Goal: Task Accomplishment & Management: Complete application form

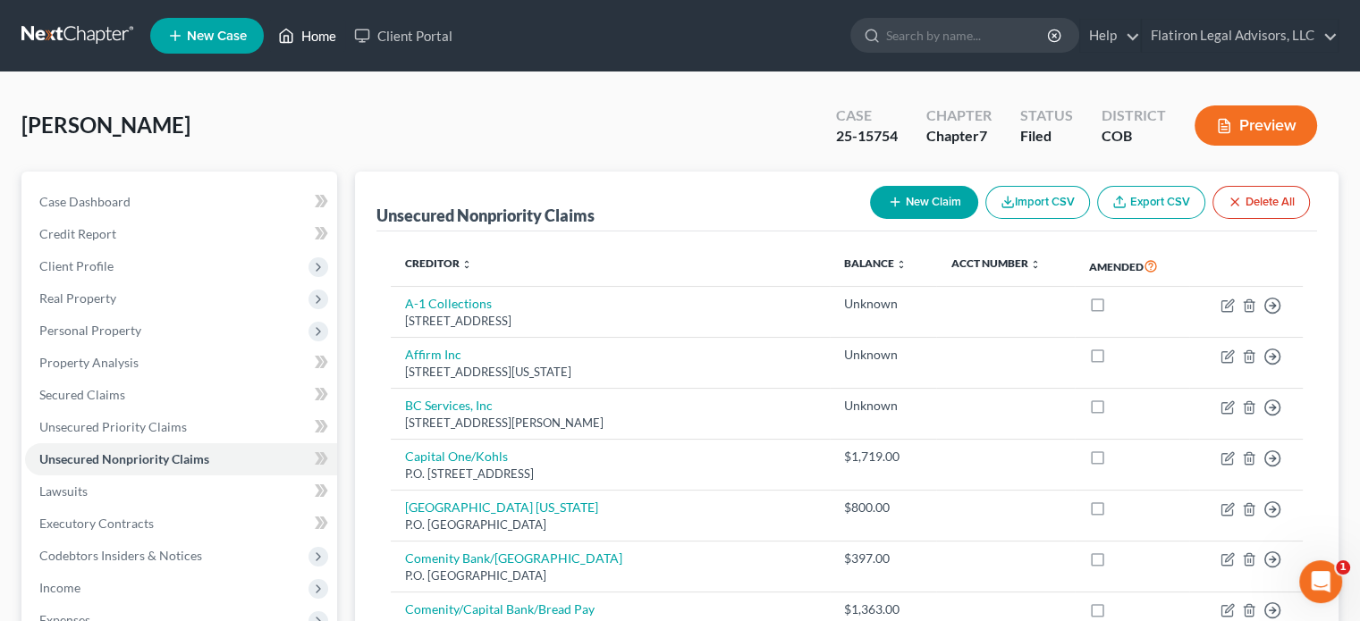
click at [318, 35] on link "Home" at bounding box center [307, 36] width 76 height 32
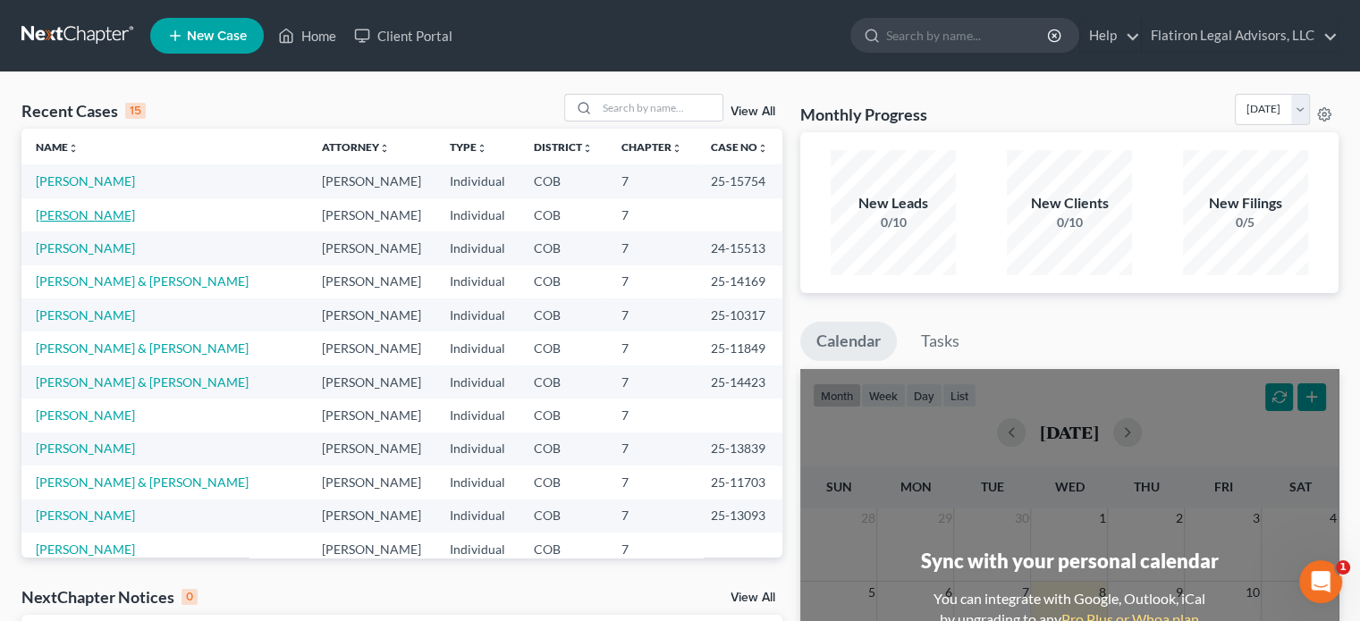
click at [100, 214] on link "[PERSON_NAME]" at bounding box center [85, 214] width 99 height 15
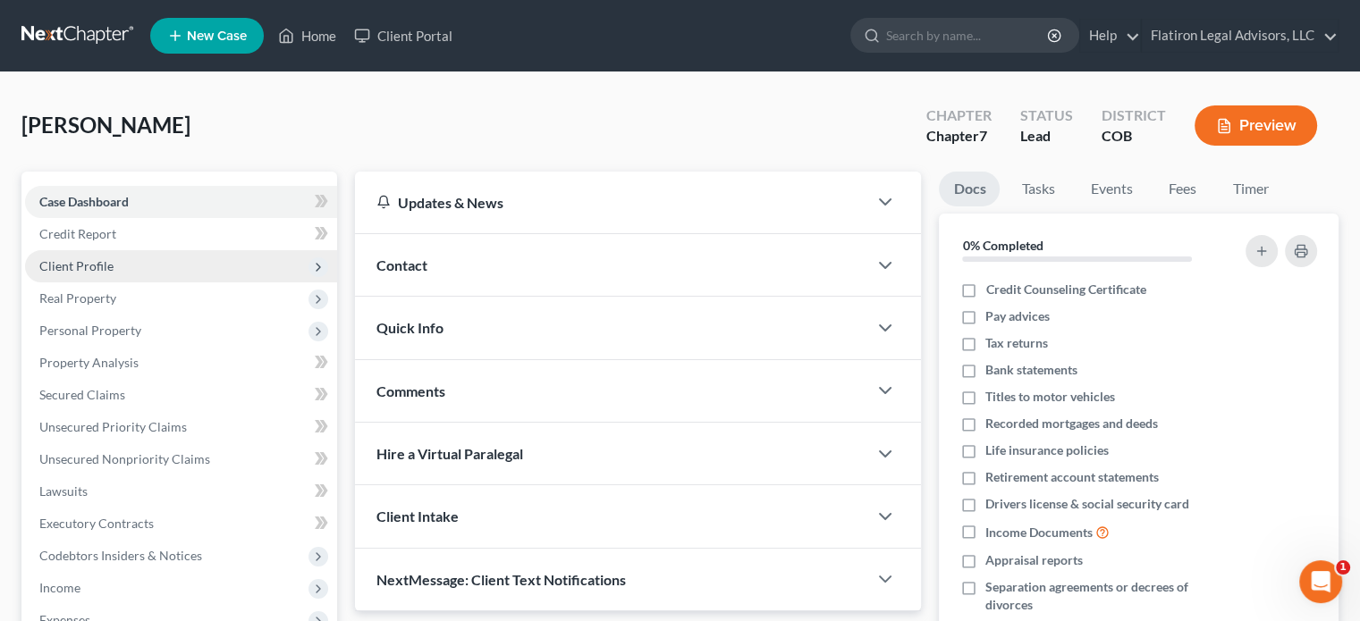
click at [187, 257] on span "Client Profile" at bounding box center [181, 266] width 312 height 32
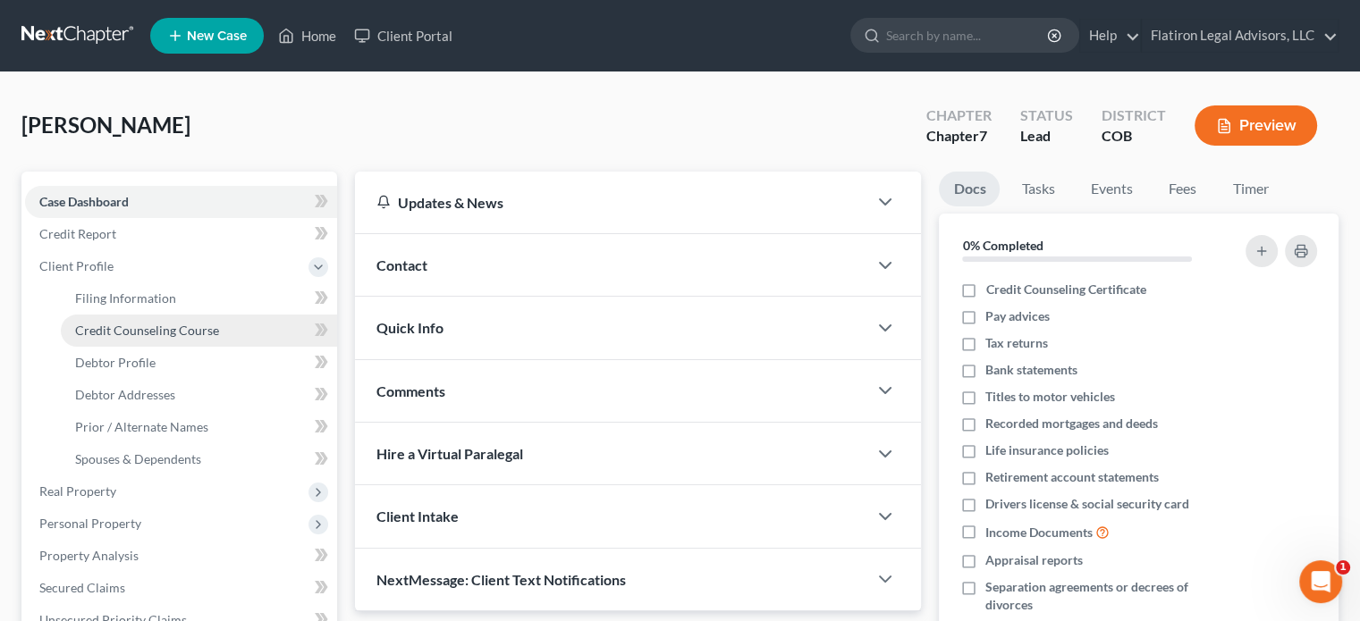
click at [191, 331] on span "Credit Counseling Course" at bounding box center [147, 330] width 144 height 15
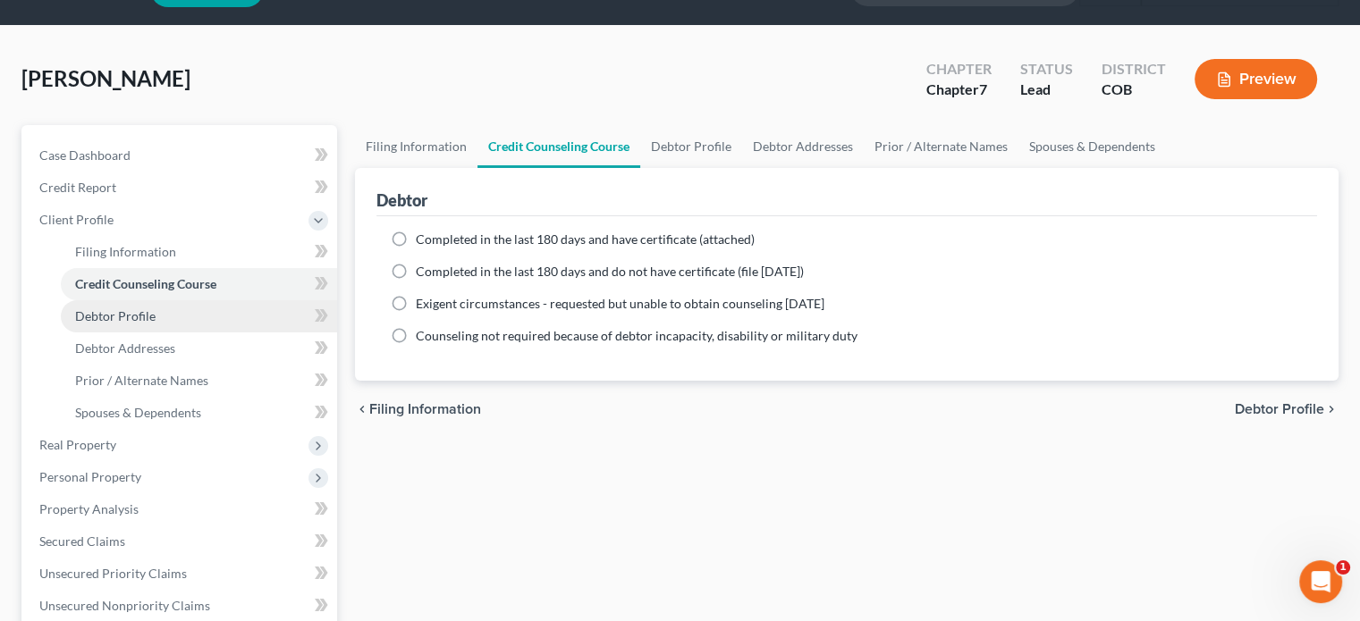
scroll to position [89, 0]
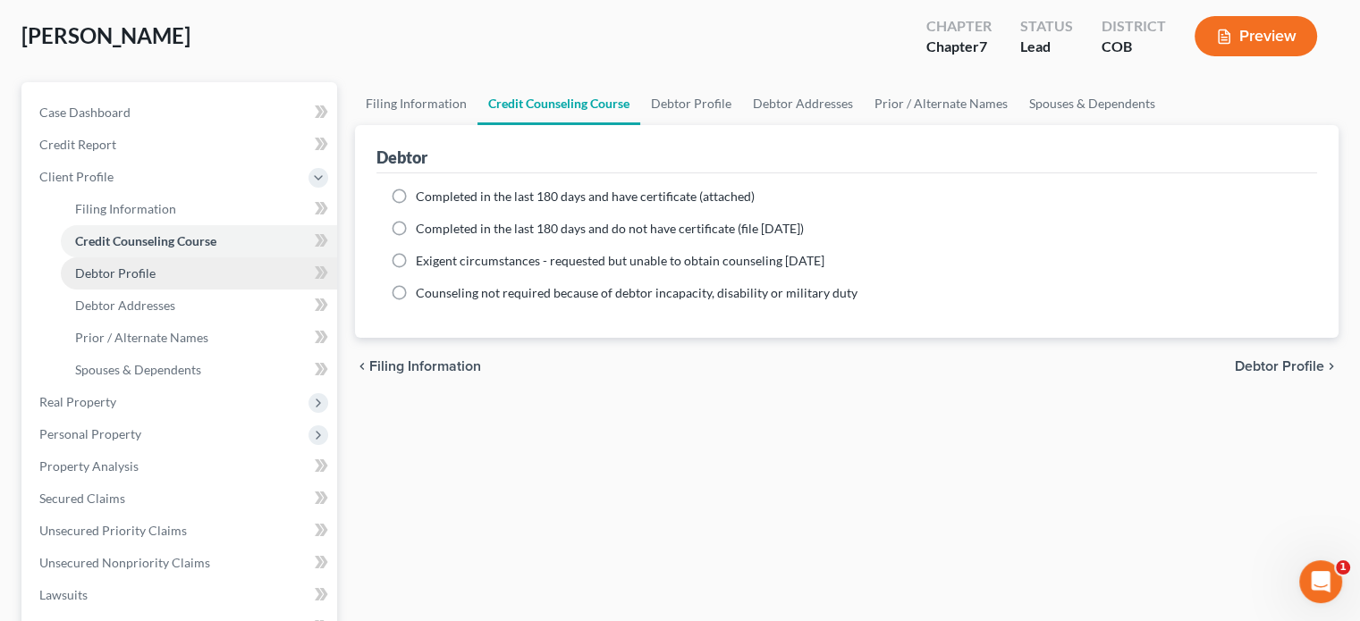
click at [168, 273] on link "Debtor Profile" at bounding box center [199, 274] width 276 height 32
select select "2"
select select "0"
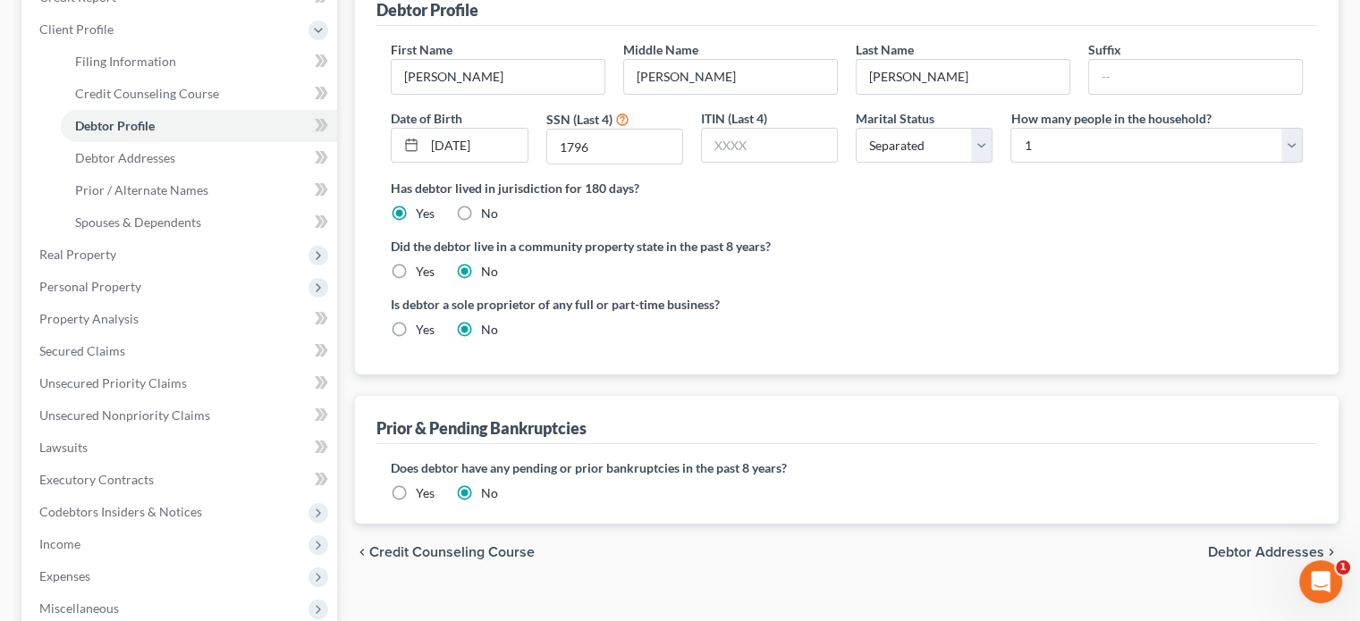
scroll to position [268, 0]
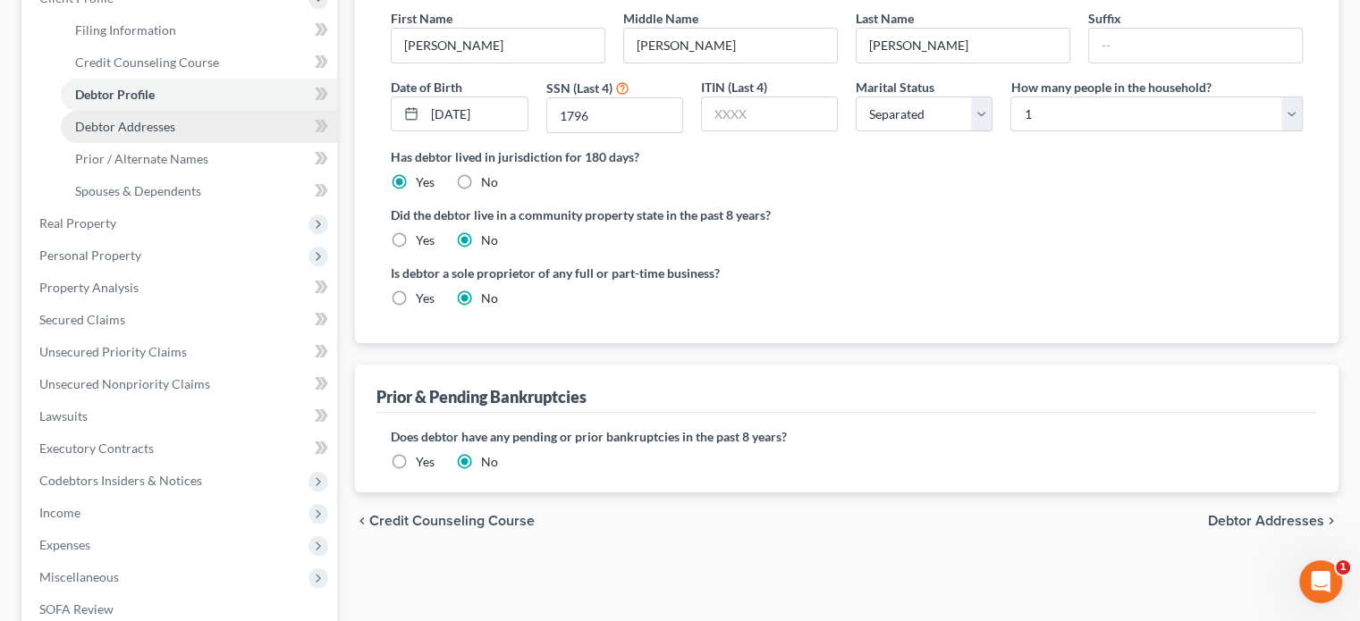
click at [159, 123] on span "Debtor Addresses" at bounding box center [125, 126] width 100 height 15
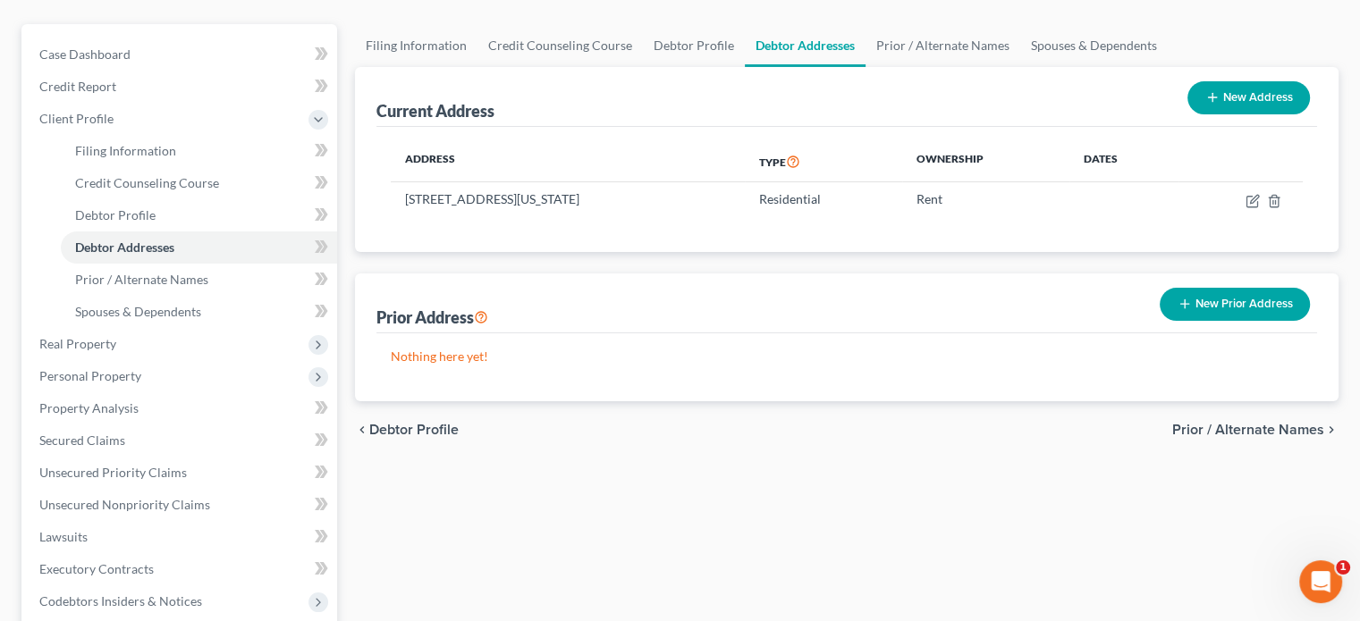
scroll to position [179, 0]
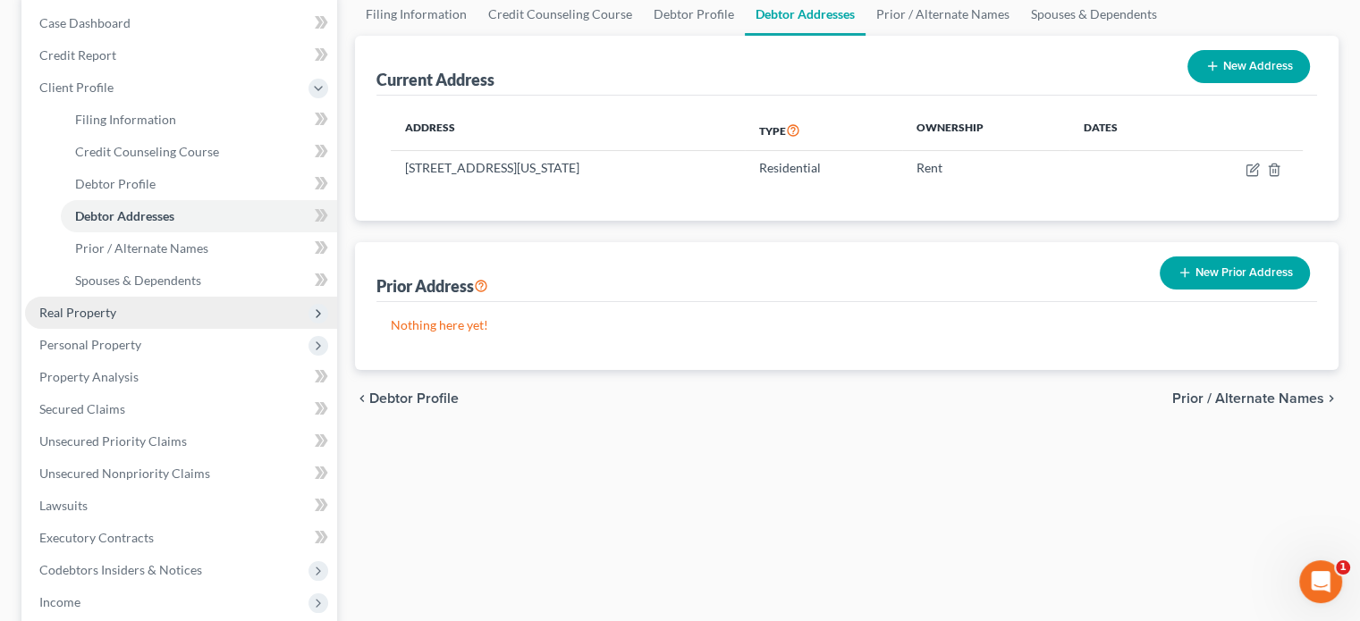
click at [132, 314] on span "Real Property" at bounding box center [181, 313] width 312 height 32
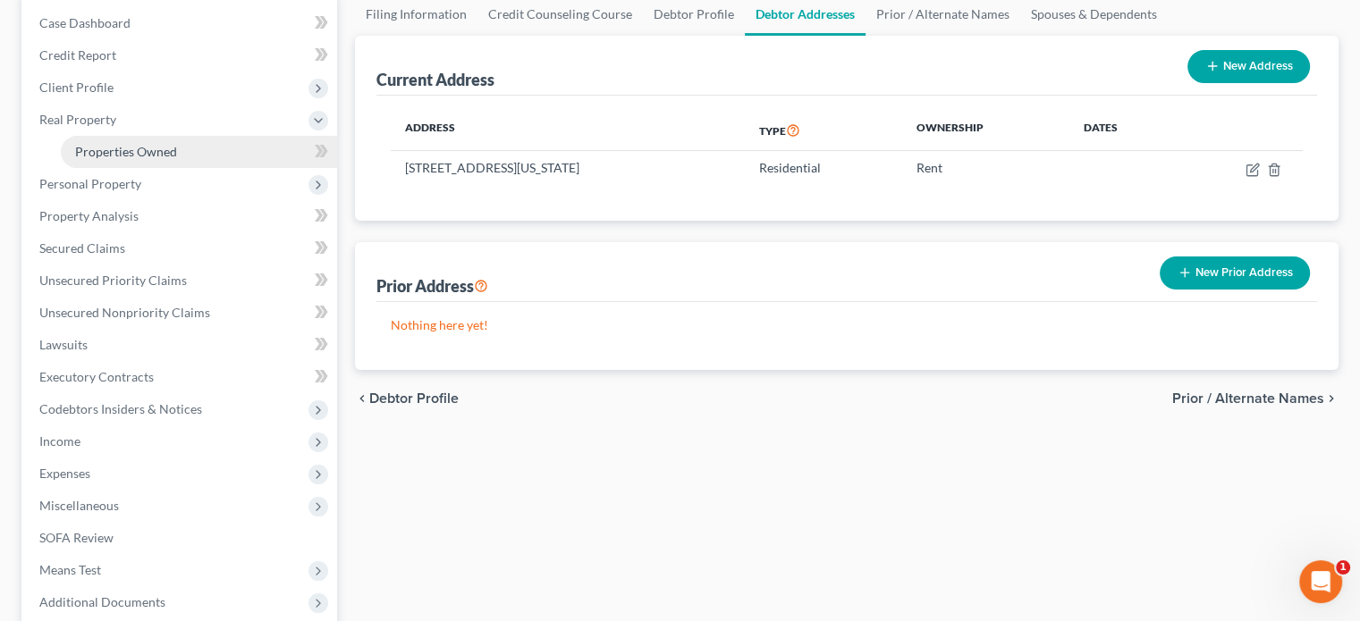
click at [187, 149] on link "Properties Owned" at bounding box center [199, 152] width 276 height 32
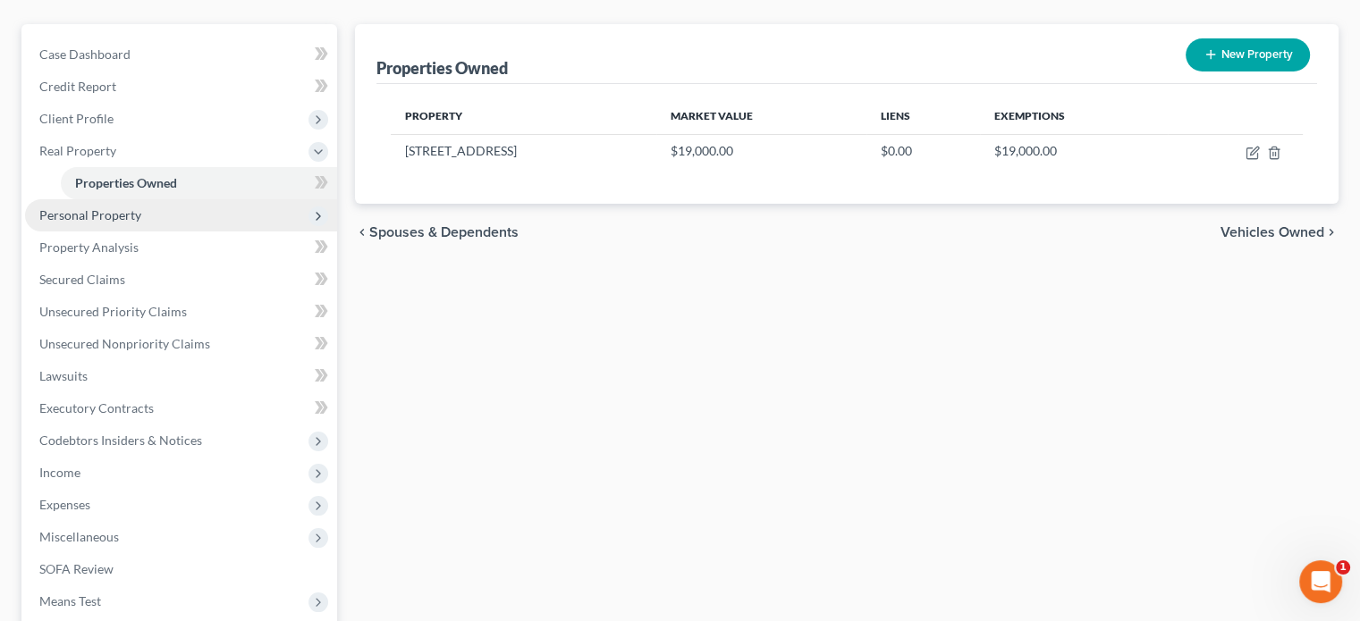
scroll to position [179, 0]
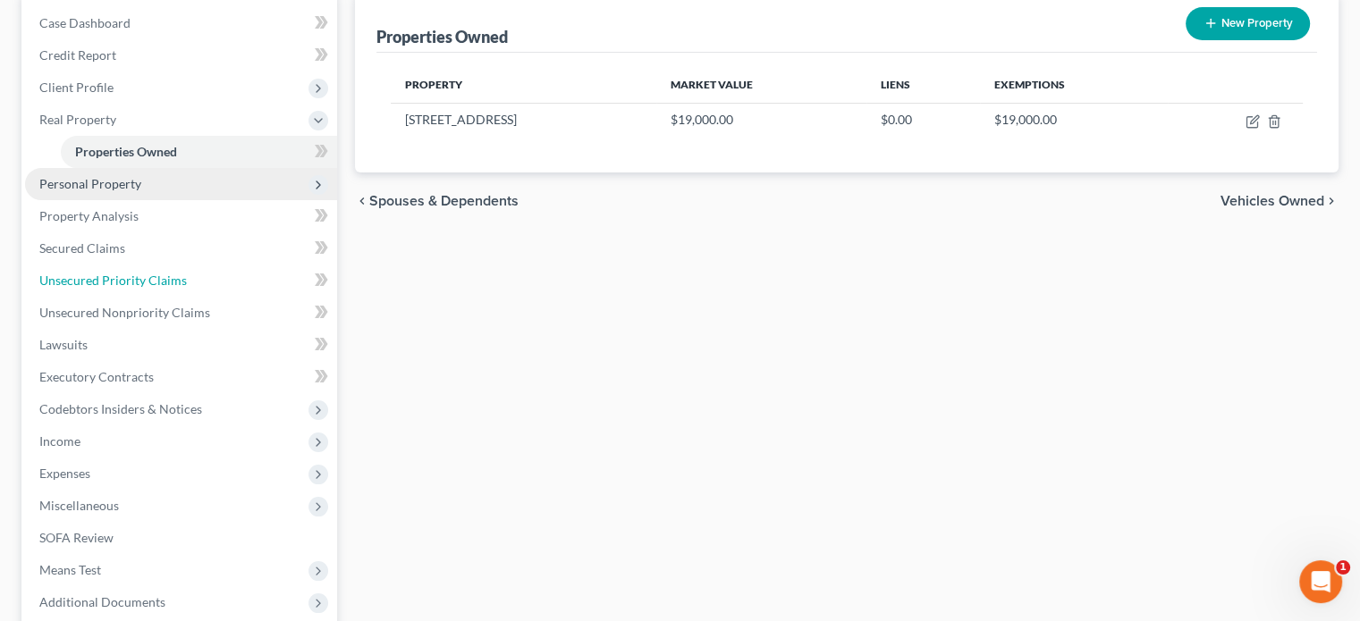
click at [171, 278] on span "Unsecured Priority Claims" at bounding box center [113, 280] width 148 height 15
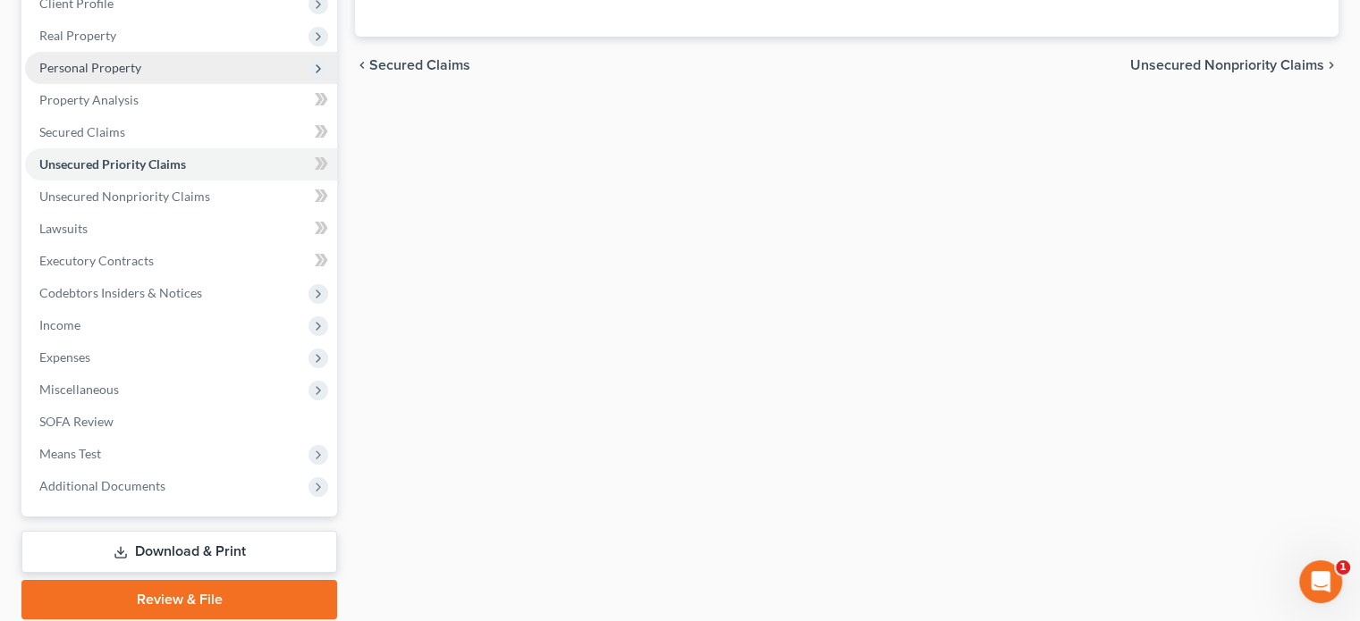
scroll to position [268, 0]
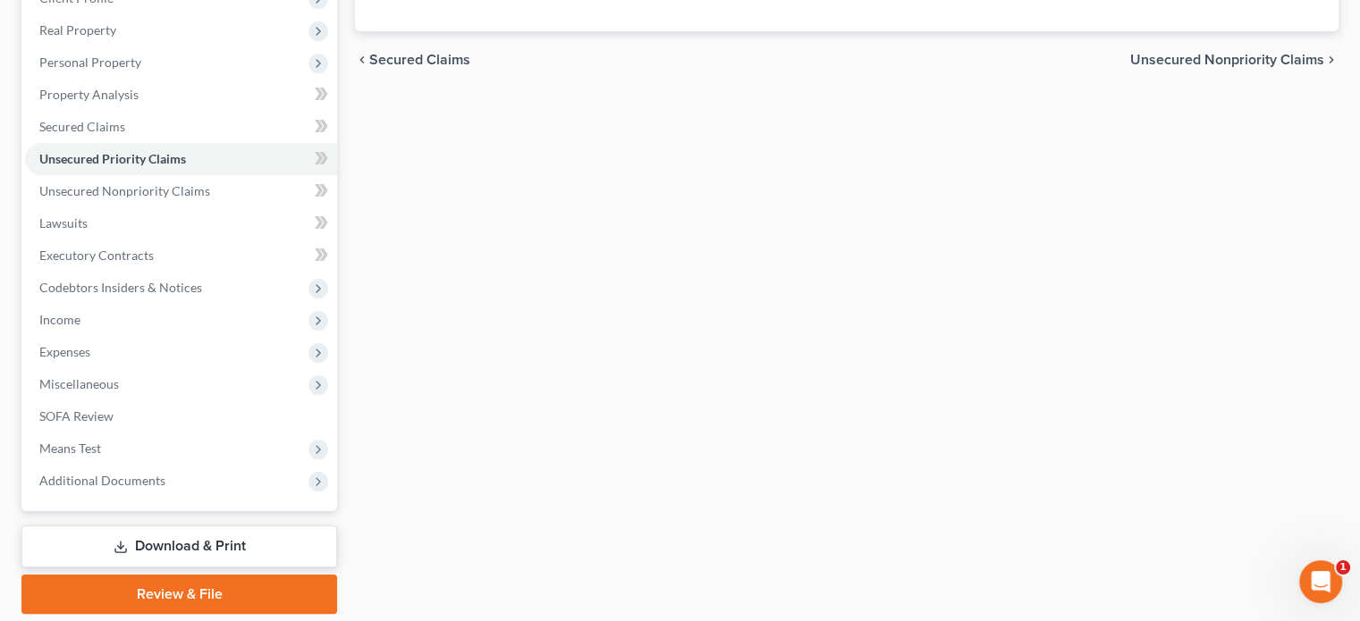
click at [449, 157] on div "Unsecured Priority Claims New Claim Import CSV Export CSV Nothing here yet! Pre…" at bounding box center [847, 258] width 1002 height 711
click at [107, 321] on span "Income" at bounding box center [181, 320] width 312 height 32
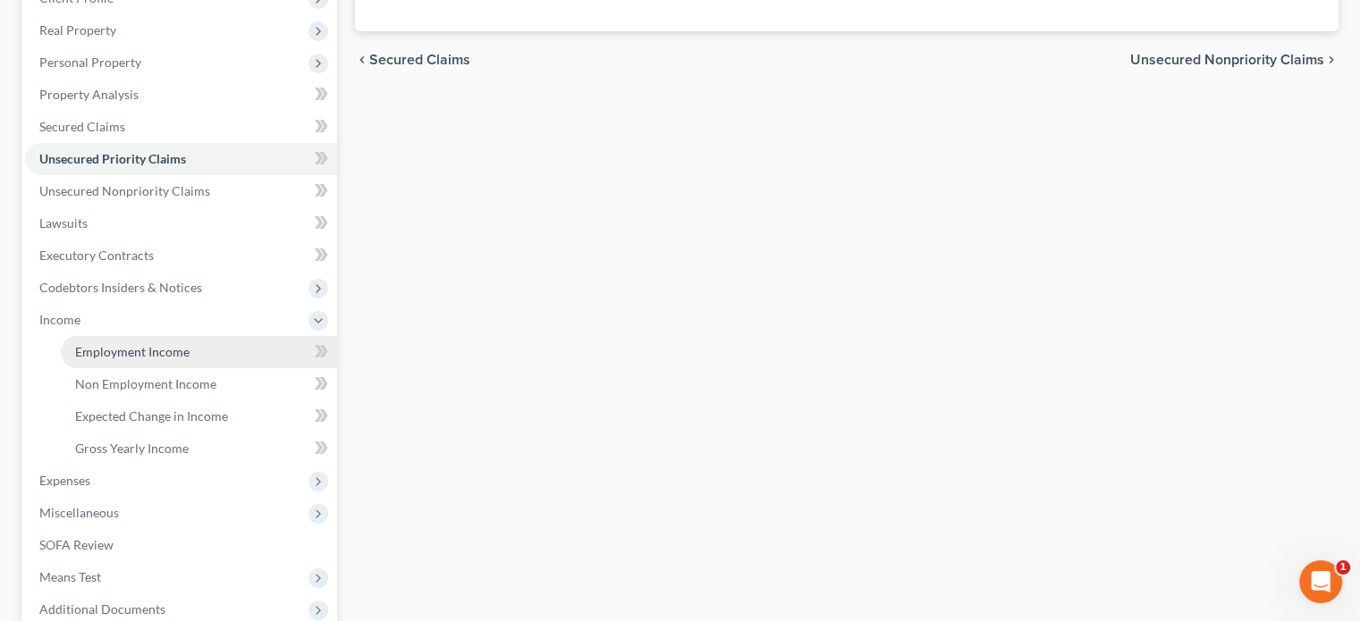
click at [137, 346] on span "Employment Income" at bounding box center [132, 351] width 114 height 15
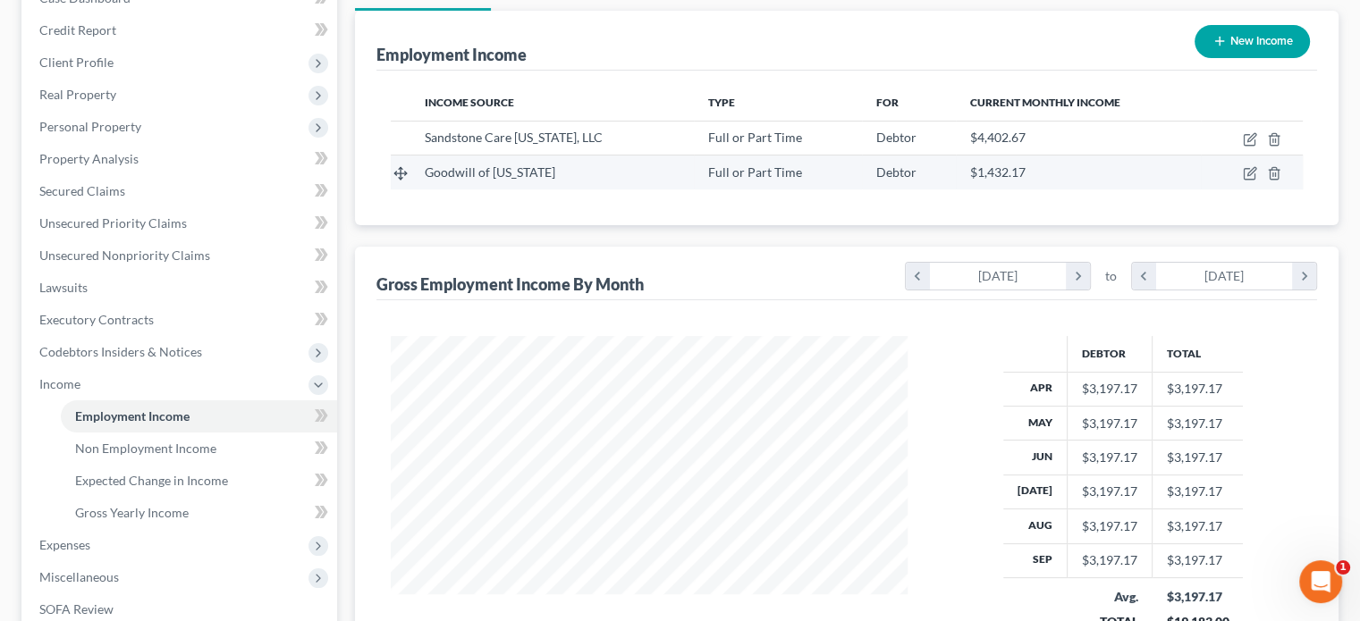
scroll to position [268, 0]
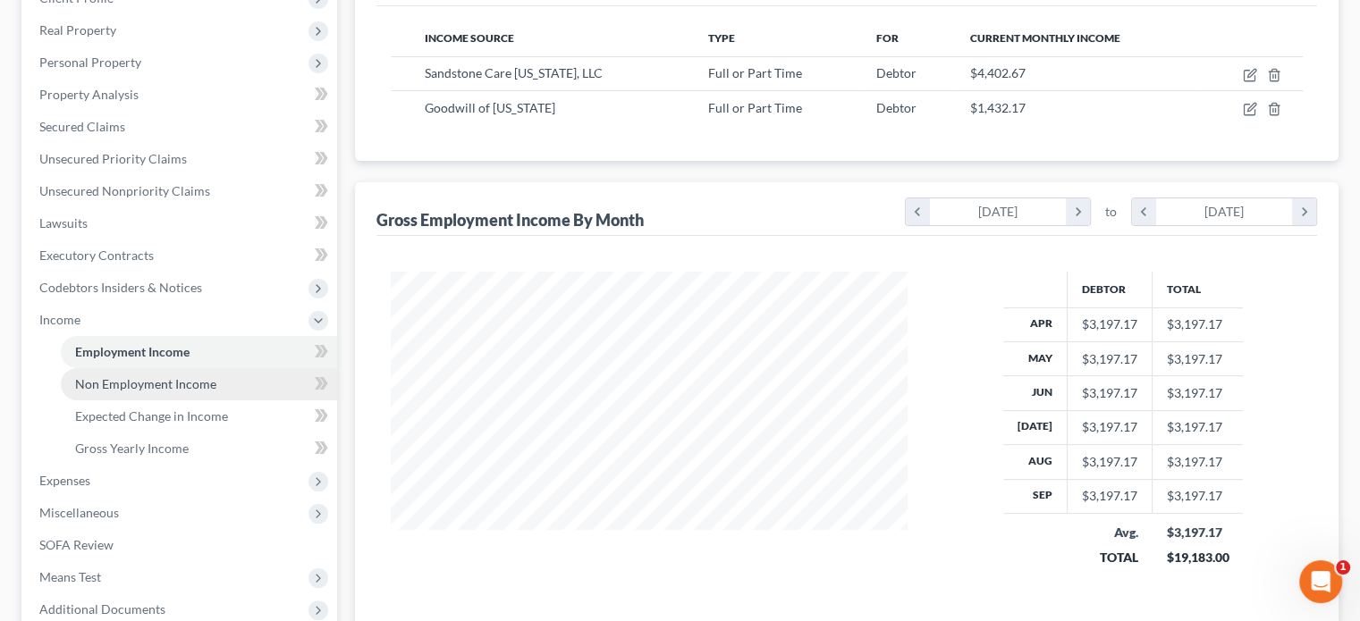
click at [211, 385] on span "Non Employment Income" at bounding box center [145, 383] width 141 height 15
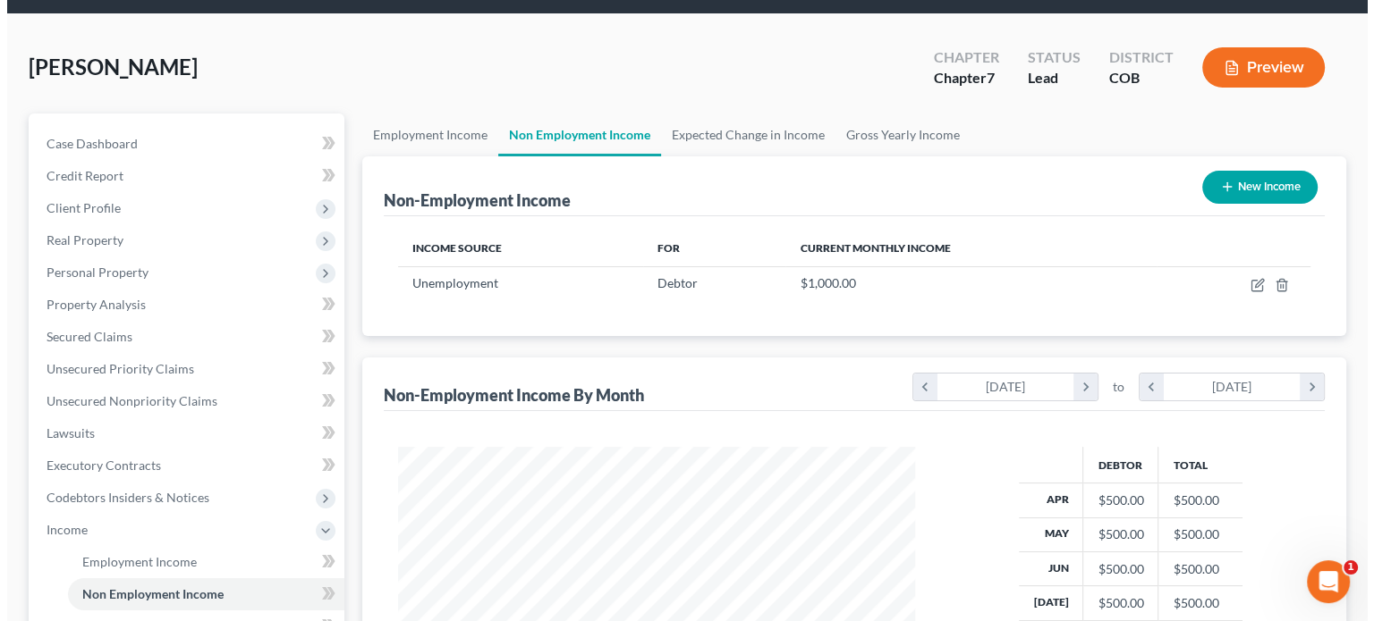
scroll to position [89, 0]
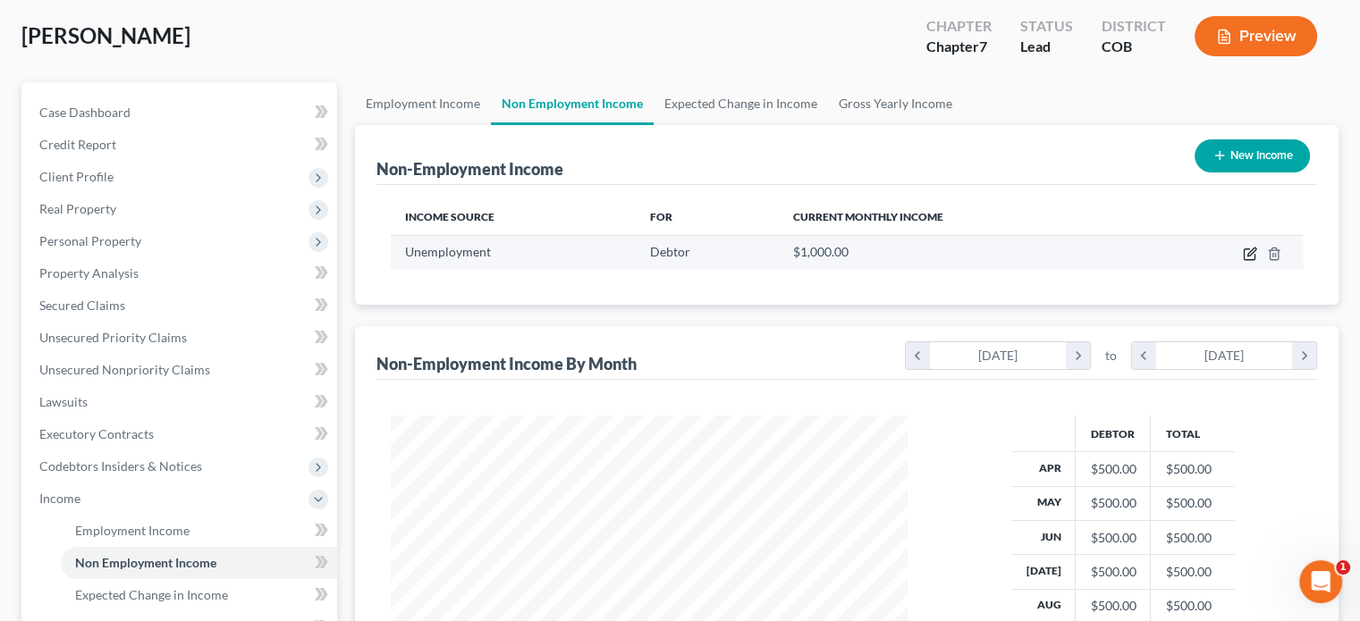
click at [1247, 253] on icon "button" at bounding box center [1250, 254] width 14 height 14
select select "0"
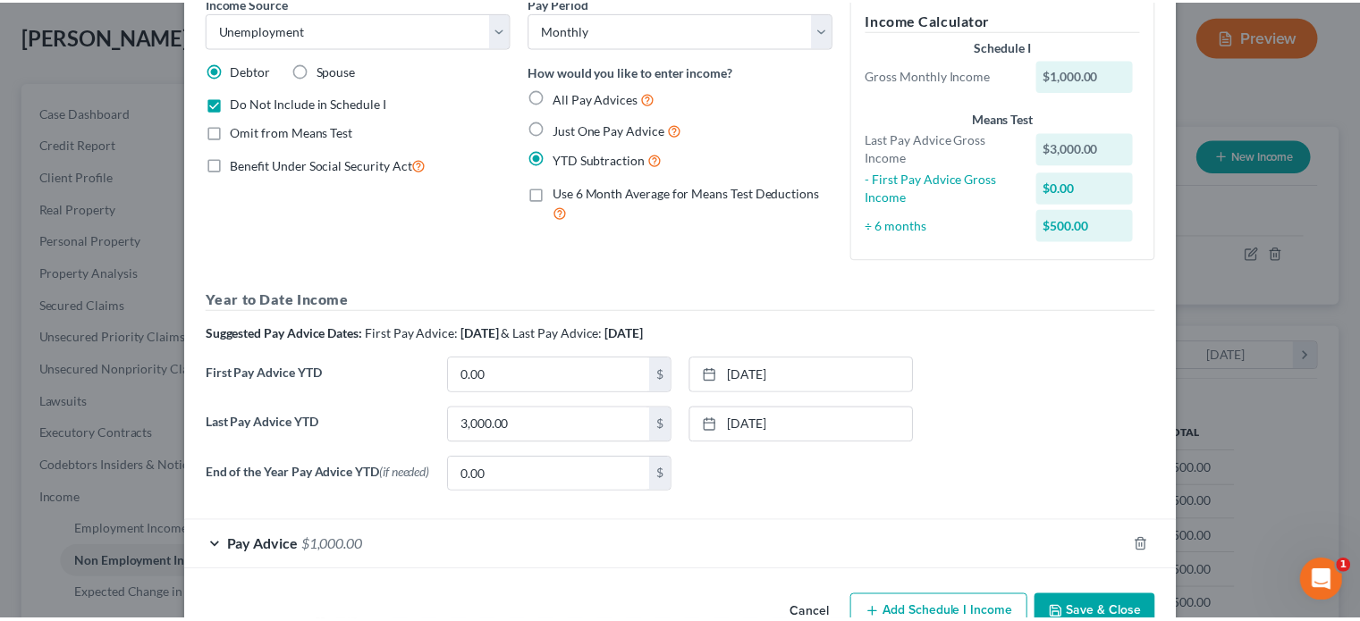
scroll to position [0, 0]
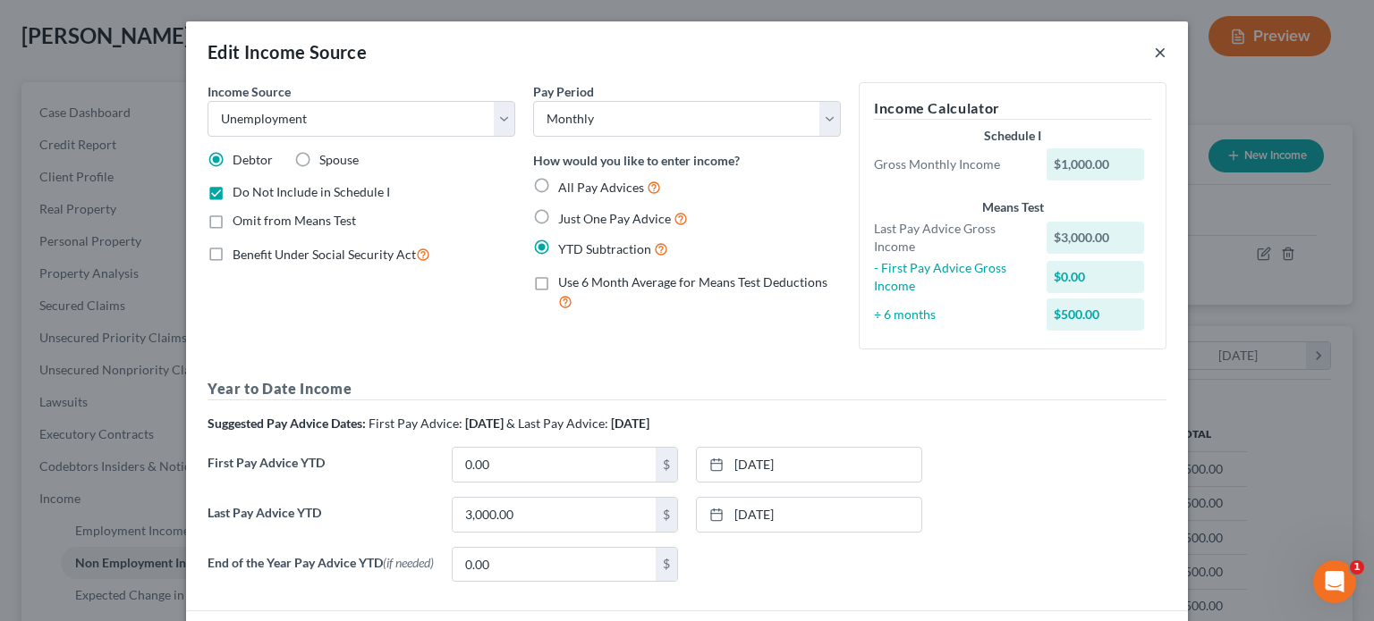
click at [1154, 49] on button "×" at bounding box center [1160, 51] width 13 height 21
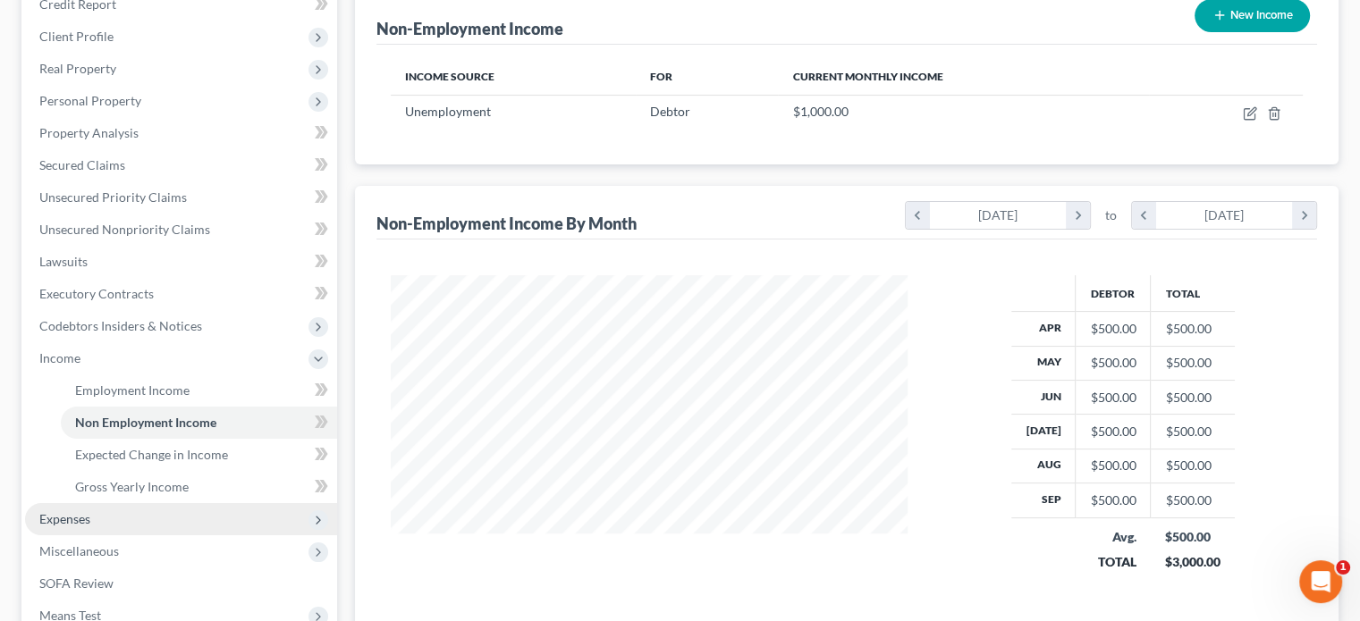
scroll to position [358, 0]
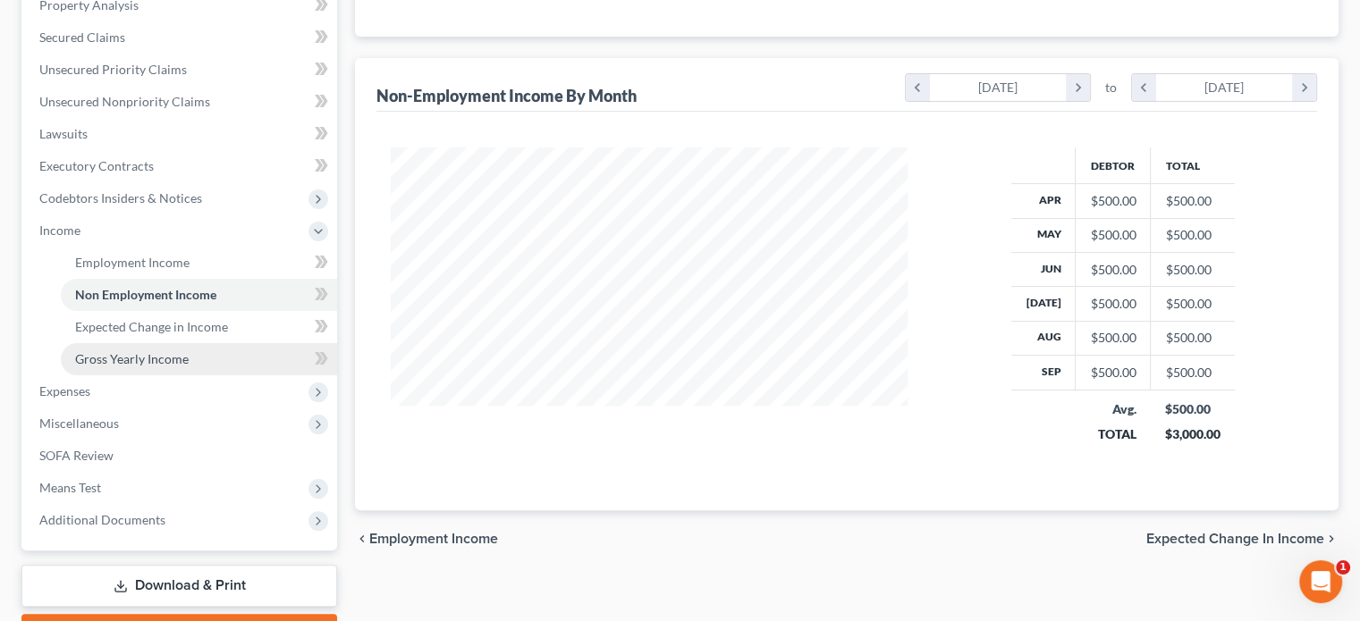
click at [154, 359] on span "Gross Yearly Income" at bounding box center [132, 358] width 114 height 15
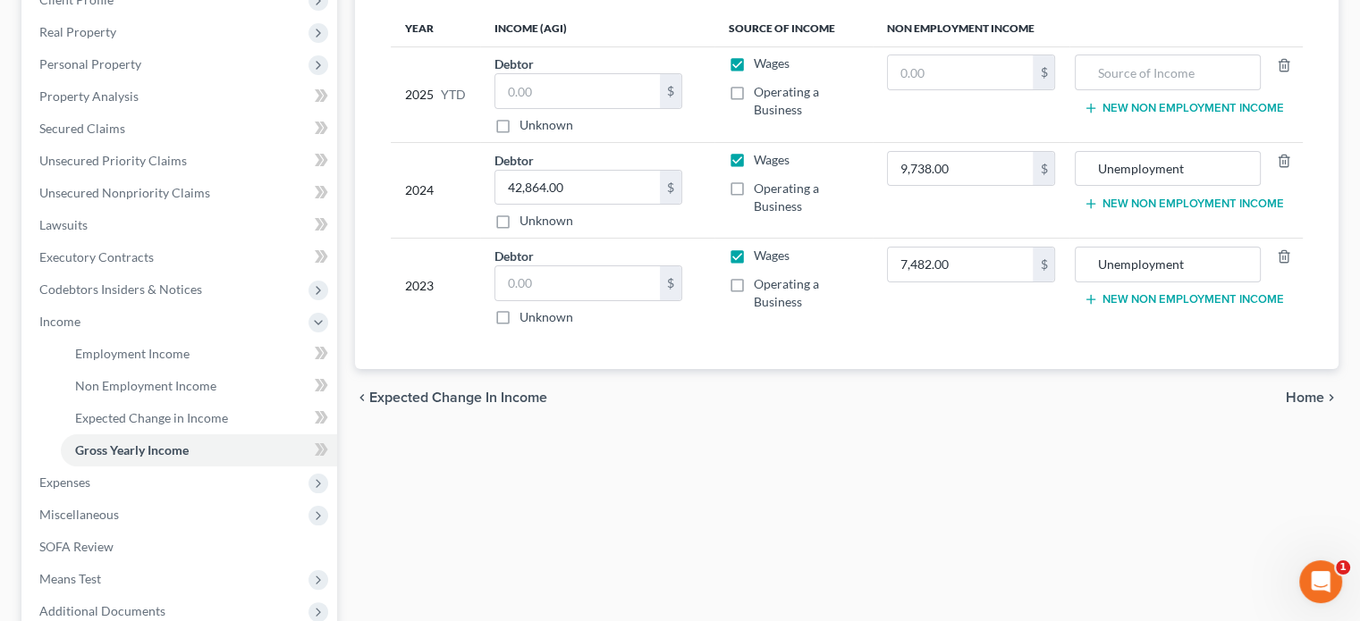
scroll to position [268, 0]
click at [572, 278] on input "text" at bounding box center [577, 282] width 165 height 34
type input "27,160"
click at [758, 439] on div "Employment Income Non Employment Income Expected Change in Income Gross Yearly …" at bounding box center [847, 323] width 1002 height 840
click at [643, 453] on div "Employment Income Non Employment Income Expected Change in Income Gross Yearly …" at bounding box center [847, 323] width 1002 height 840
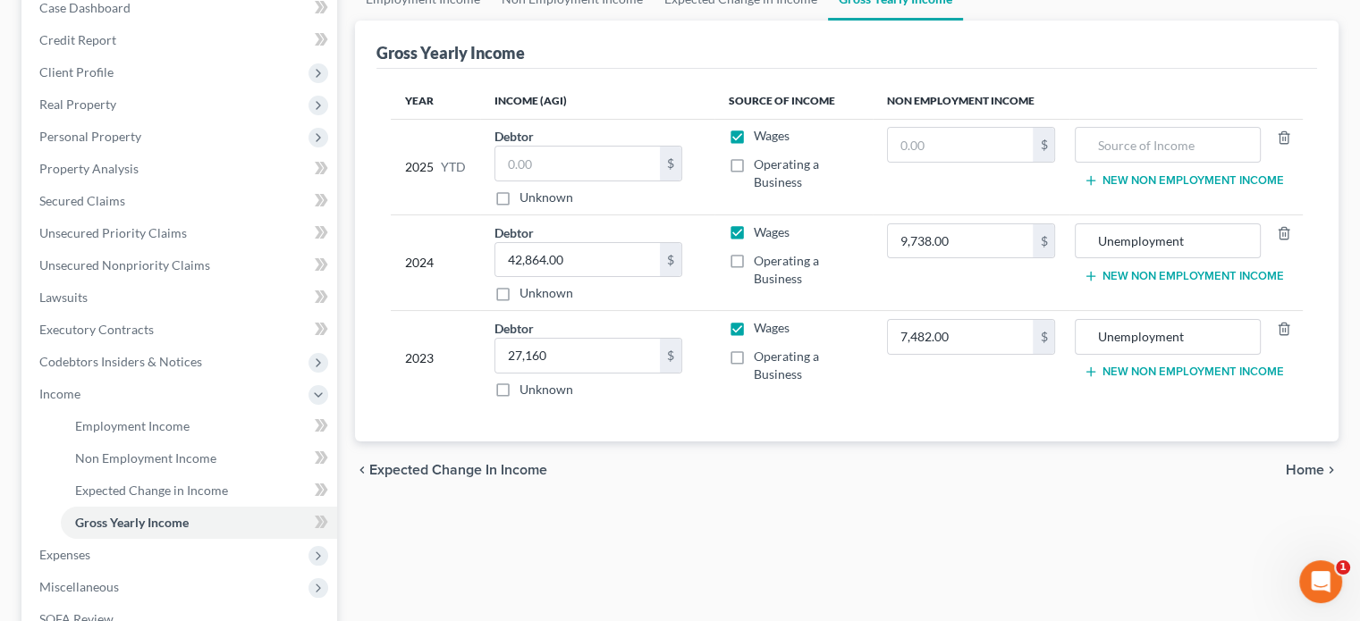
scroll to position [89, 0]
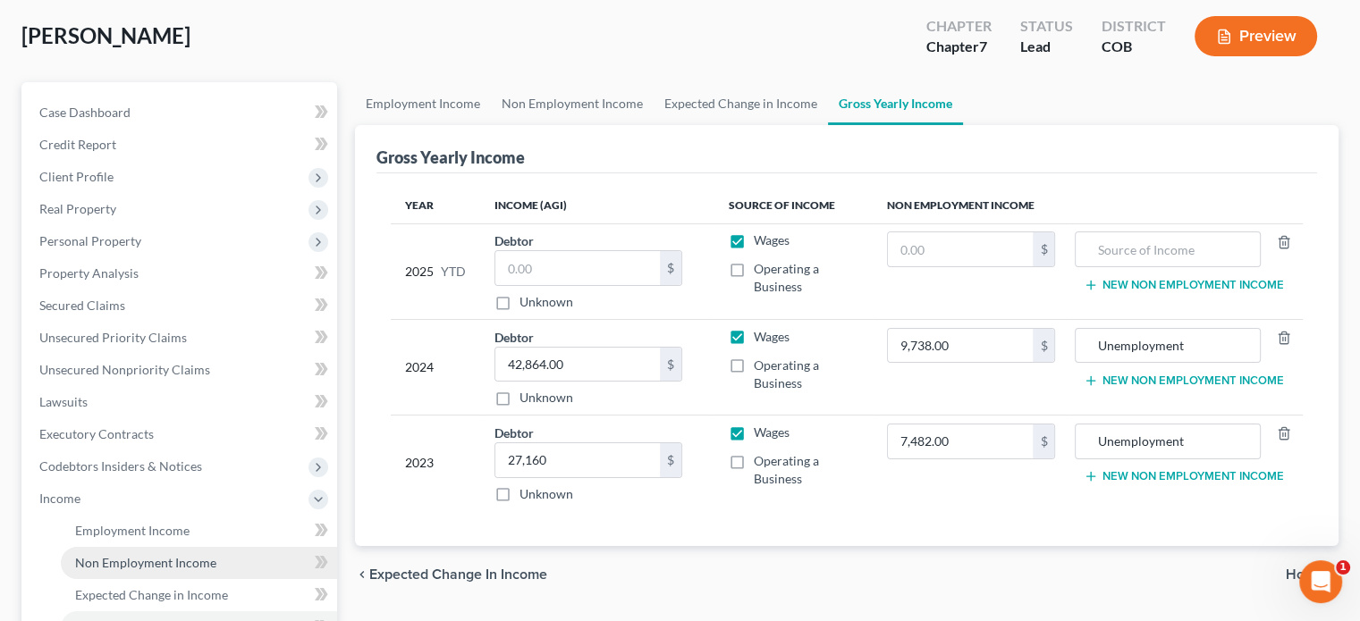
click at [139, 562] on span "Non Employment Income" at bounding box center [145, 562] width 141 height 15
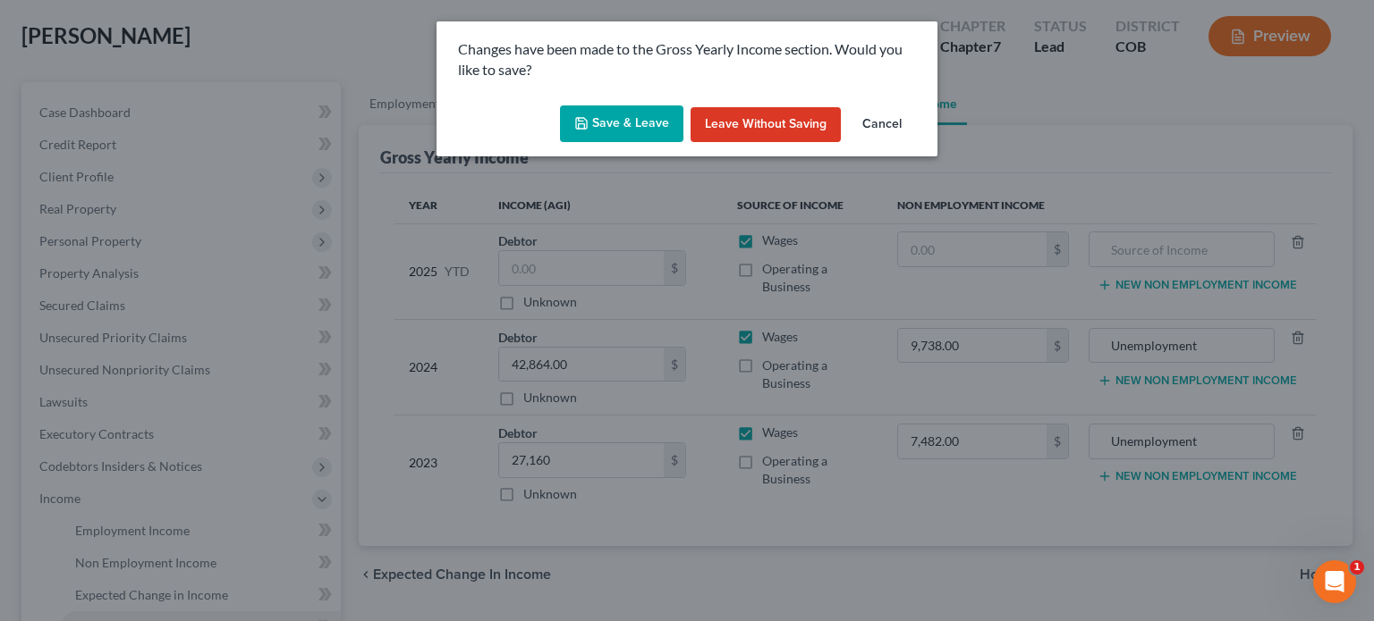
click at [639, 127] on button "Save & Leave" at bounding box center [621, 125] width 123 height 38
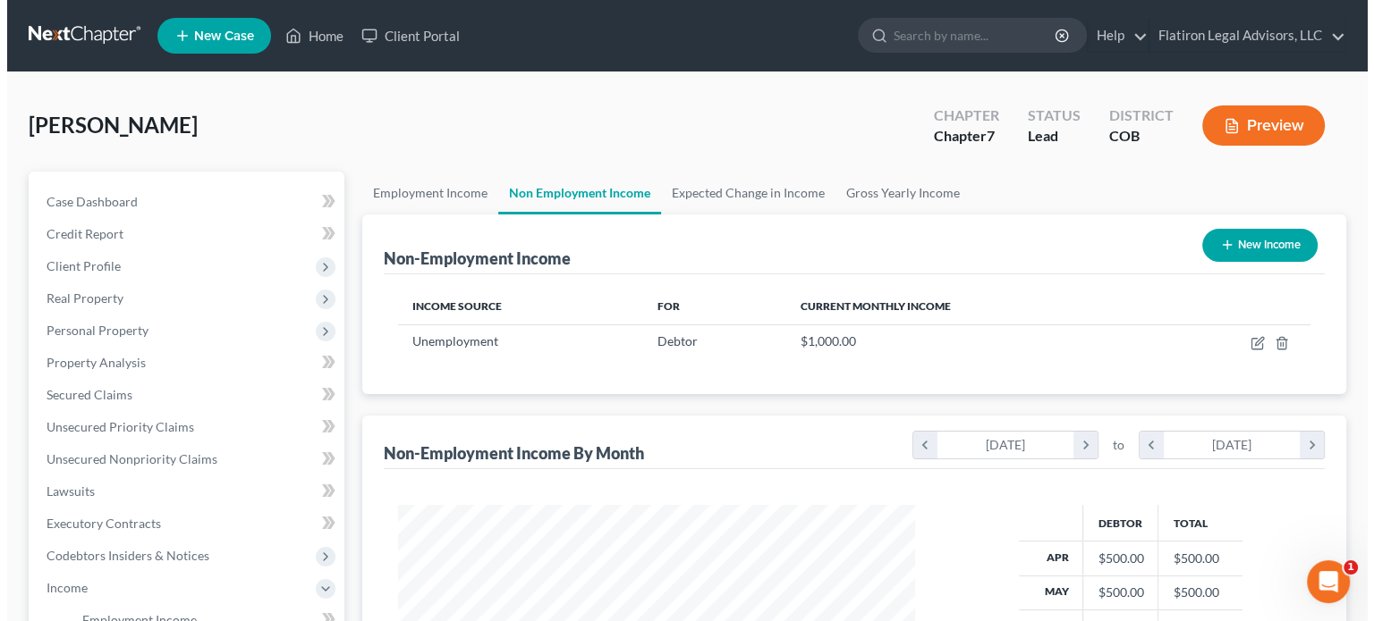
scroll to position [318, 552]
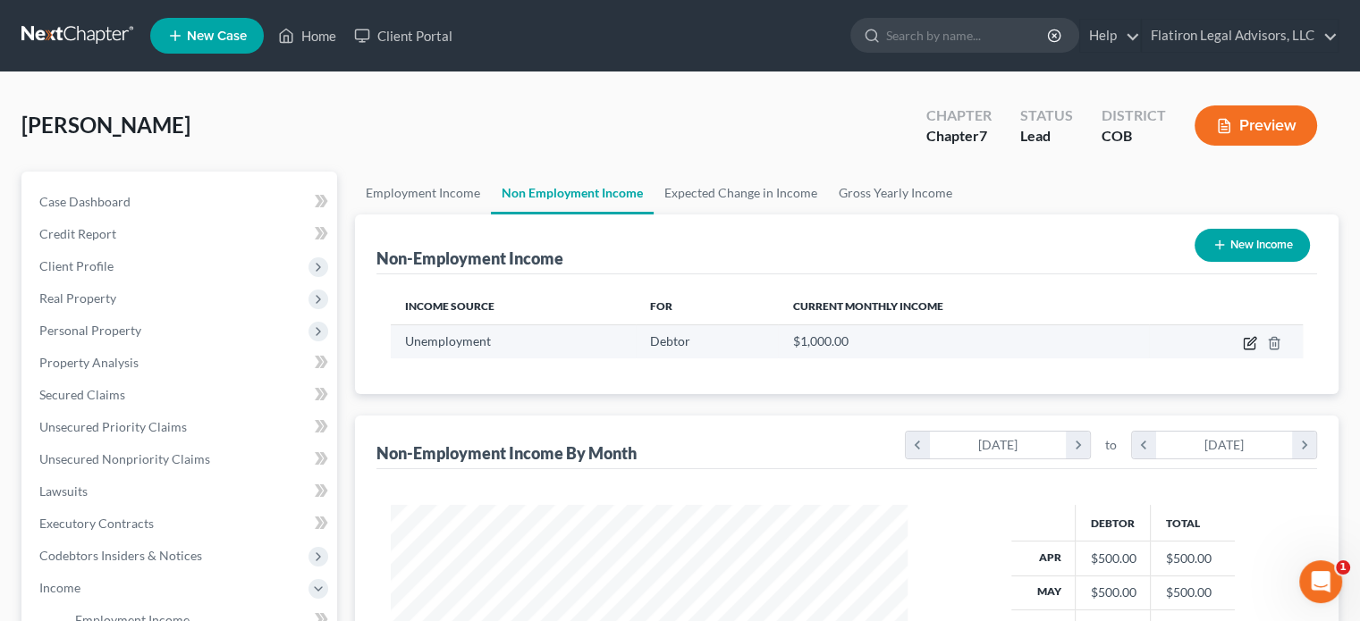
click at [1246, 340] on icon "button" at bounding box center [1250, 343] width 14 height 14
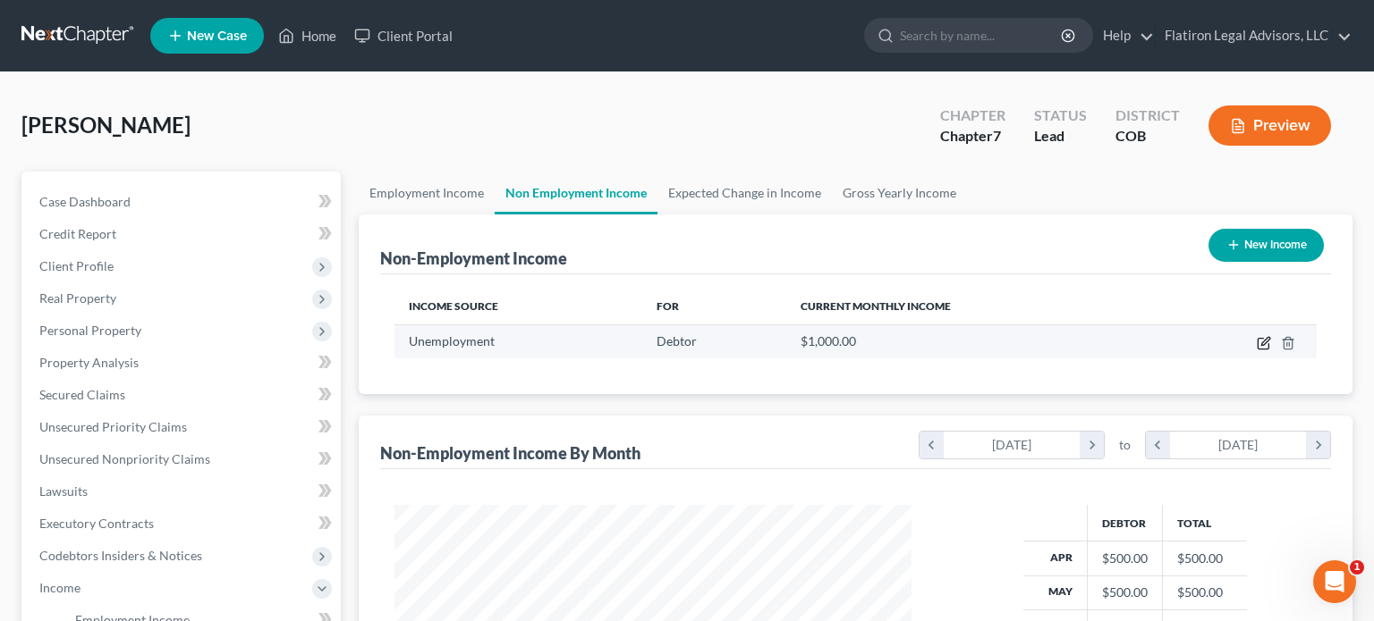
select select "0"
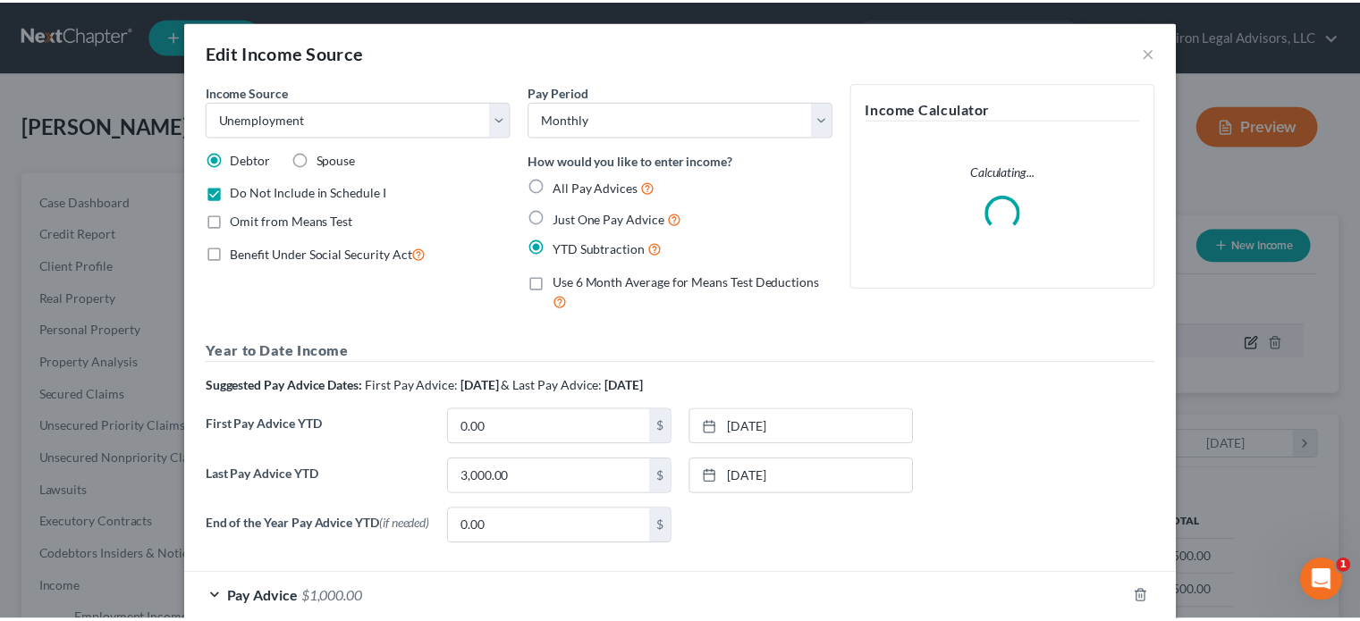
scroll to position [318, 558]
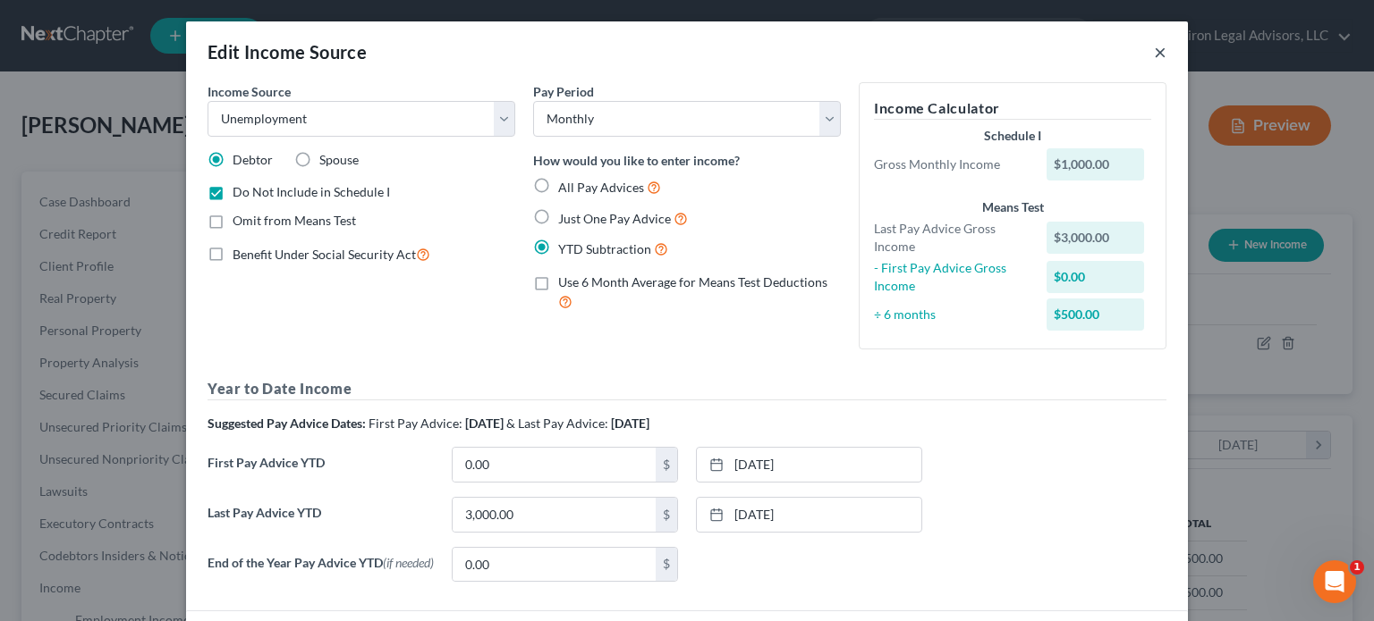
click at [1154, 52] on button "×" at bounding box center [1160, 51] width 13 height 21
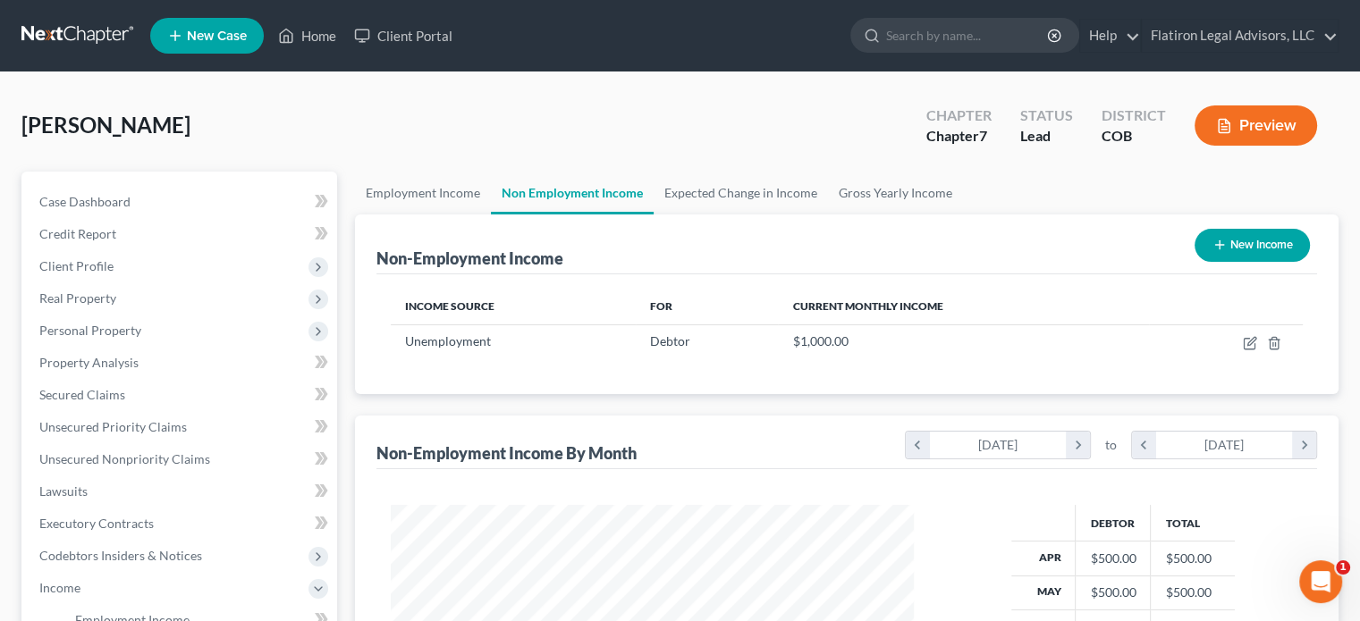
scroll to position [893891, 893656]
click at [330, 31] on link "Home" at bounding box center [307, 36] width 76 height 32
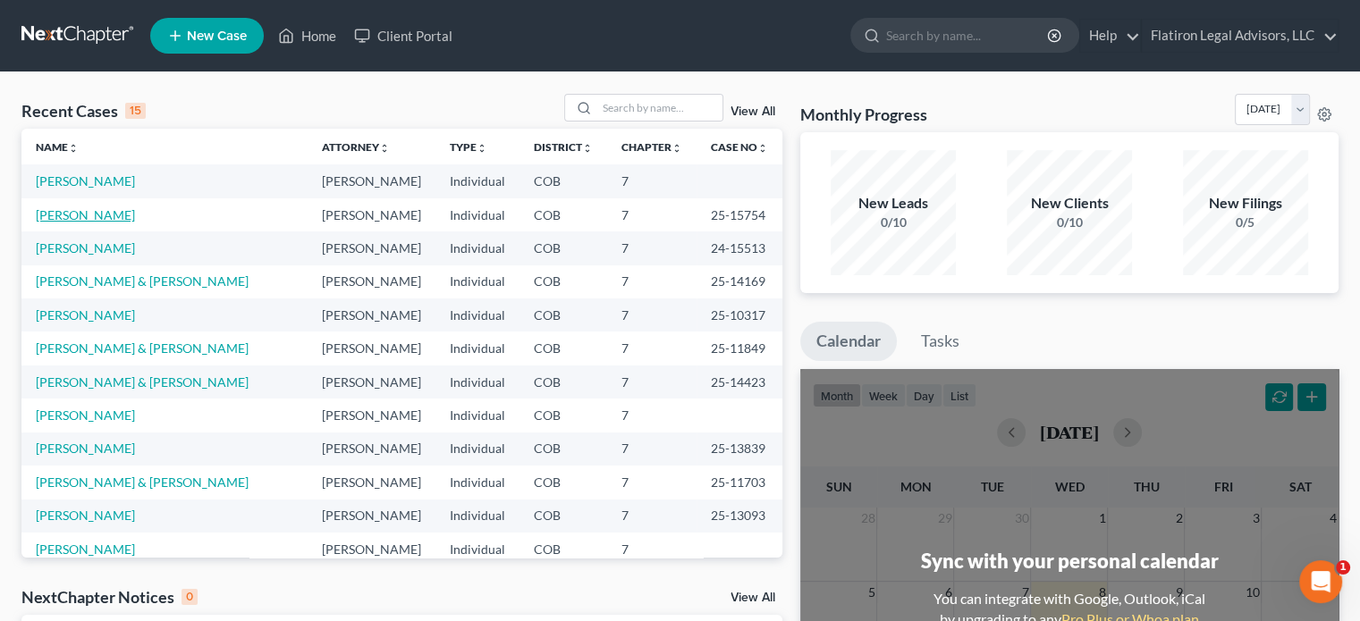
click at [102, 217] on link "[PERSON_NAME]" at bounding box center [85, 214] width 99 height 15
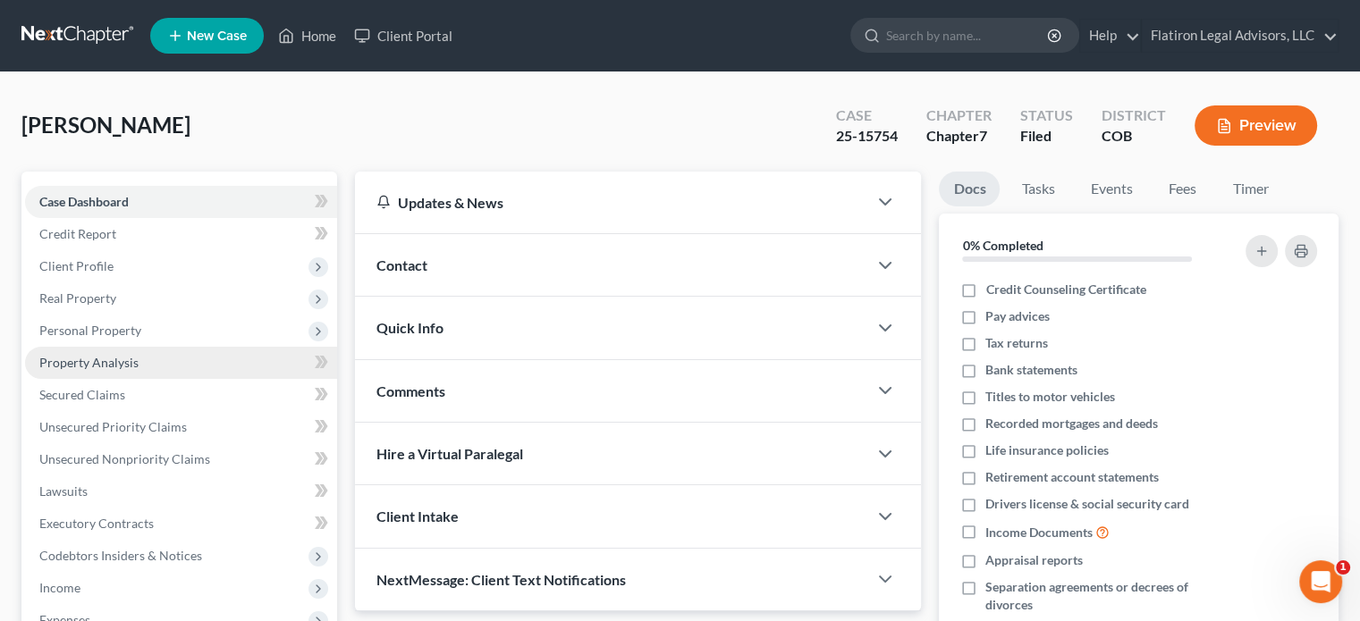
click at [182, 361] on link "Property Analysis" at bounding box center [181, 363] width 312 height 32
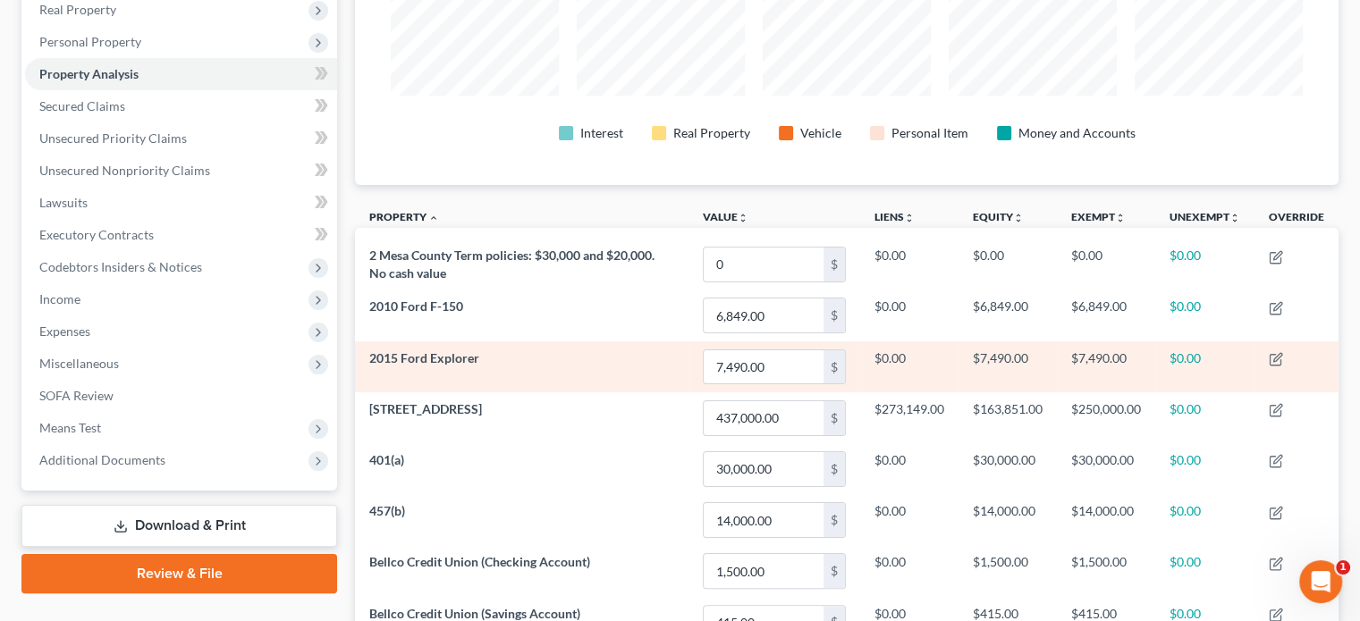
scroll to position [179, 0]
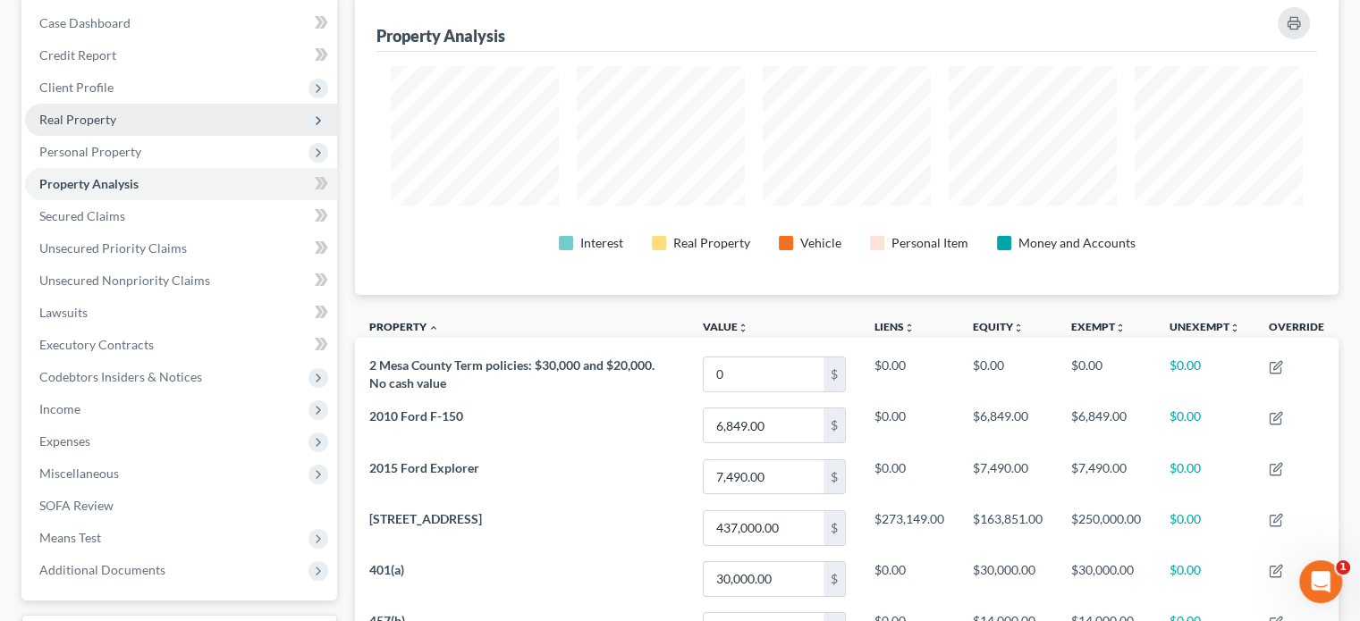
click at [149, 124] on span "Real Property" at bounding box center [181, 120] width 312 height 32
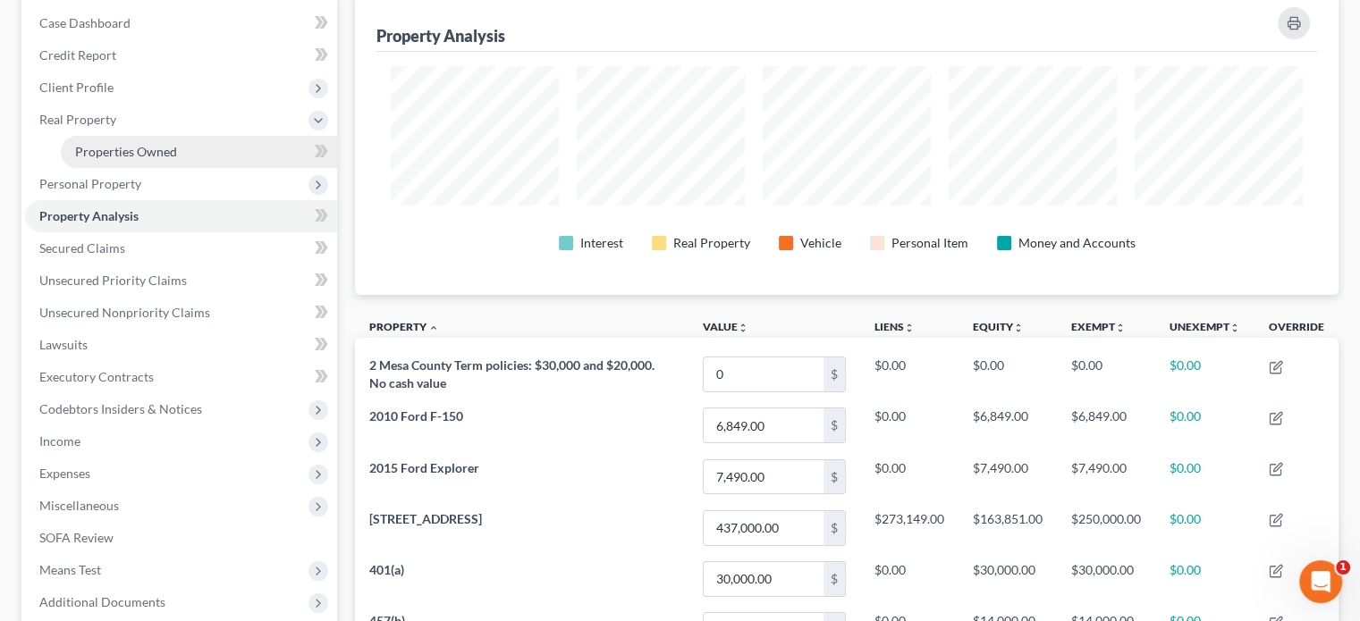
click at [149, 153] on span "Properties Owned" at bounding box center [126, 151] width 102 height 15
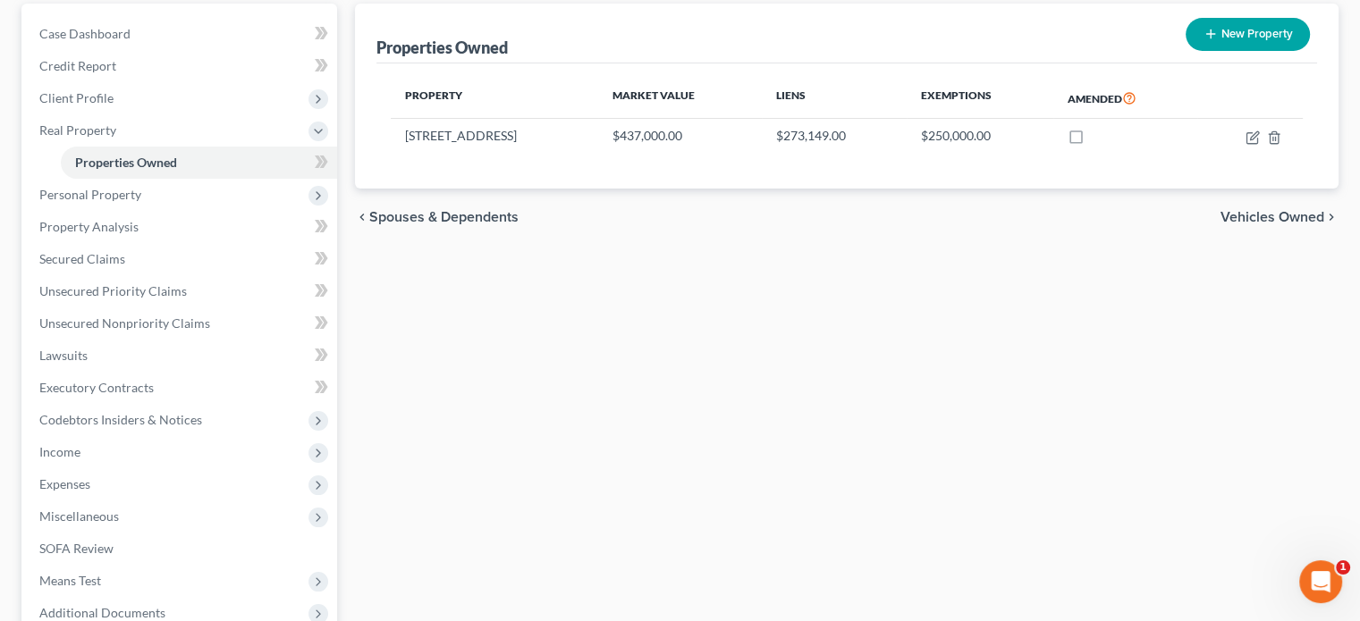
scroll to position [268, 0]
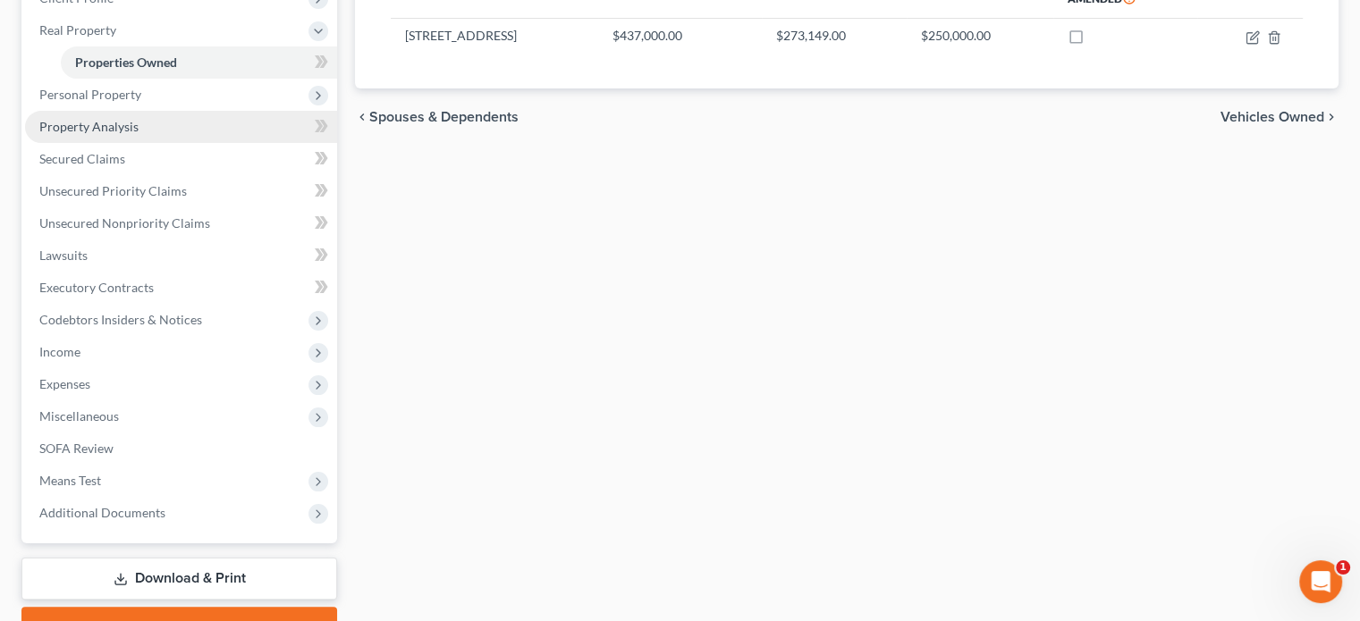
click at [153, 127] on link "Property Analysis" at bounding box center [181, 127] width 312 height 32
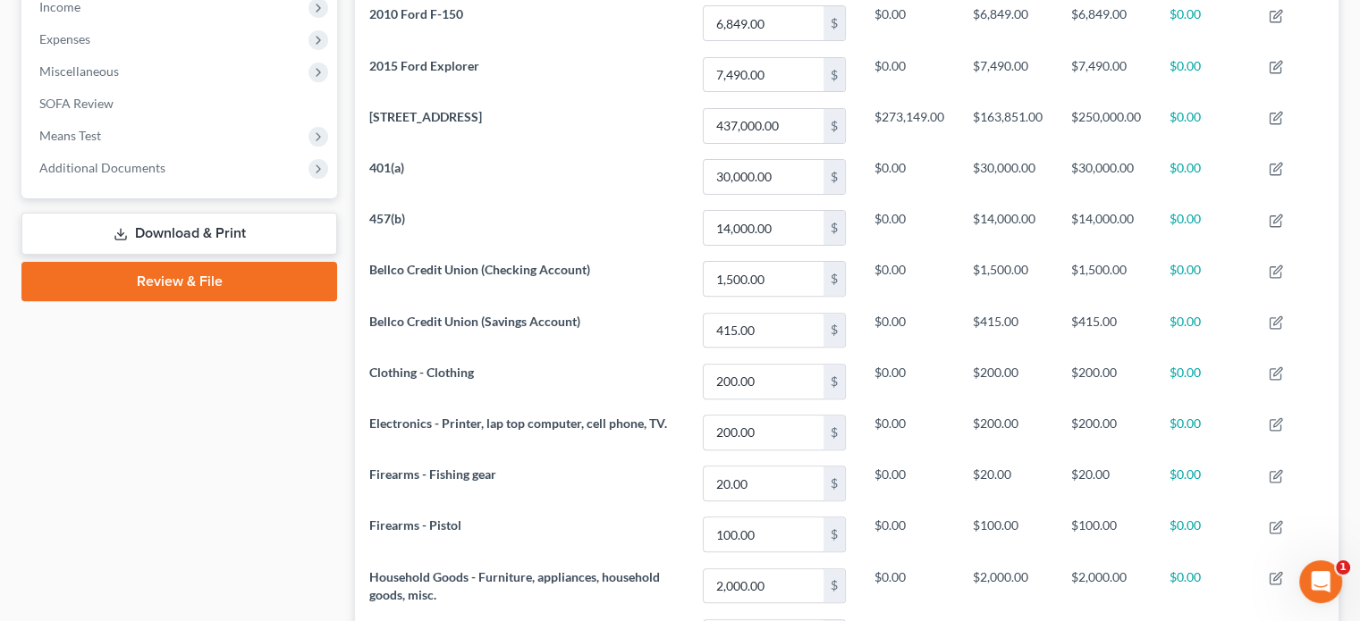
scroll to position [587, 0]
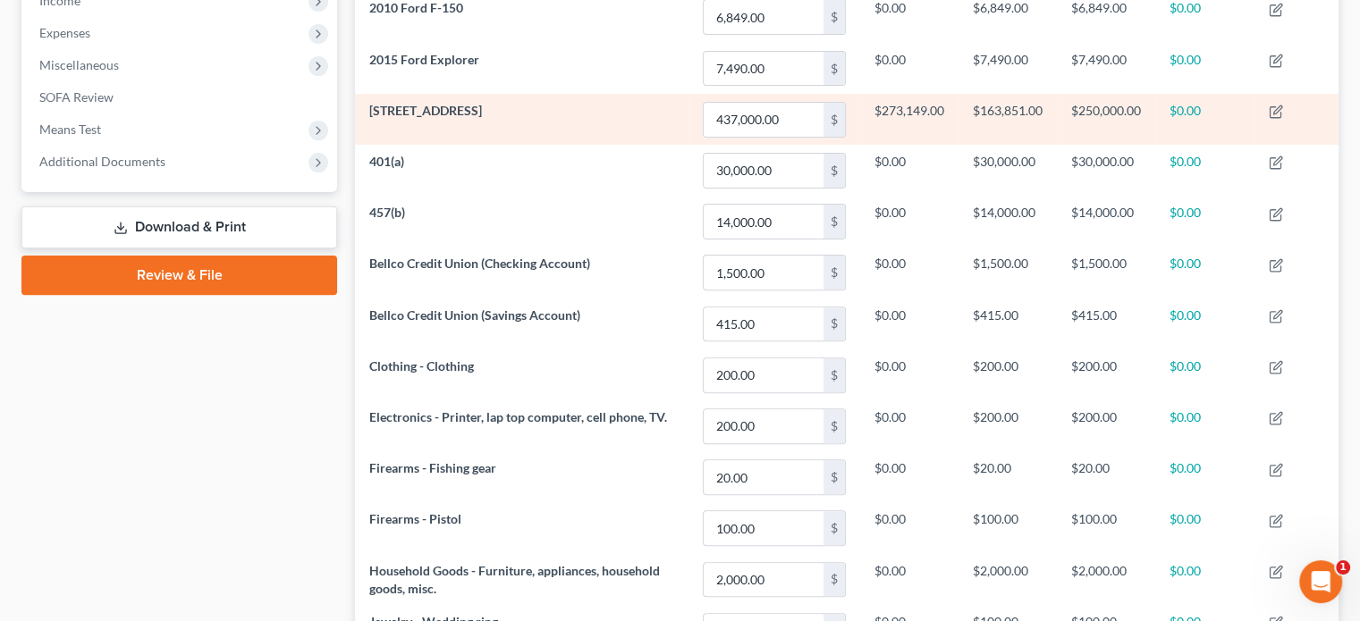
click at [613, 94] on td "[STREET_ADDRESS]" at bounding box center [522, 119] width 334 height 51
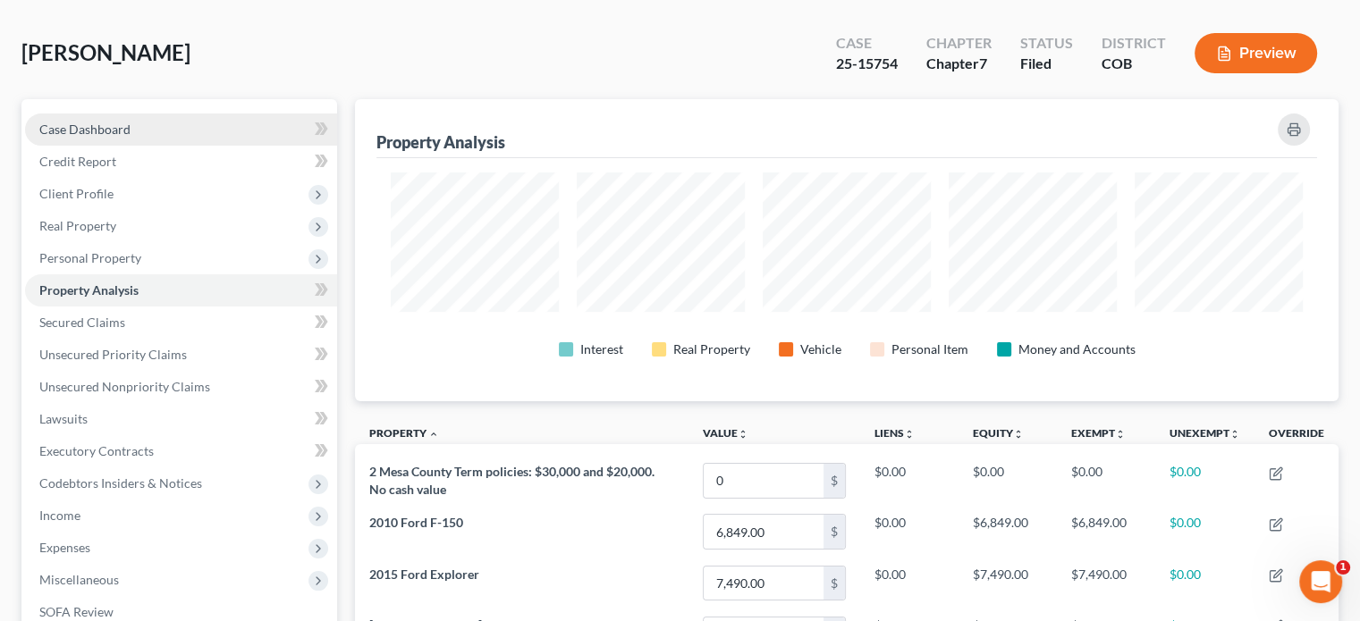
scroll to position [0, 0]
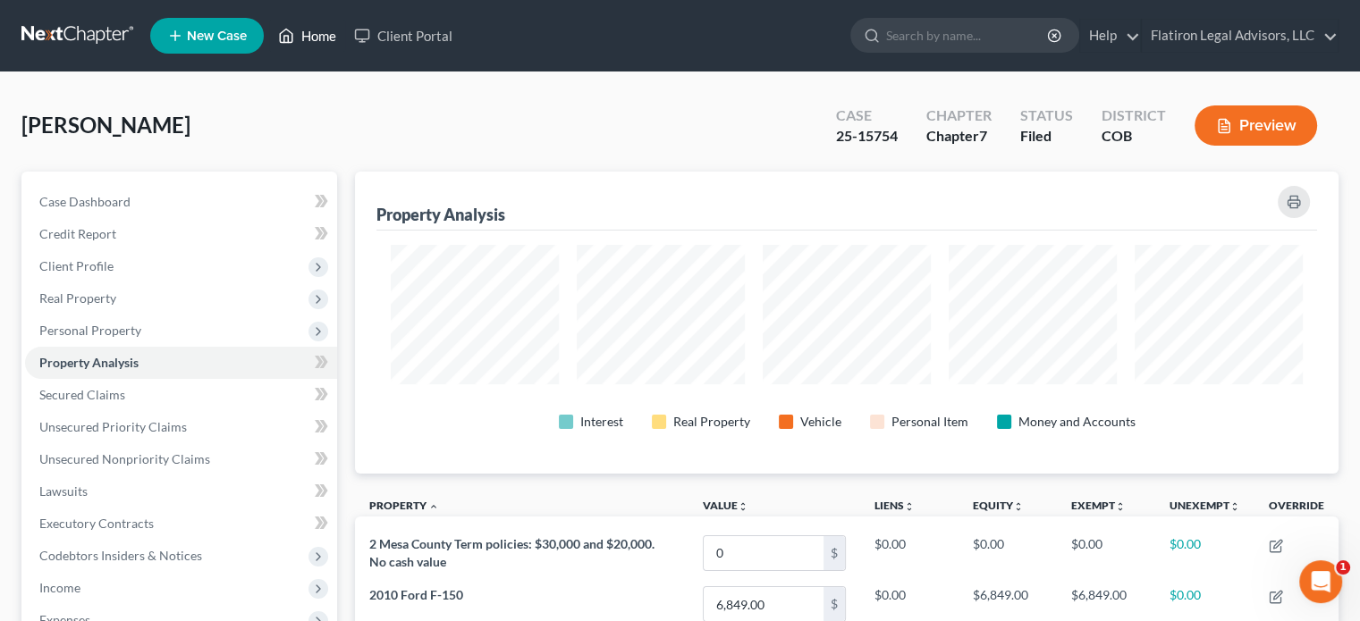
click at [322, 31] on link "Home" at bounding box center [307, 36] width 76 height 32
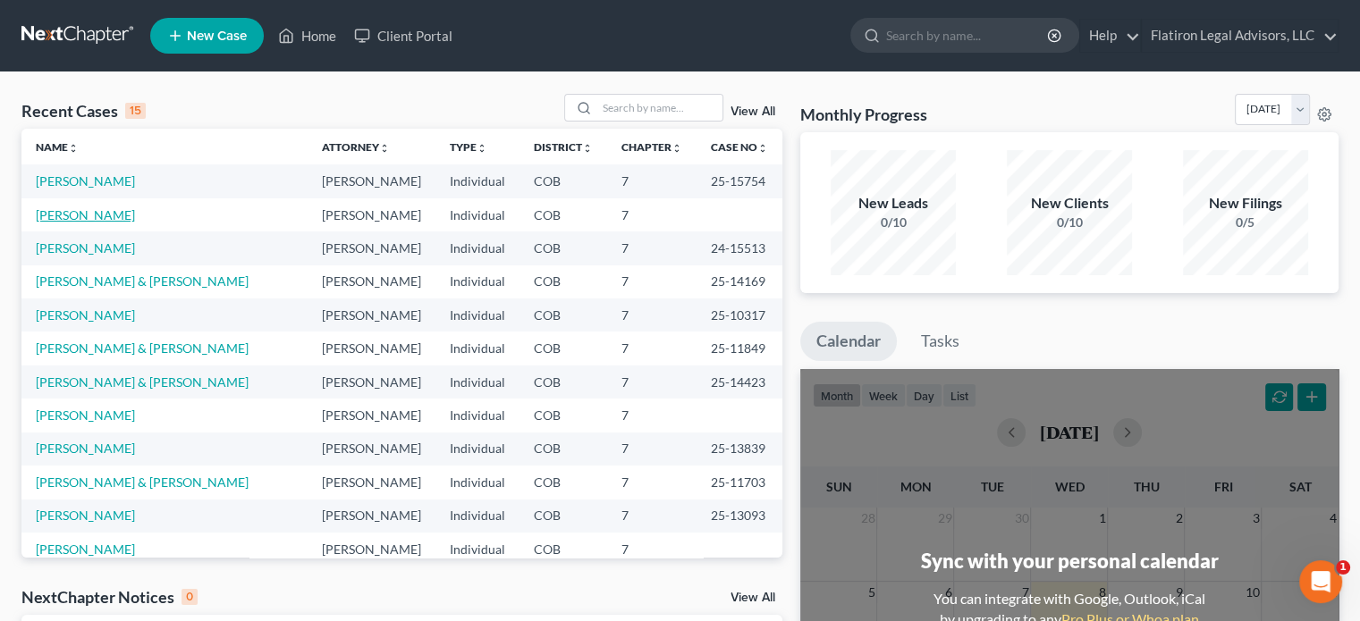
click at [100, 210] on link "[PERSON_NAME]" at bounding box center [85, 214] width 99 height 15
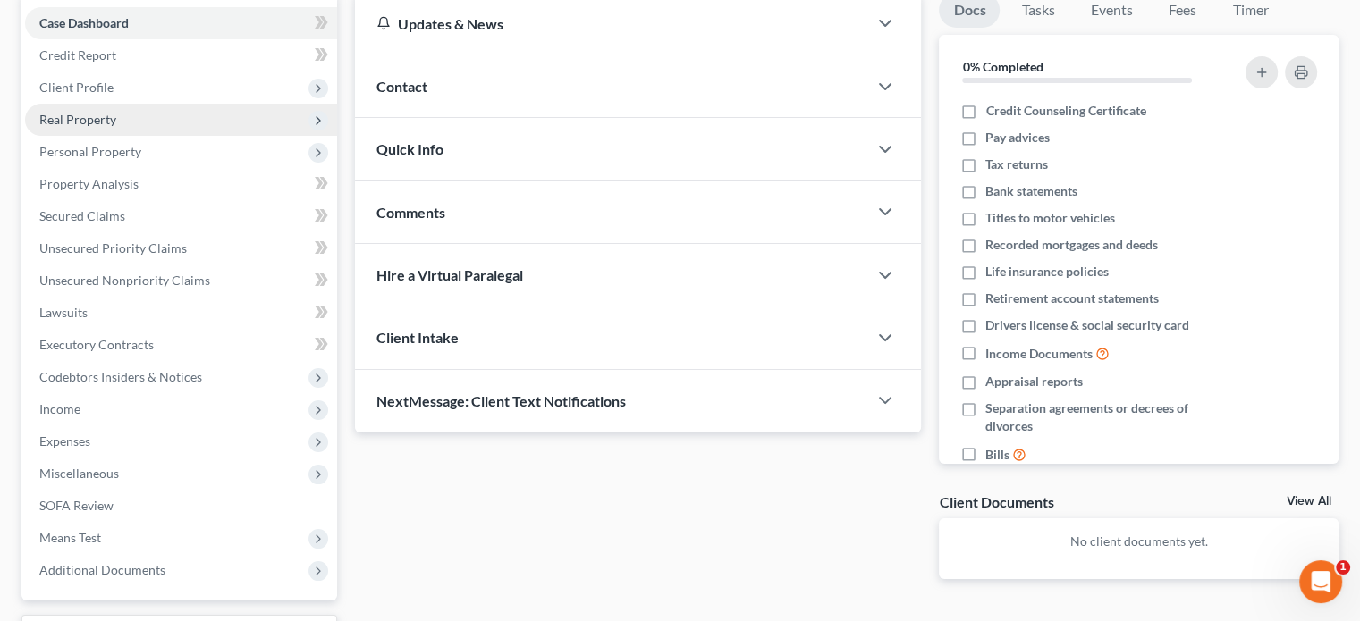
scroll to position [268, 0]
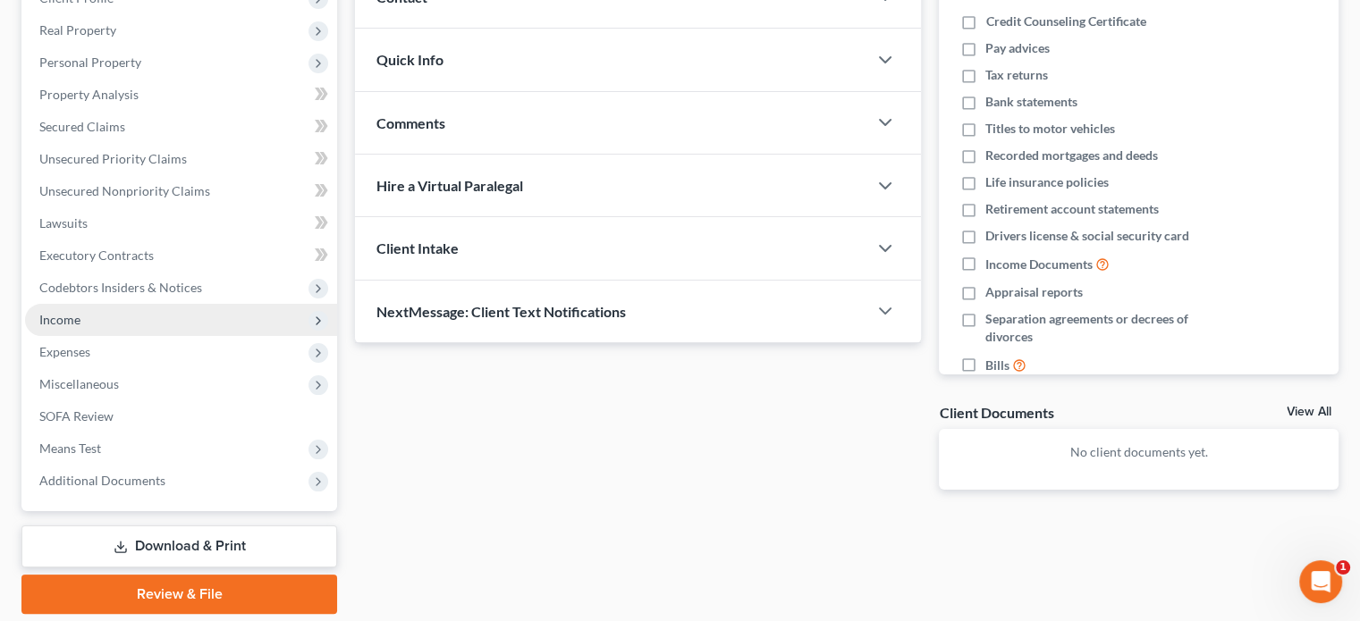
click at [147, 322] on span "Income" at bounding box center [181, 320] width 312 height 32
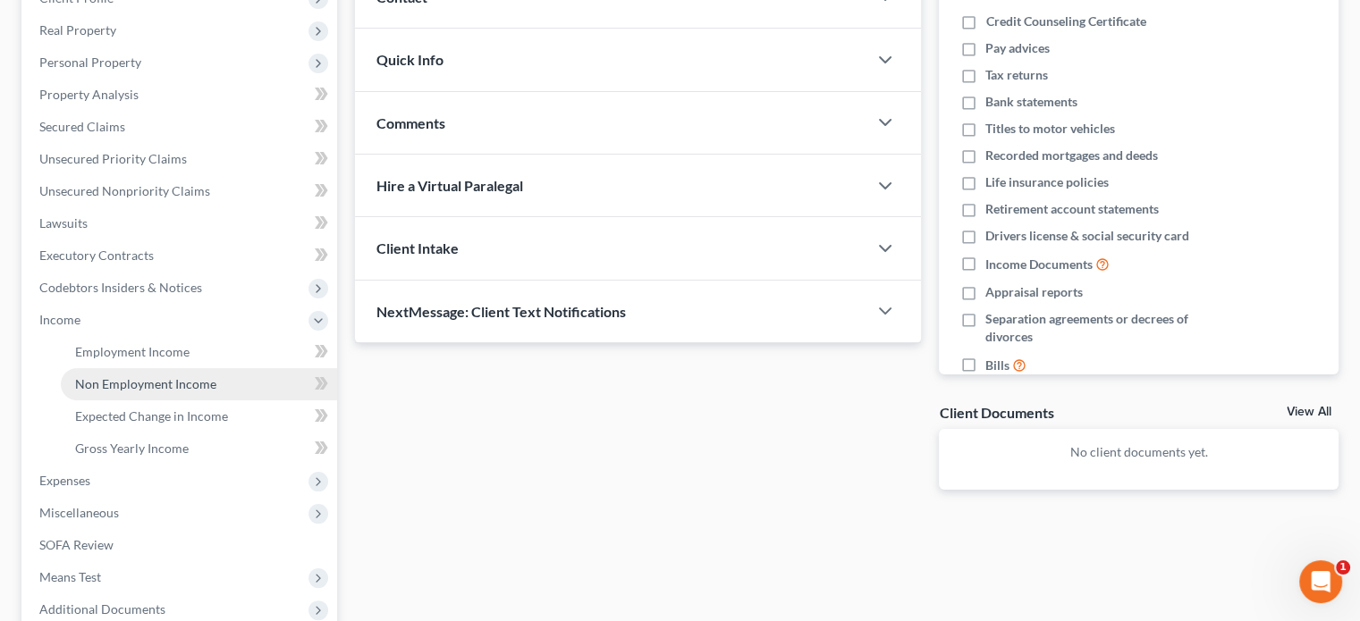
click at [170, 383] on span "Non Employment Income" at bounding box center [145, 383] width 141 height 15
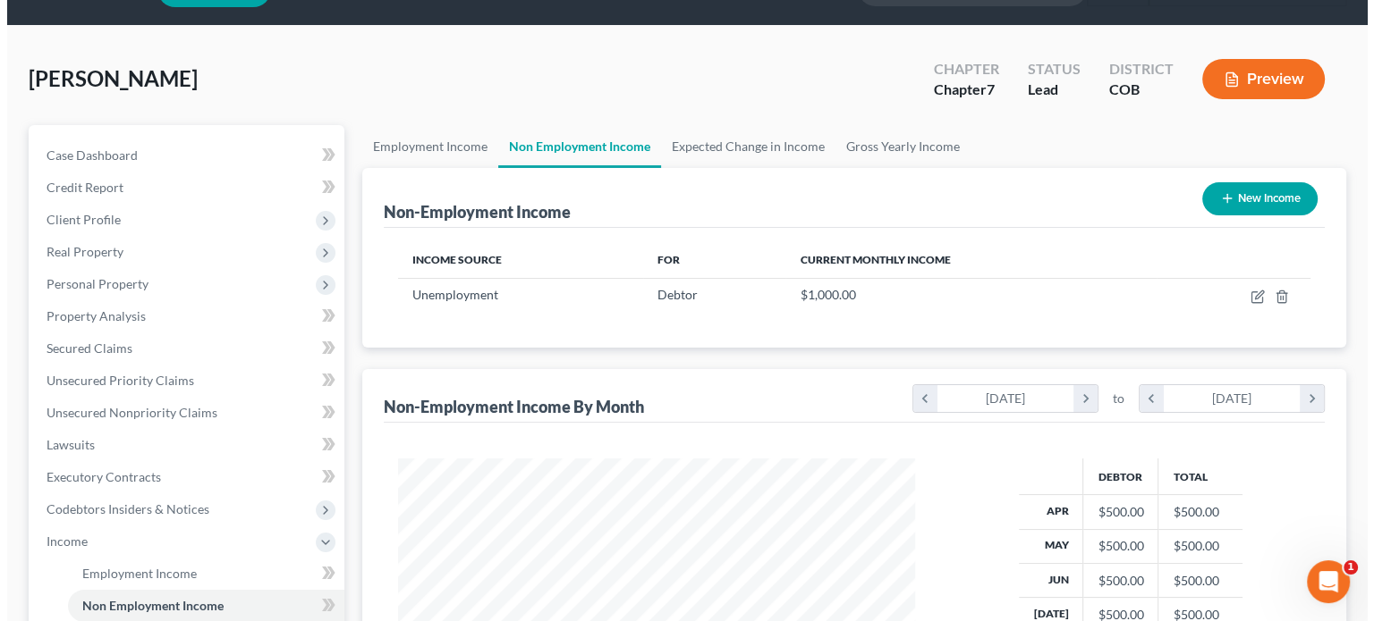
scroll to position [89, 0]
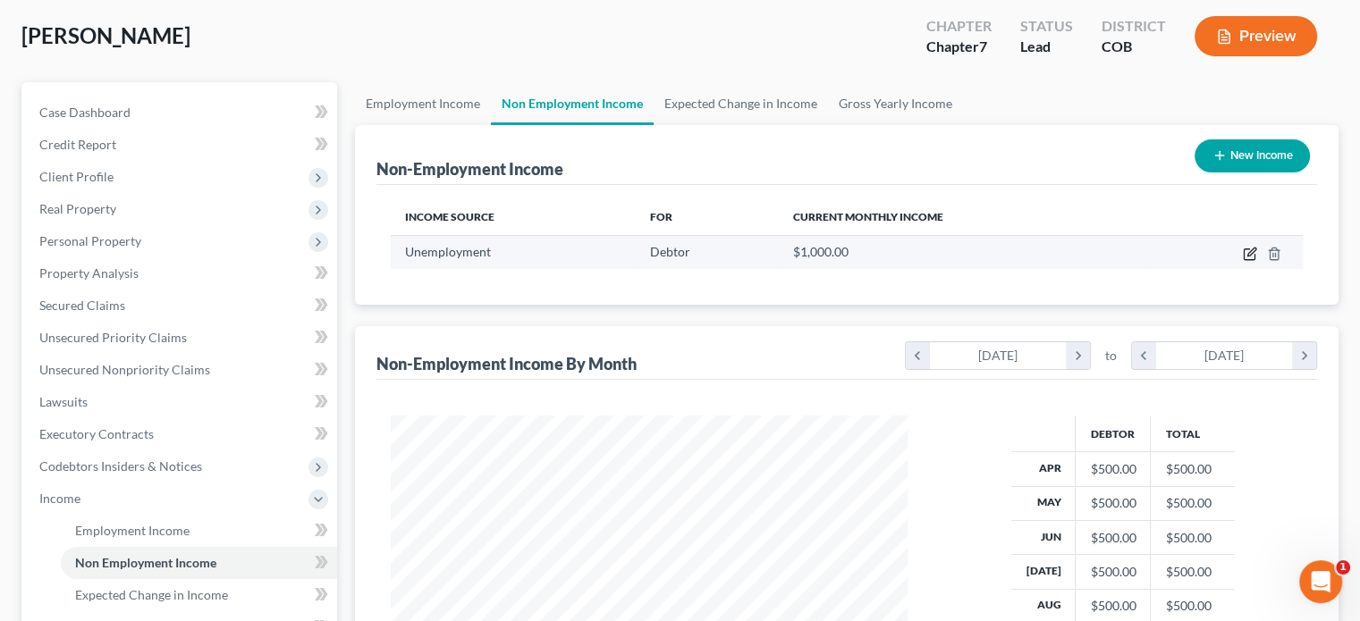
click at [1248, 253] on icon "button" at bounding box center [1250, 254] width 14 height 14
select select "0"
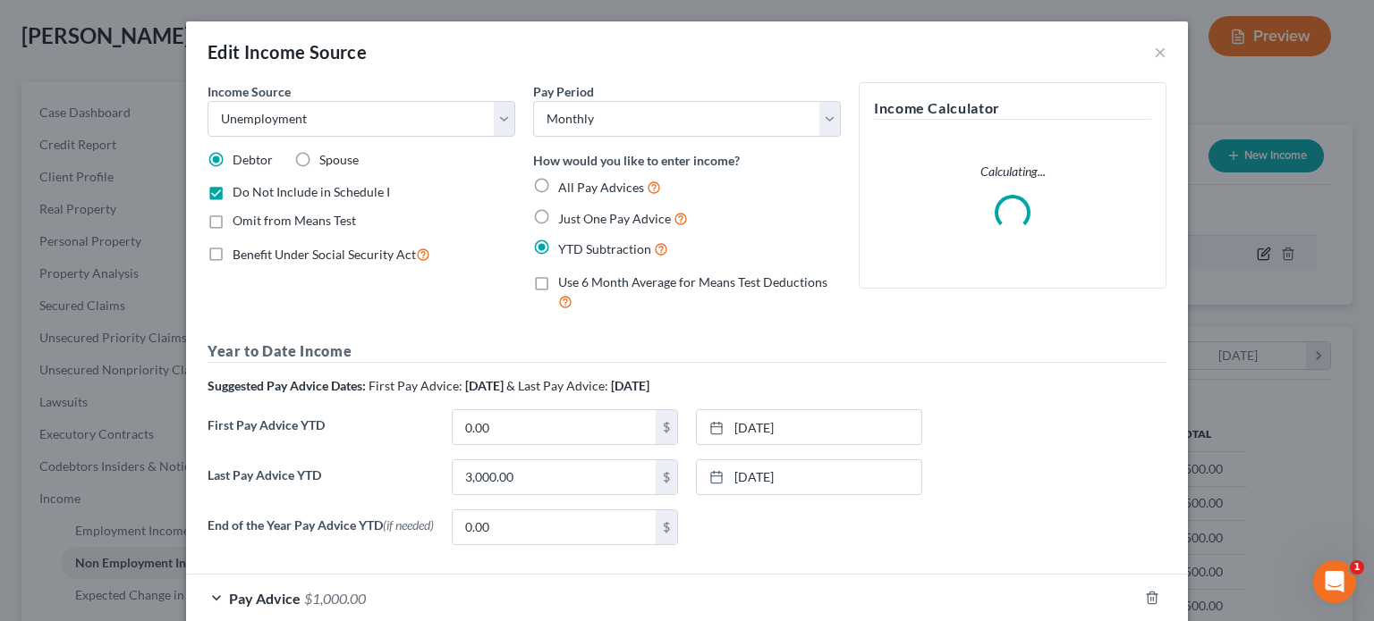
scroll to position [318, 558]
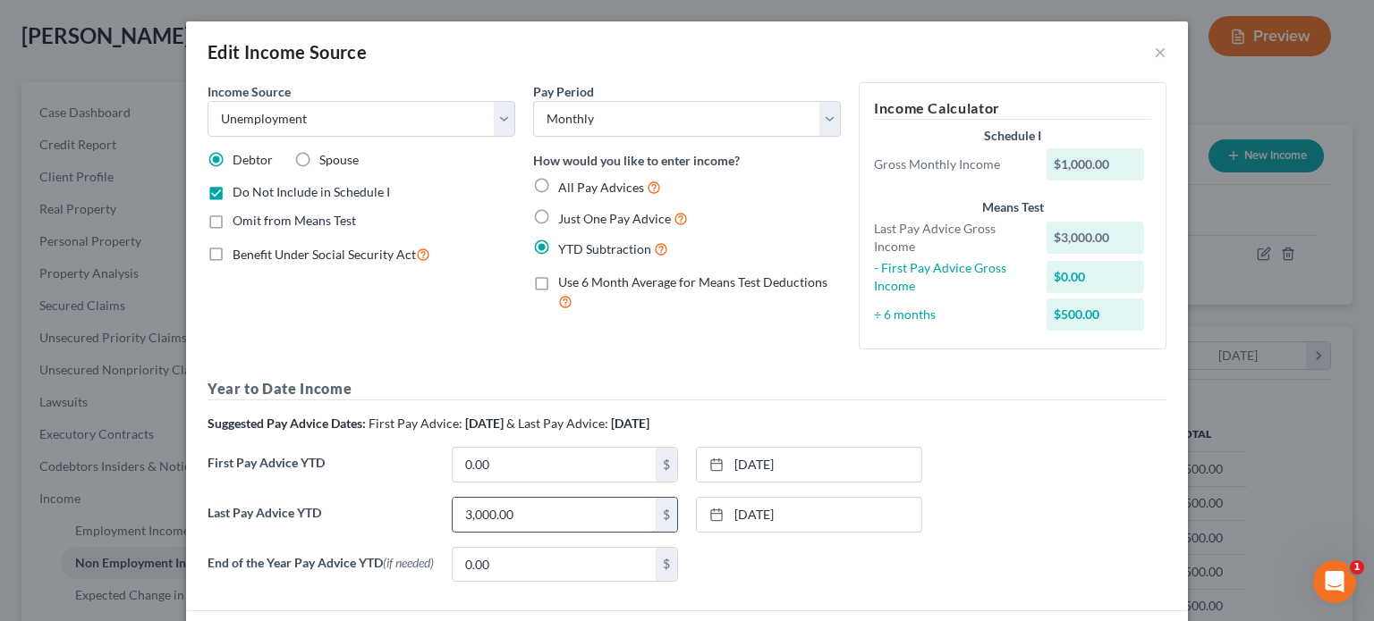
click at [563, 512] on input "3,000.00" at bounding box center [553, 515] width 203 height 34
click at [1105, 498] on div "Last Pay Advice YTD 3,000.00 $ [DATE] close Date [DATE] Time 12:00 AM chevron_l…" at bounding box center [687, 522] width 976 height 50
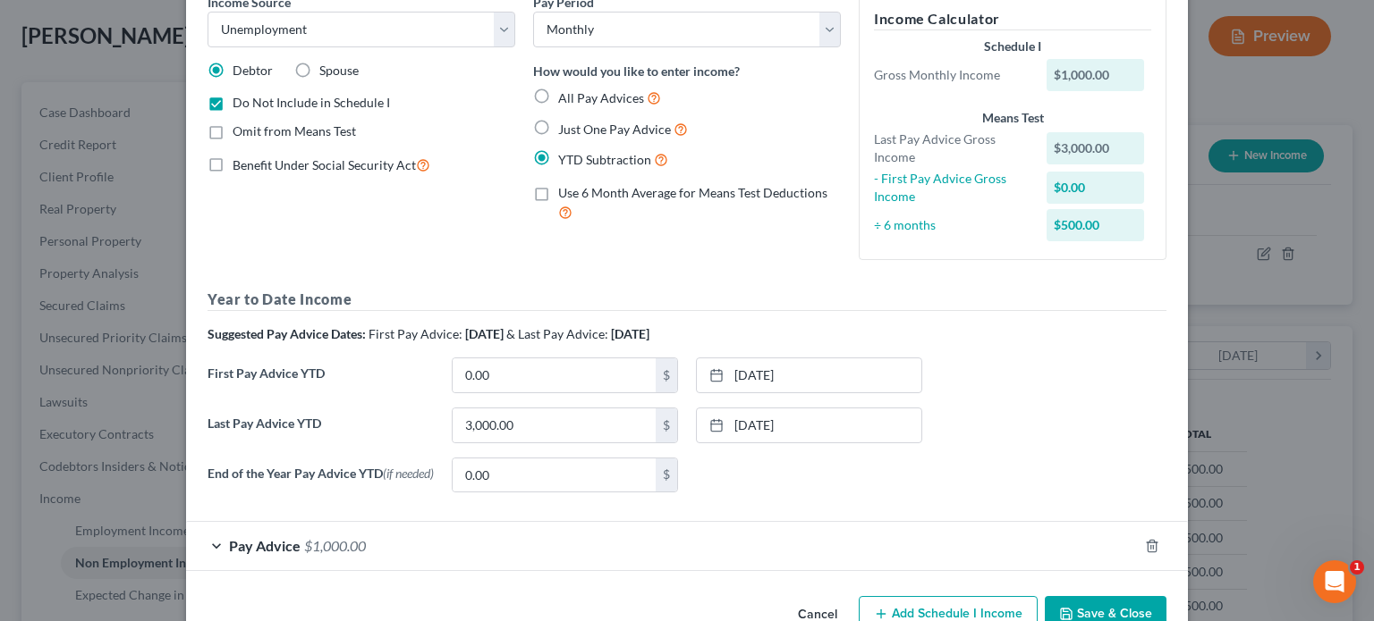
click at [983, 399] on div "First Pay Advice YTD 0.00 $ [DATE] close Date [DATE] Time 12:00 AM chevron_left…" at bounding box center [687, 383] width 976 height 50
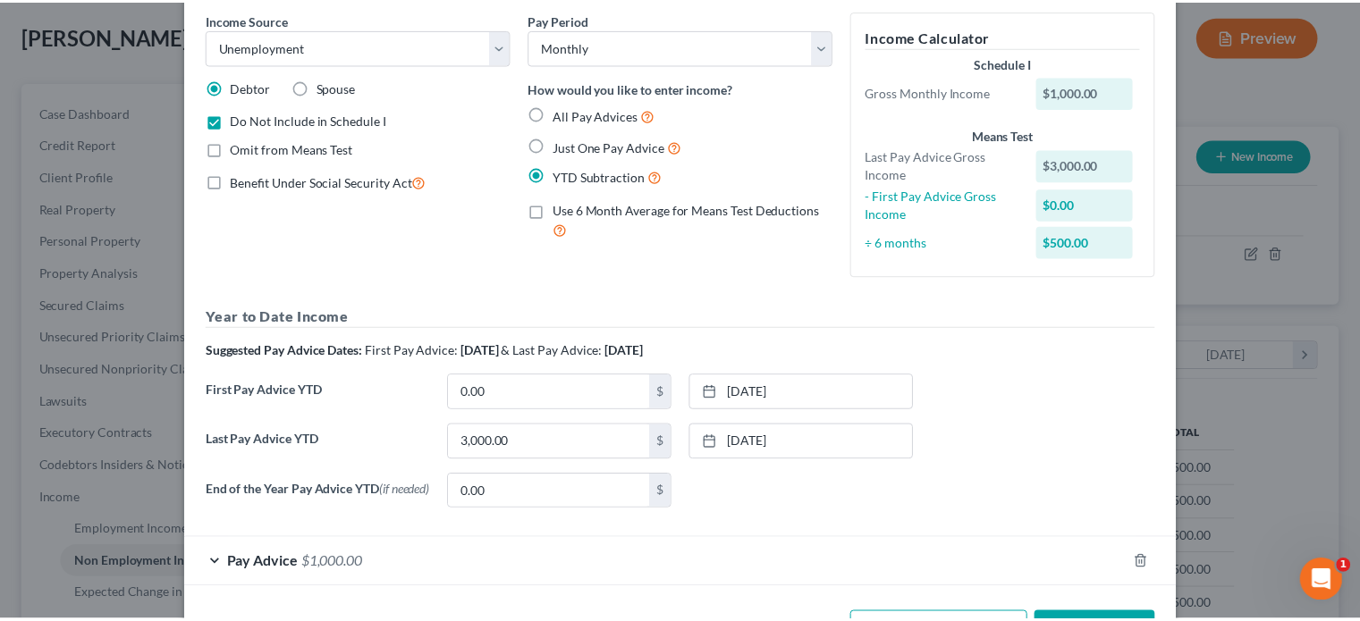
scroll to position [0, 0]
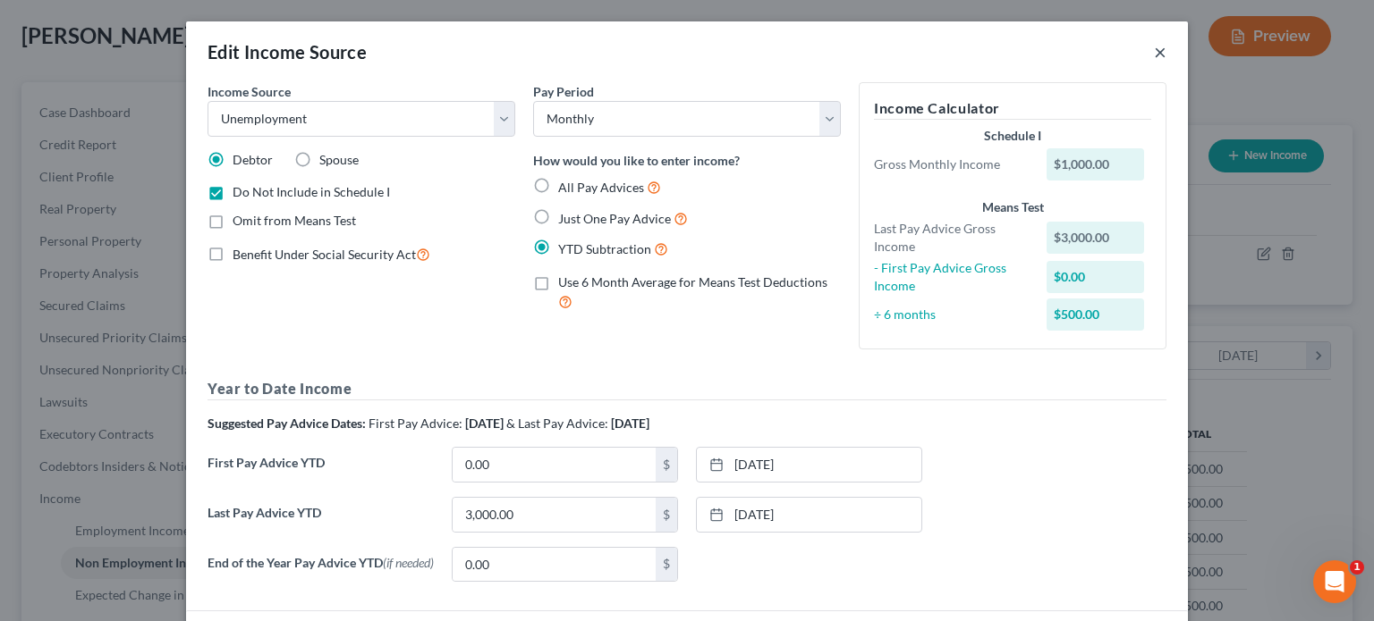
click at [1154, 53] on button "×" at bounding box center [1160, 51] width 13 height 21
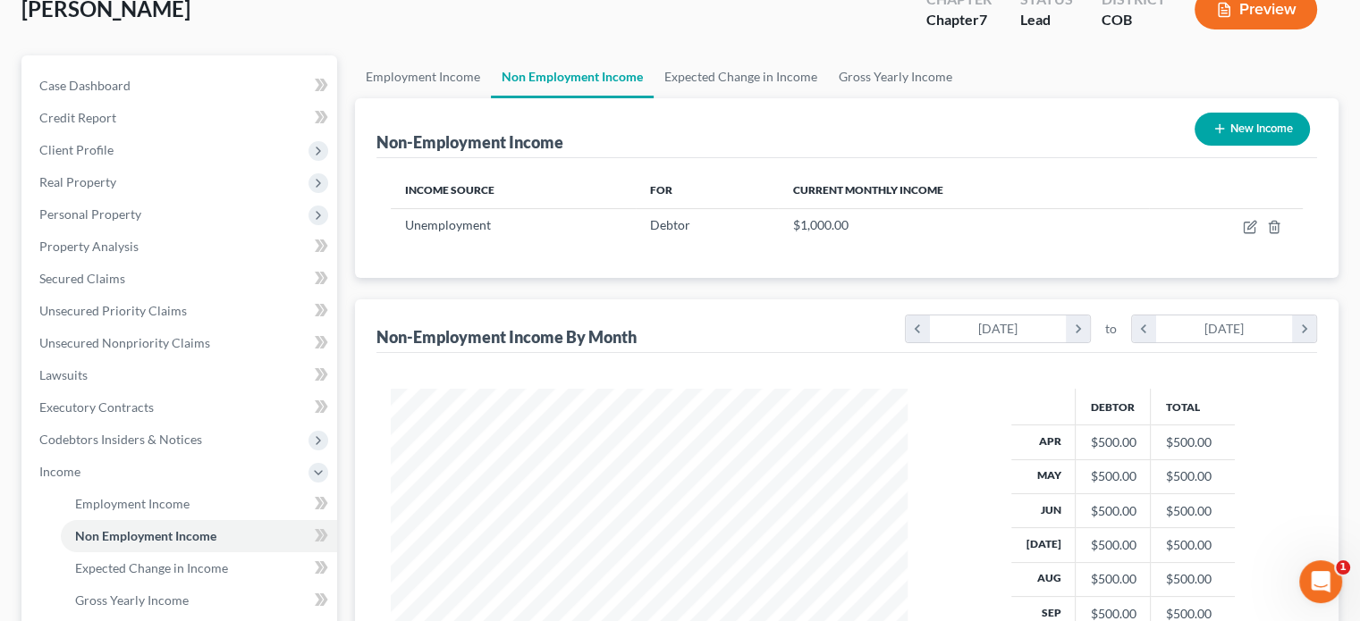
scroll to position [358, 0]
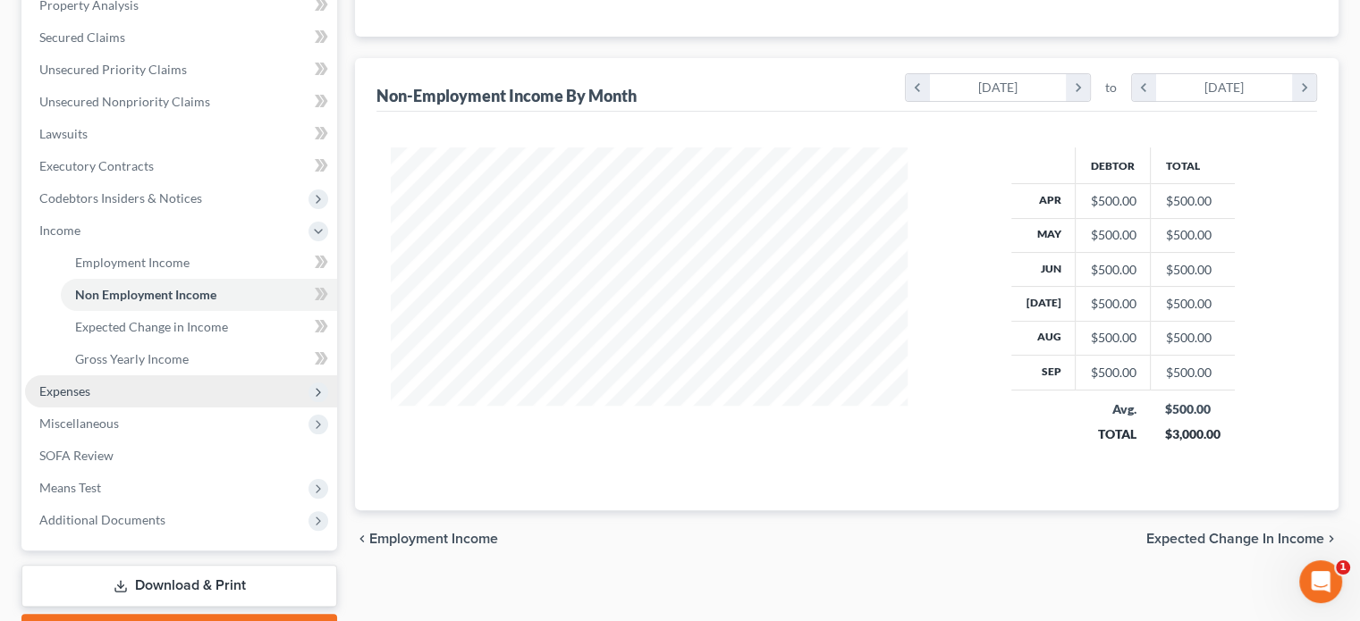
click at [165, 387] on span "Expenses" at bounding box center [181, 392] width 312 height 32
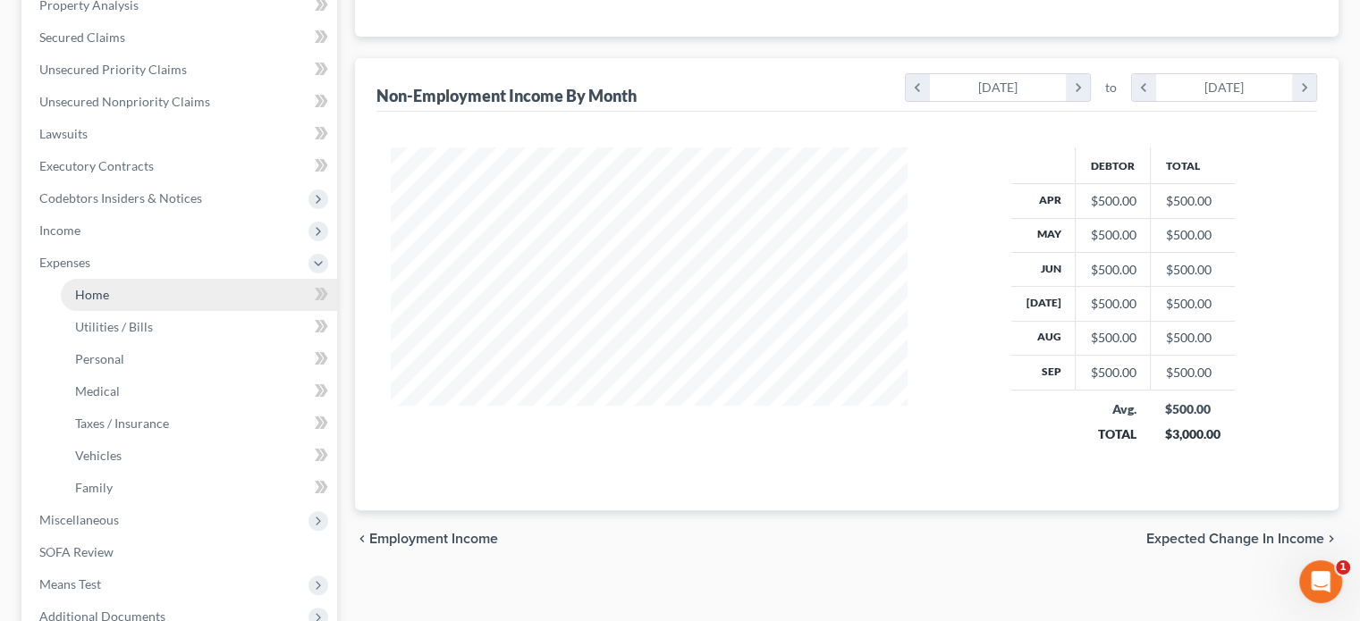
click at [167, 284] on link "Home" at bounding box center [199, 295] width 276 height 32
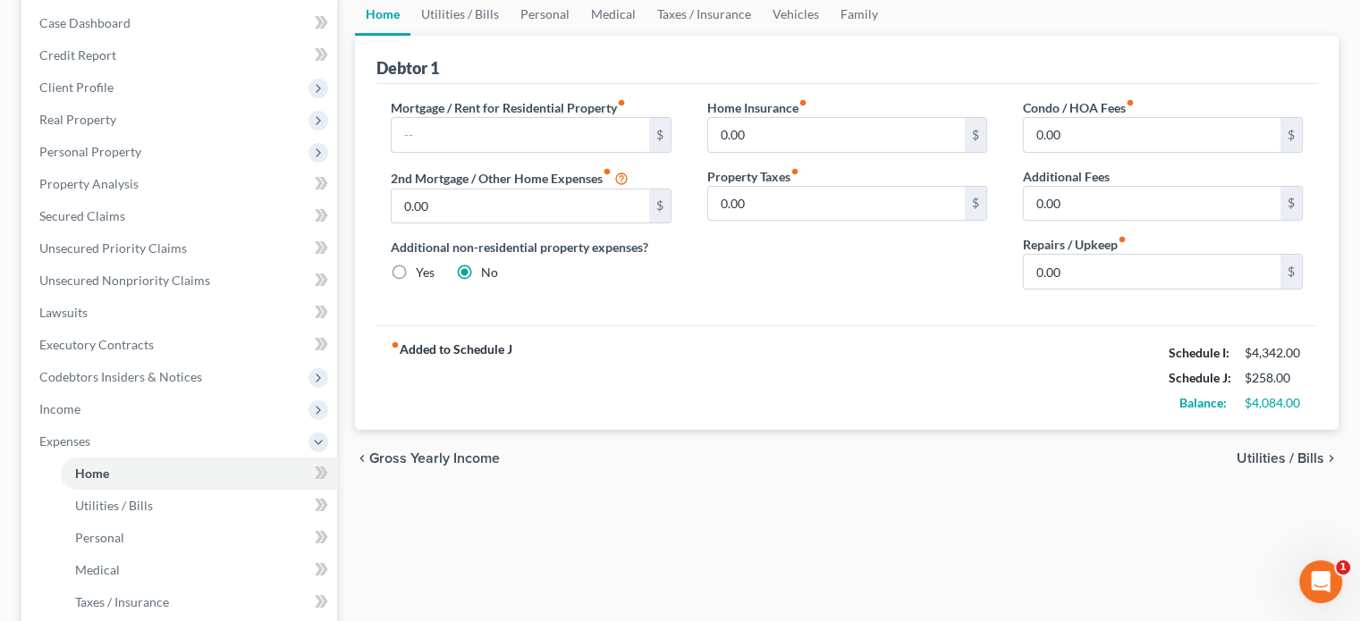
scroll to position [89, 0]
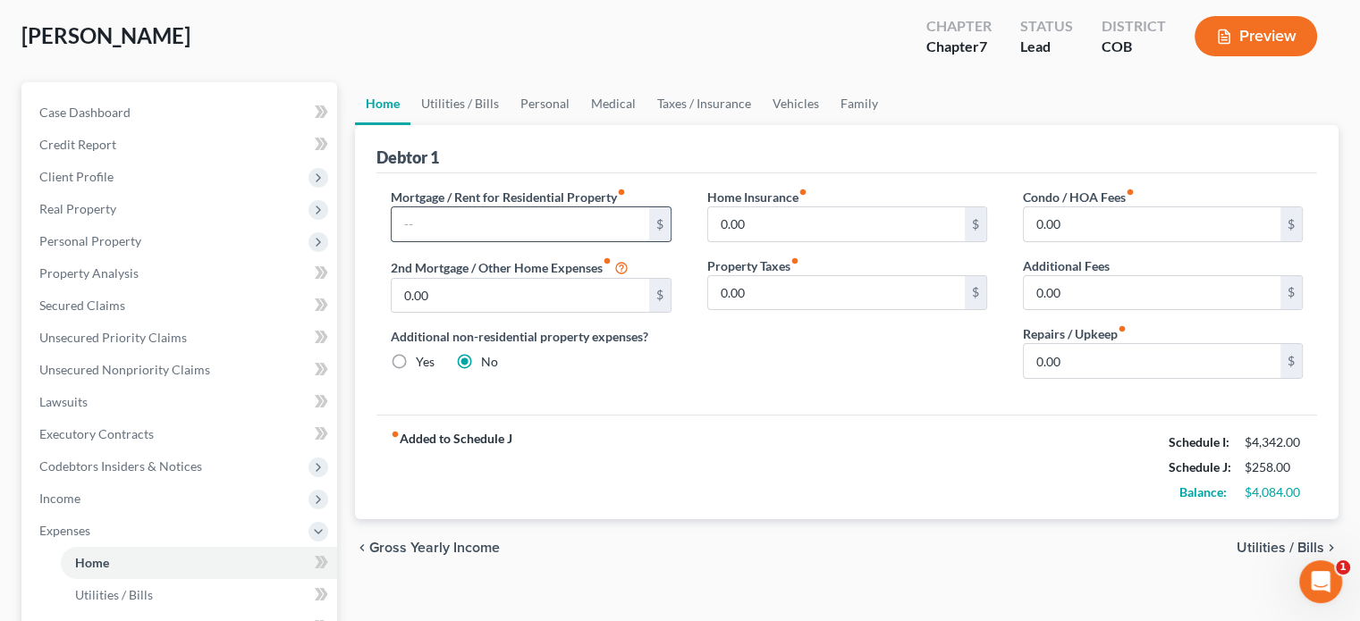
click at [494, 232] on input "text" at bounding box center [520, 224] width 257 height 34
click at [761, 220] on input "0.00" at bounding box center [836, 224] width 257 height 34
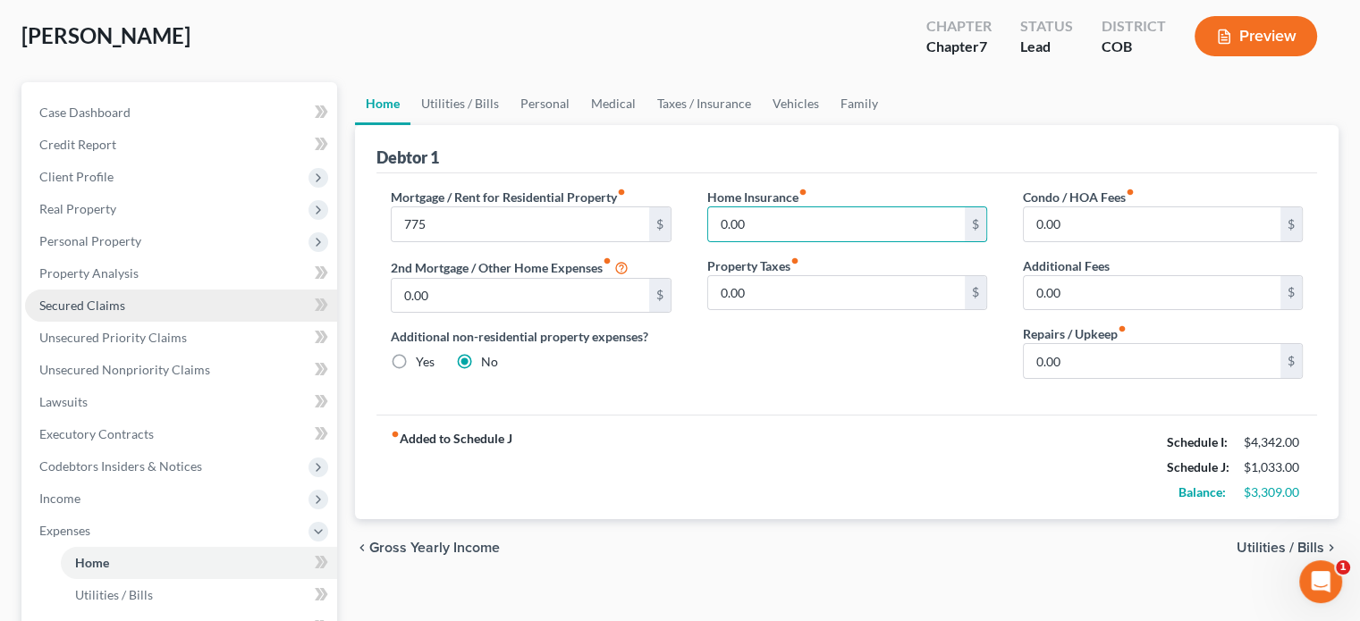
click at [147, 307] on link "Secured Claims" at bounding box center [181, 306] width 312 height 32
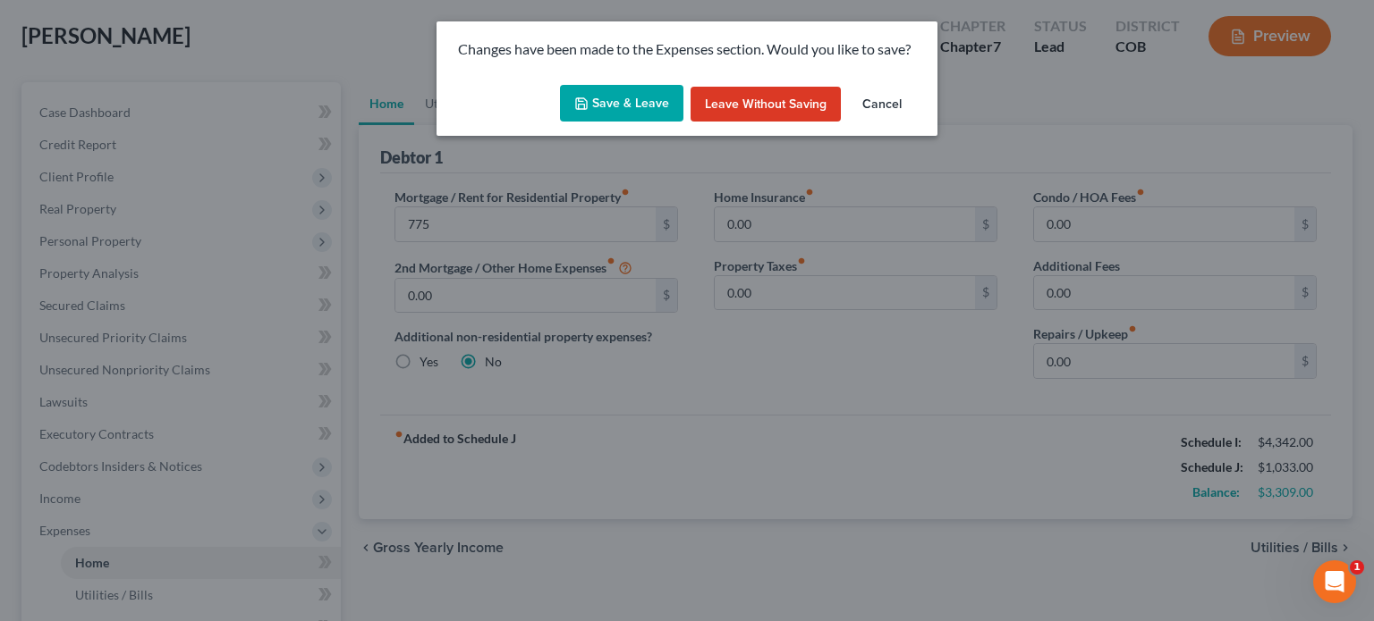
click at [650, 114] on button "Save & Leave" at bounding box center [621, 104] width 123 height 38
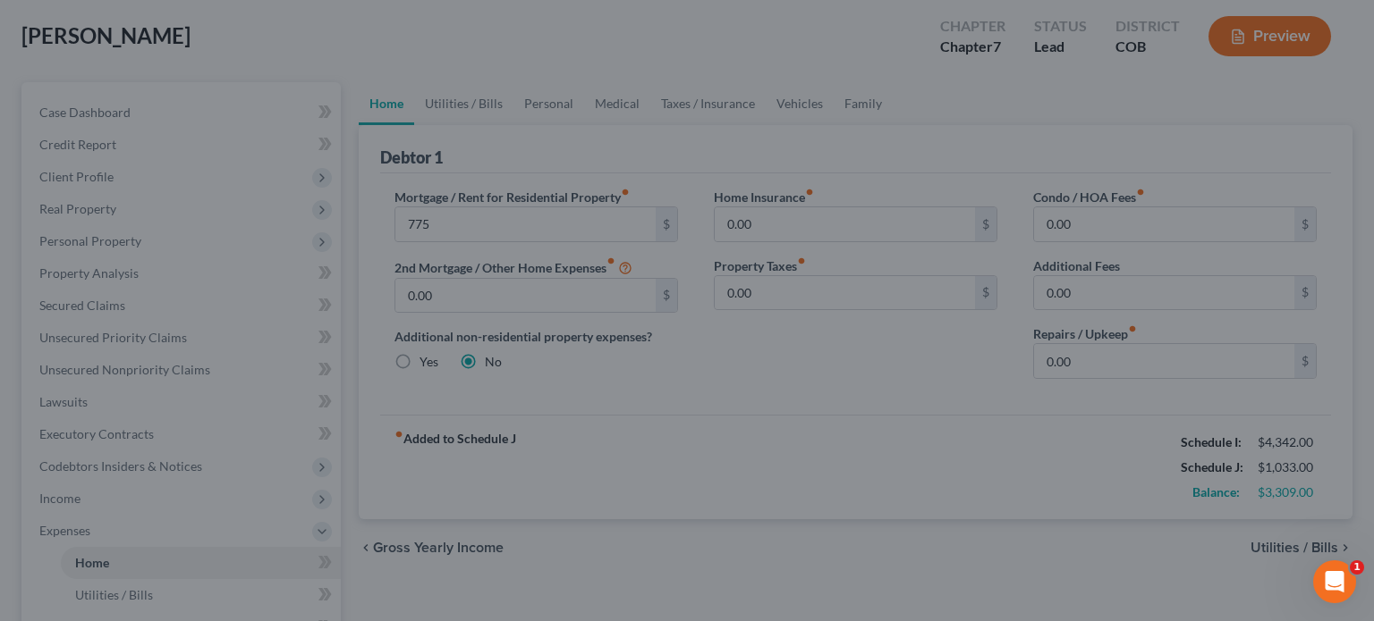
type input "775.00"
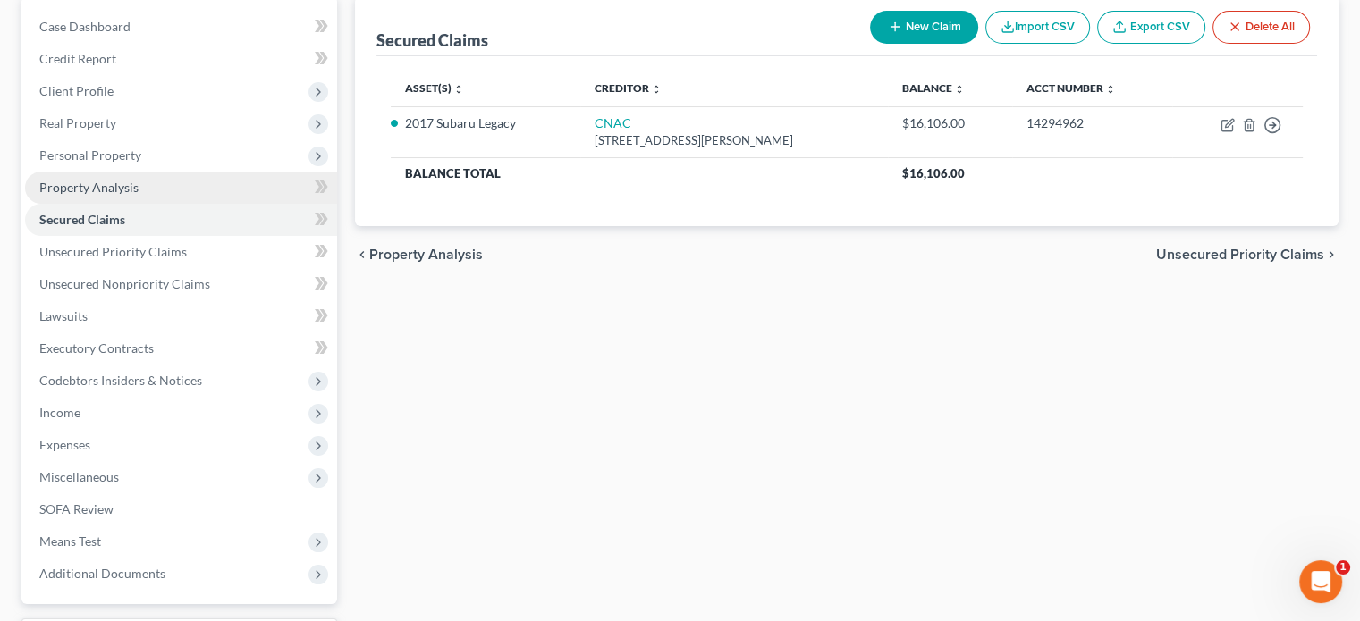
scroll to position [268, 0]
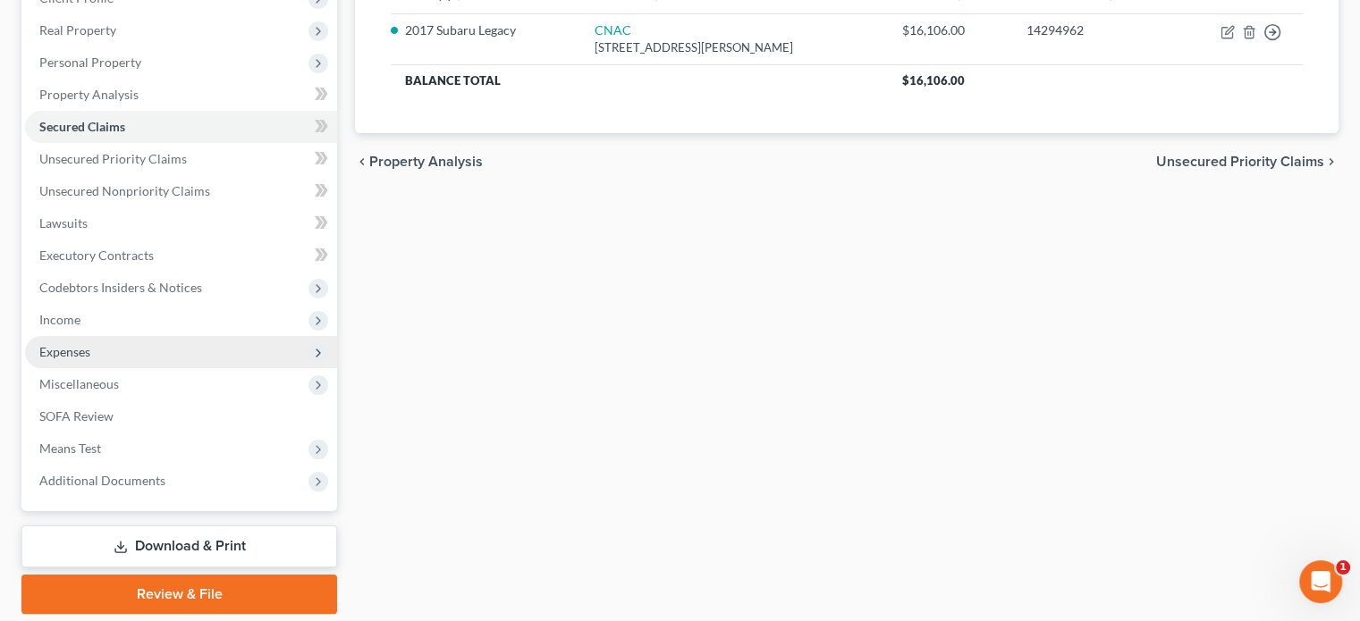
click at [220, 353] on span "Expenses" at bounding box center [181, 352] width 312 height 32
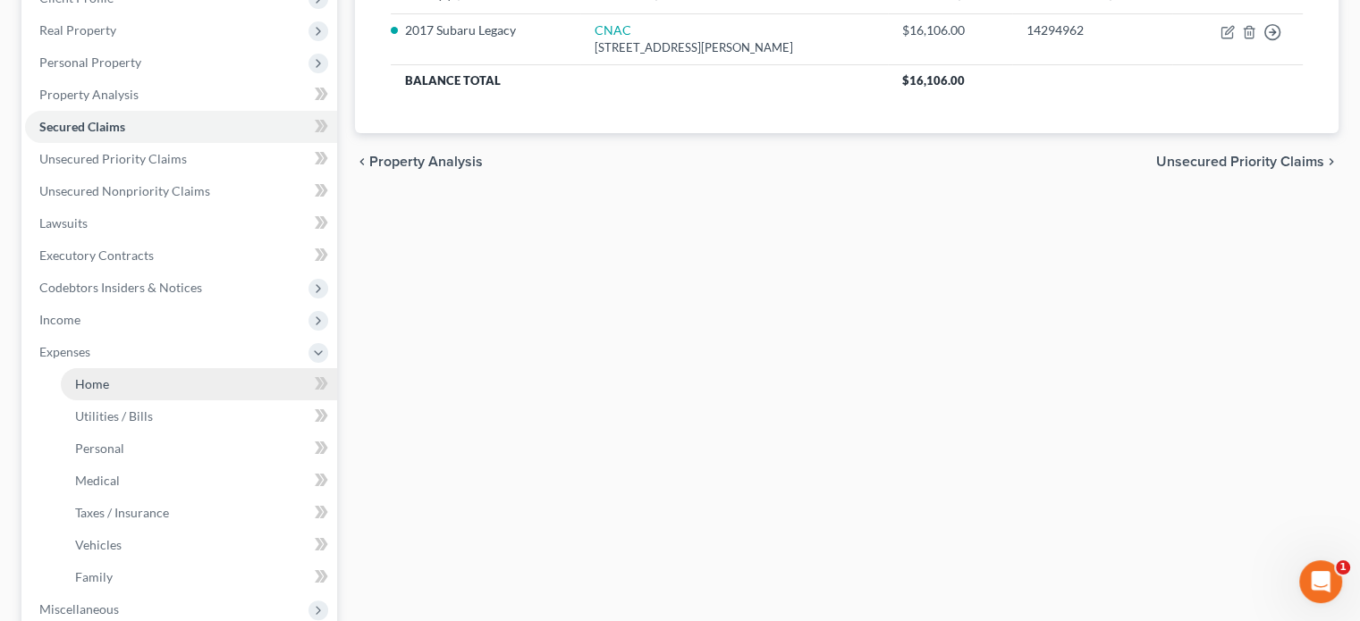
click at [193, 384] on link "Home" at bounding box center [199, 384] width 276 height 32
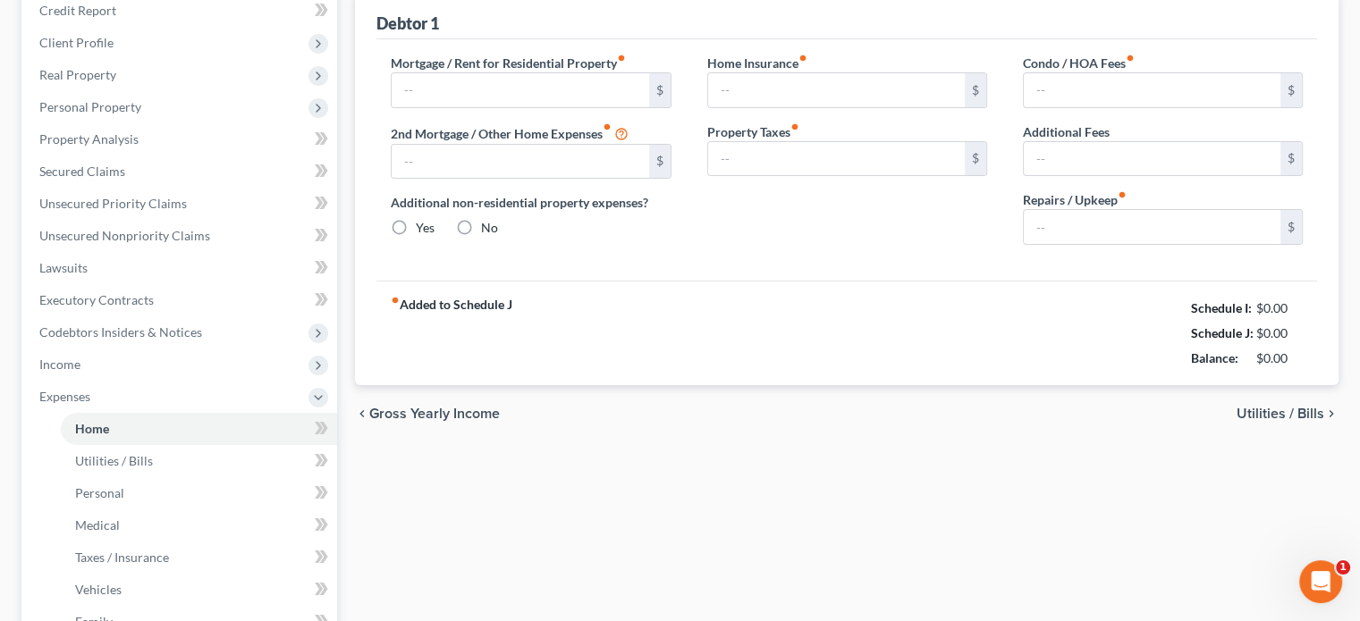
type input "775.00"
type input "0.00"
radio input "true"
type input "0.00"
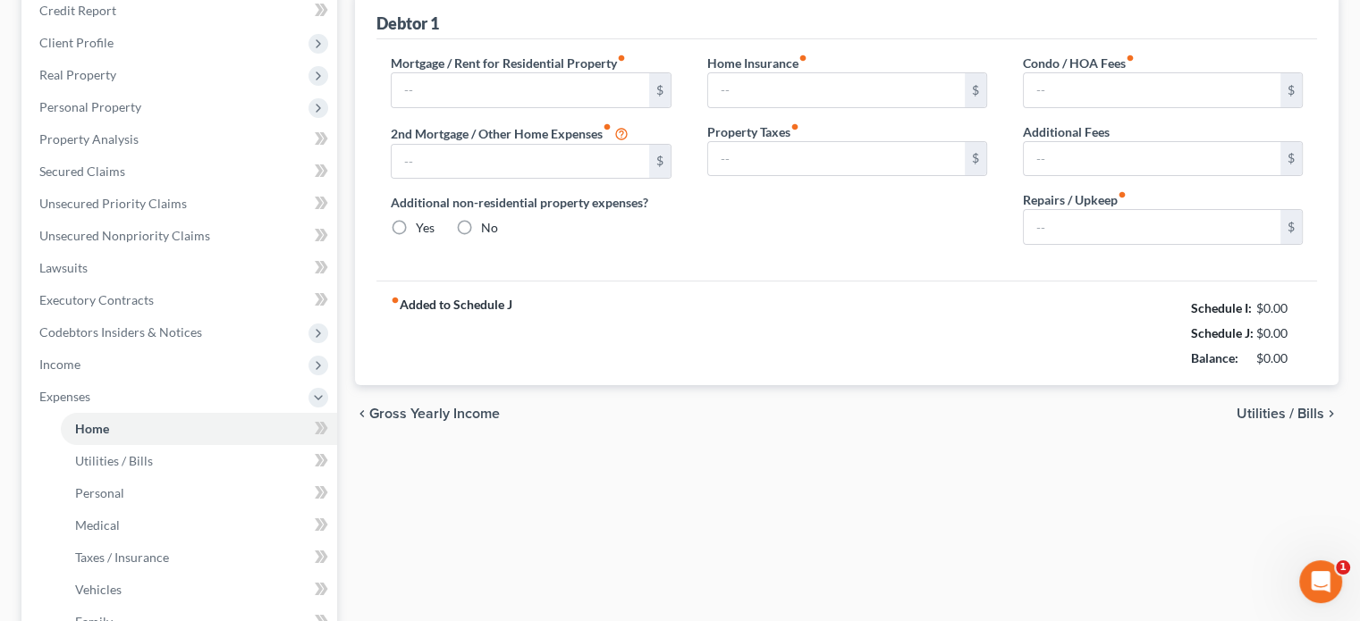
type input "0.00"
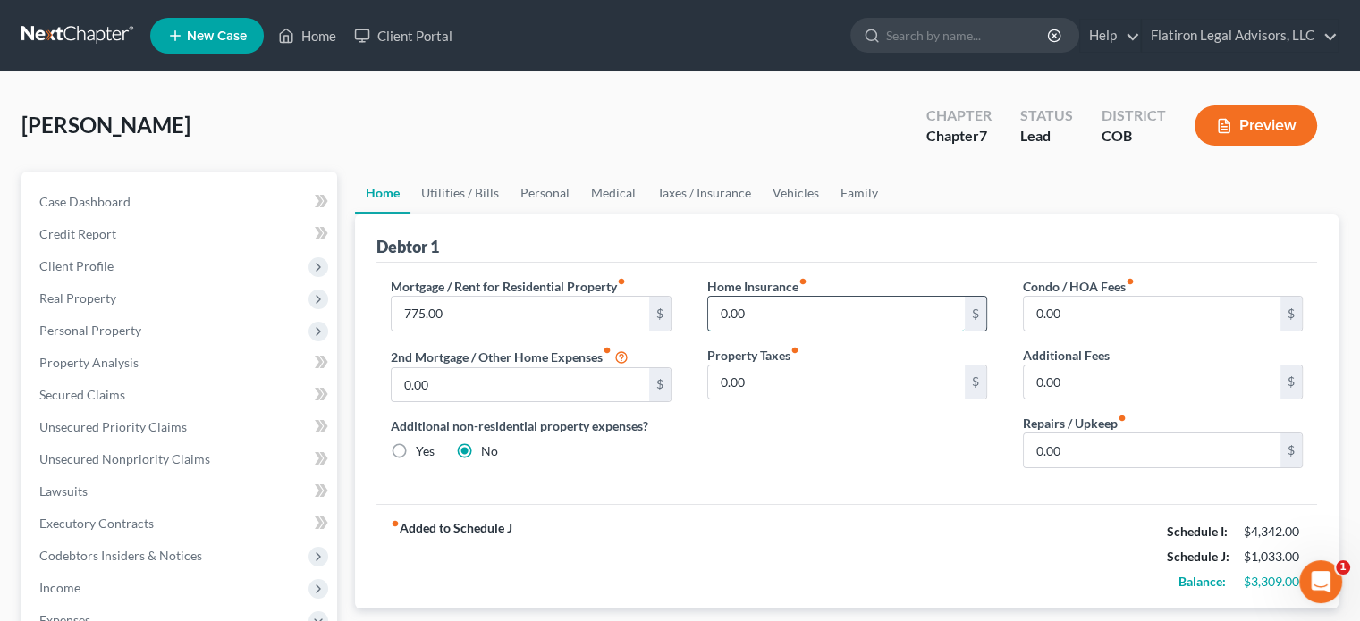
click at [764, 310] on input "0.00" at bounding box center [836, 314] width 257 height 34
type input "50"
click at [780, 379] on input "0.00" at bounding box center [836, 383] width 257 height 34
type input "30"
click at [1069, 454] on input "0.00" at bounding box center [1152, 451] width 257 height 34
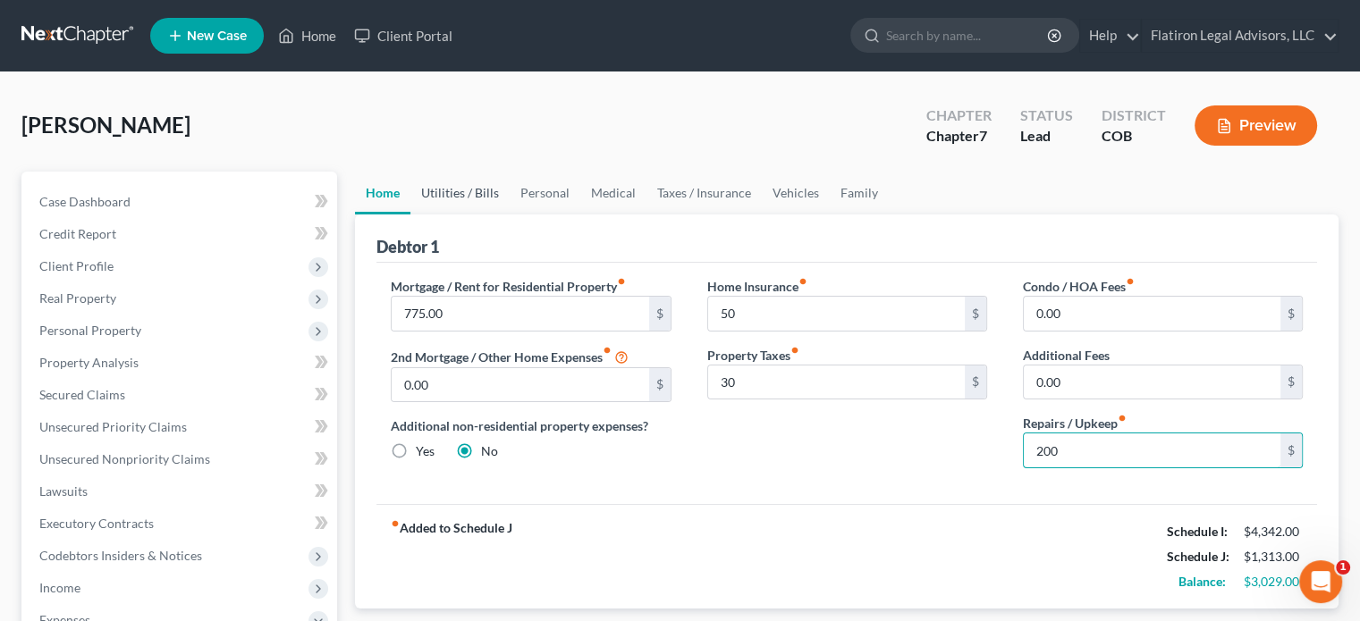
type input "200"
click at [469, 194] on link "Utilities / Bills" at bounding box center [459, 193] width 99 height 43
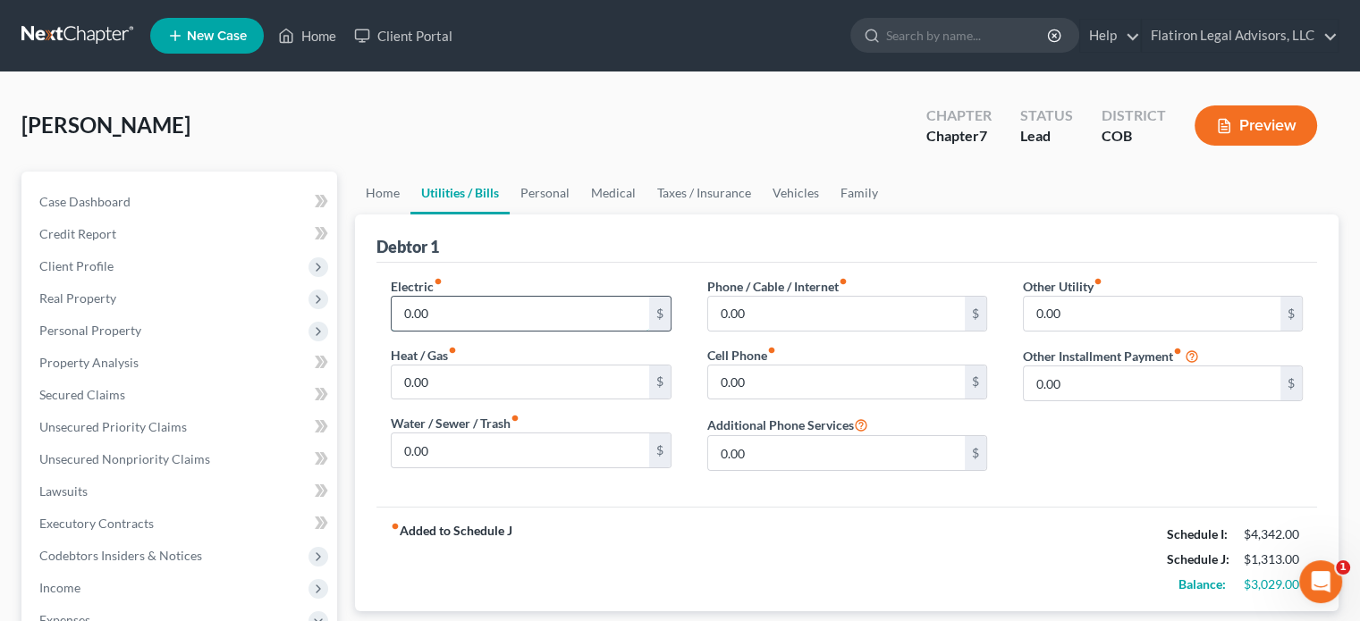
click at [456, 310] on input "0.00" at bounding box center [520, 314] width 257 height 34
type input "400"
click at [579, 486] on div "Electric fiber_manual_record 400 $ Heat / Gas fiber_manual_record 0.00 $ Water …" at bounding box center [846, 385] width 941 height 244
click at [765, 311] on input "0.00" at bounding box center [836, 314] width 257 height 34
type input "112"
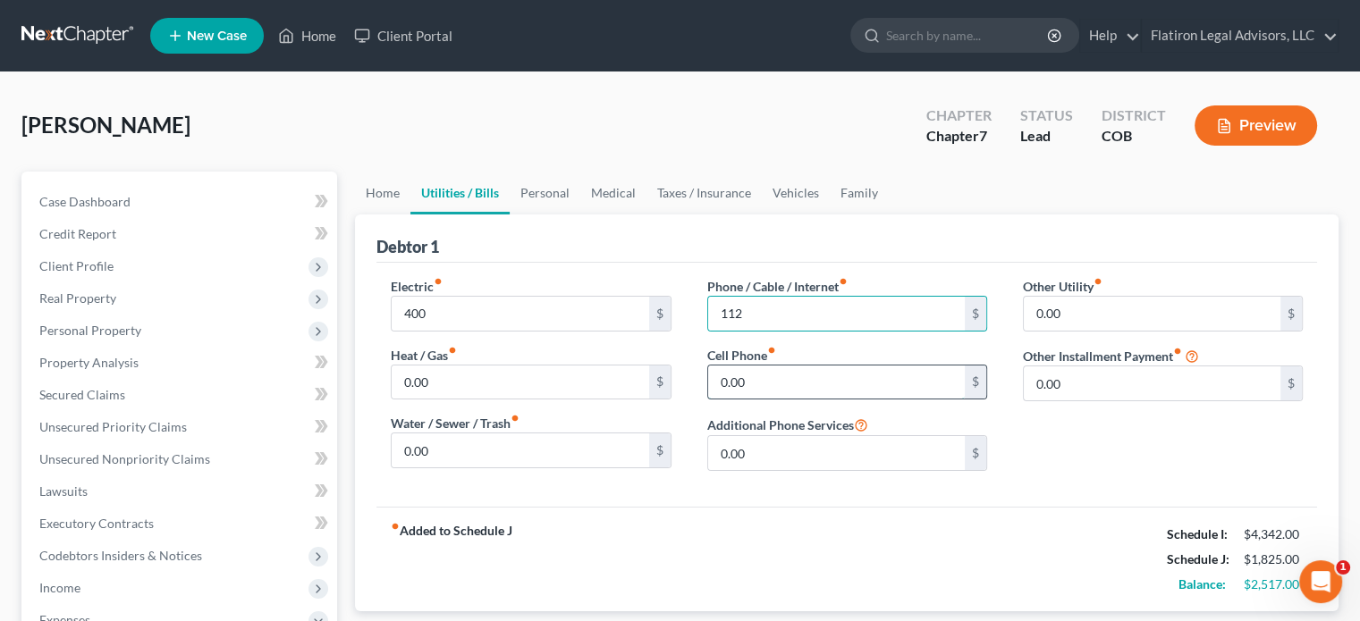
click at [786, 388] on input "0.00" at bounding box center [836, 383] width 257 height 34
type input "400"
click at [544, 193] on link "Personal" at bounding box center [545, 193] width 71 height 43
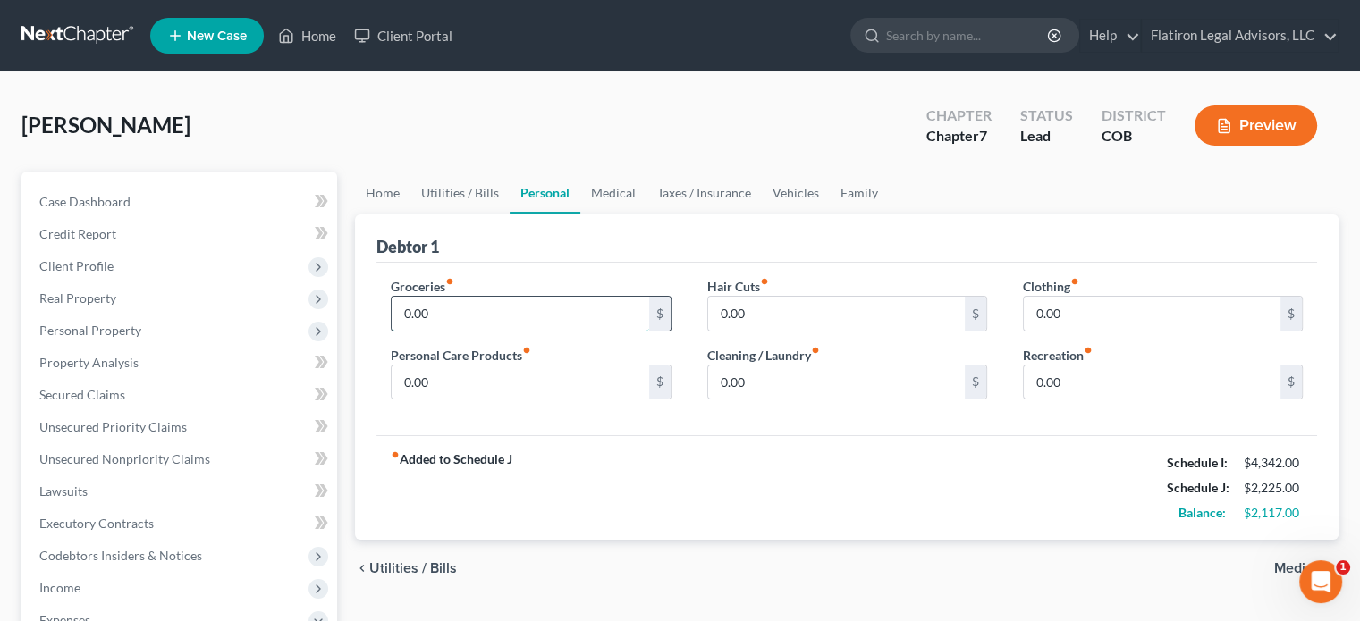
click at [437, 309] on input "0.00" at bounding box center [520, 314] width 257 height 34
type input "450"
click at [773, 314] on input "0.00" at bounding box center [836, 314] width 257 height 34
click at [769, 386] on input "0.00" at bounding box center [836, 383] width 257 height 34
type input "200"
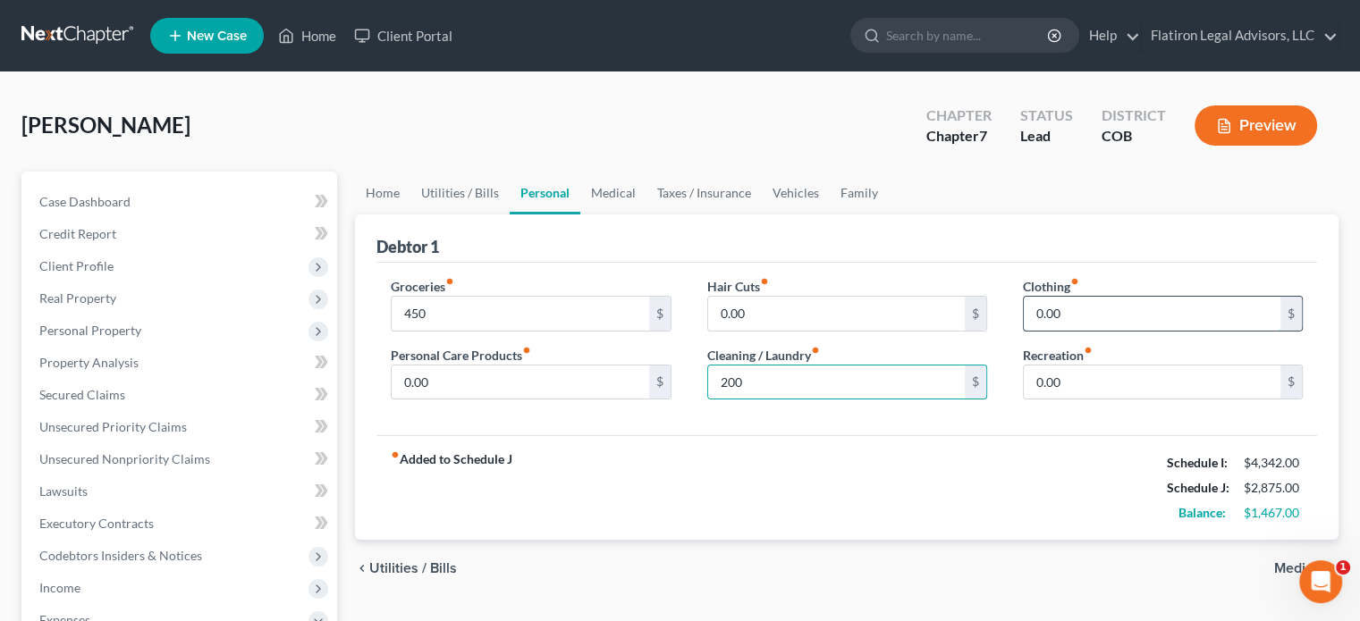
click at [1082, 311] on input "0.00" at bounding box center [1152, 314] width 257 height 34
type input "50"
click at [1069, 376] on input "0.00" at bounding box center [1152, 383] width 257 height 34
type input "100"
click at [881, 491] on div "fiber_manual_record Added to Schedule J Schedule I: $4,342.00 Schedule J: $3,02…" at bounding box center [846, 487] width 941 height 105
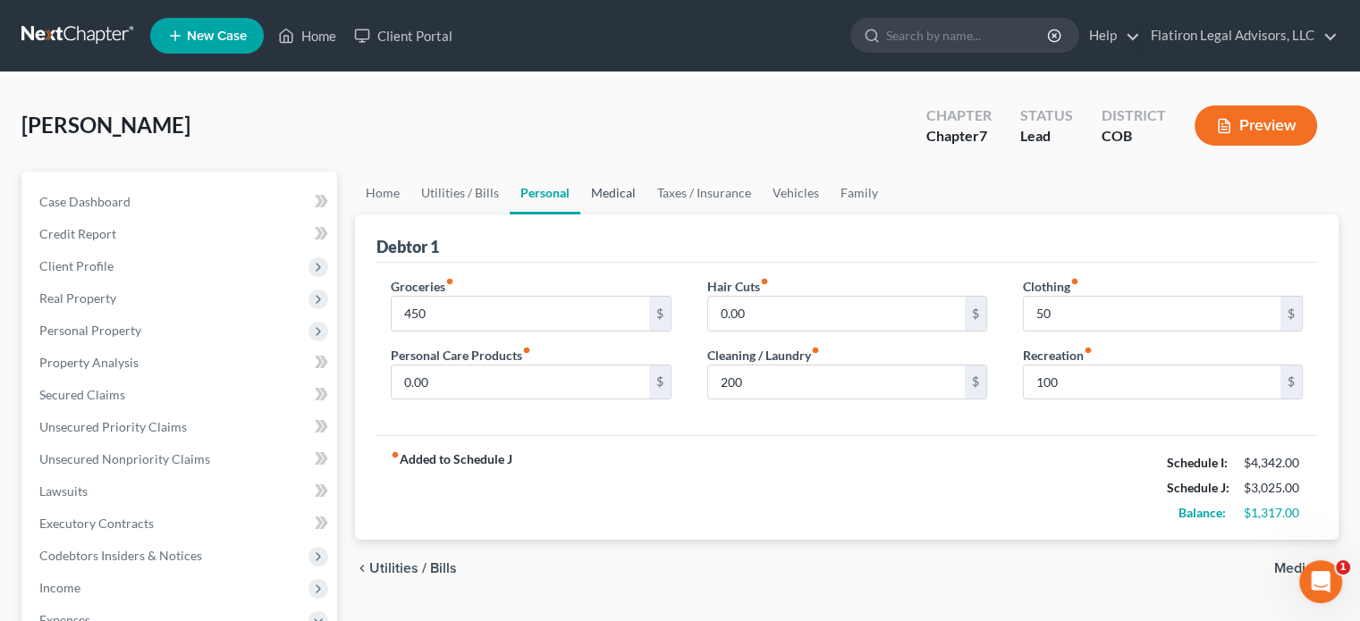
click at [613, 192] on link "Medical" at bounding box center [613, 193] width 66 height 43
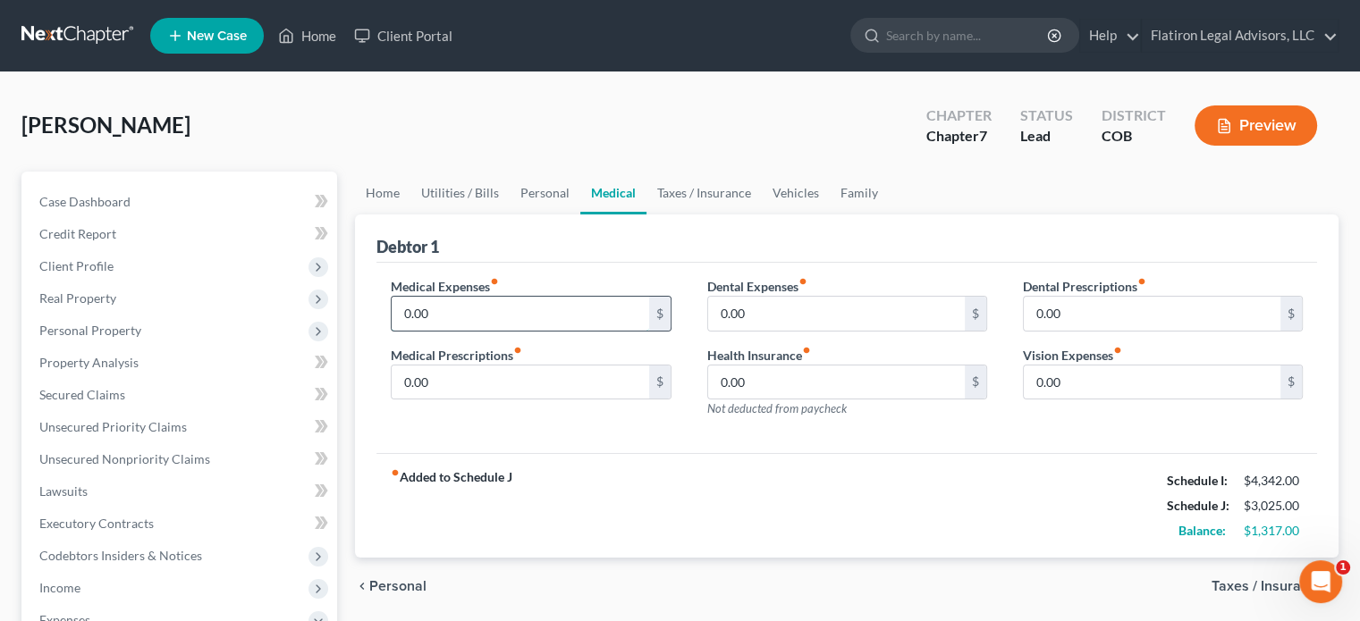
click at [433, 308] on input "0.00" at bounding box center [520, 314] width 257 height 34
type input "100"
click at [440, 375] on input "0.00" at bounding box center [520, 383] width 257 height 34
type input "50"
click at [758, 309] on input "0.00" at bounding box center [836, 314] width 257 height 34
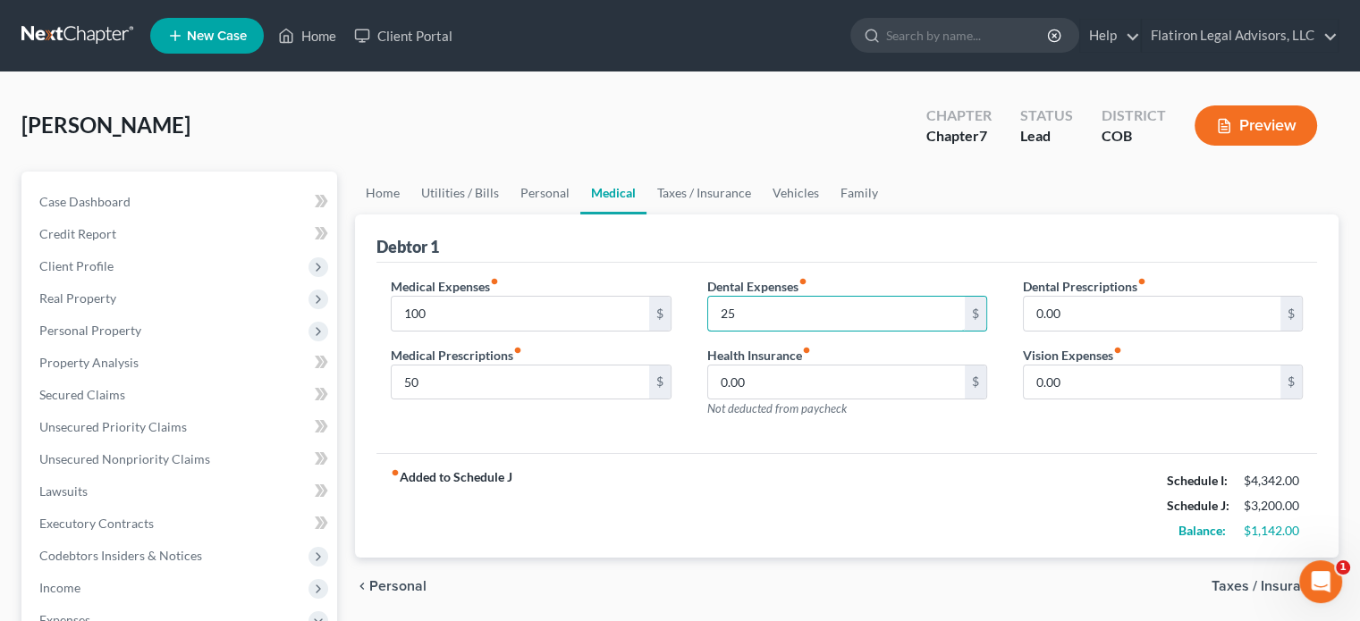
type input "25"
click at [1087, 378] on input "0.00" at bounding box center [1152, 383] width 257 height 34
type input "200"
click at [702, 189] on link "Taxes / Insurance" at bounding box center [704, 193] width 115 height 43
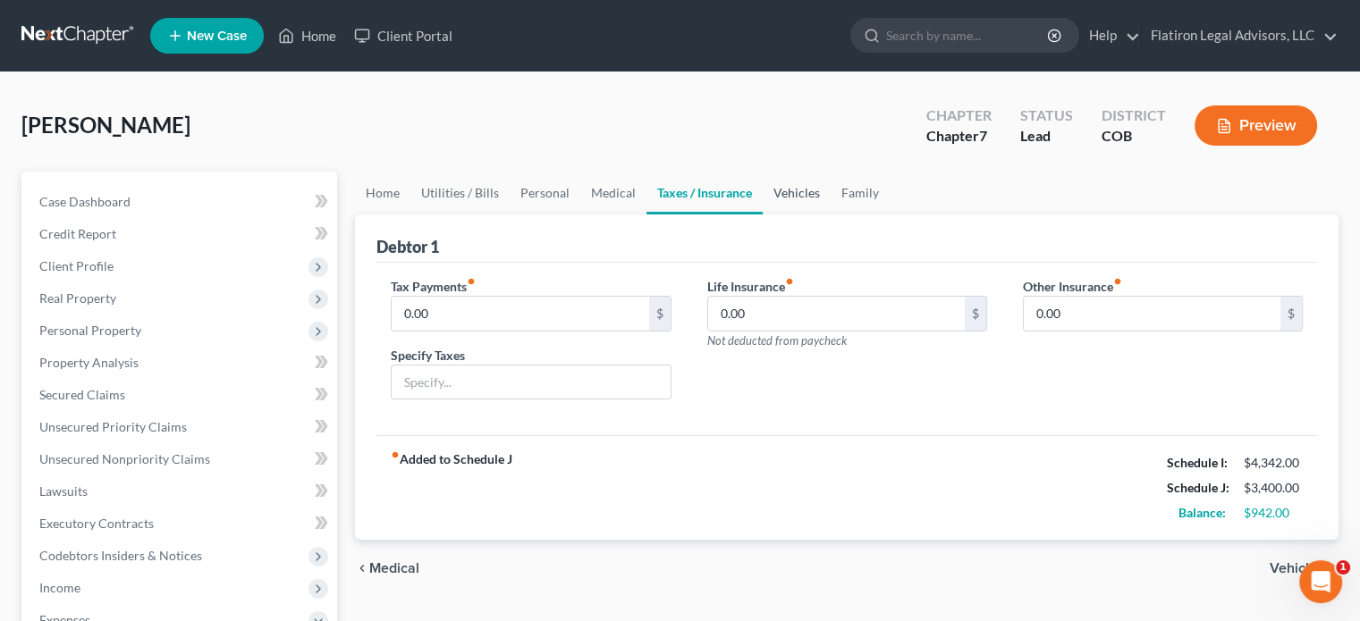
click at [790, 192] on link "Vehicles" at bounding box center [797, 193] width 68 height 43
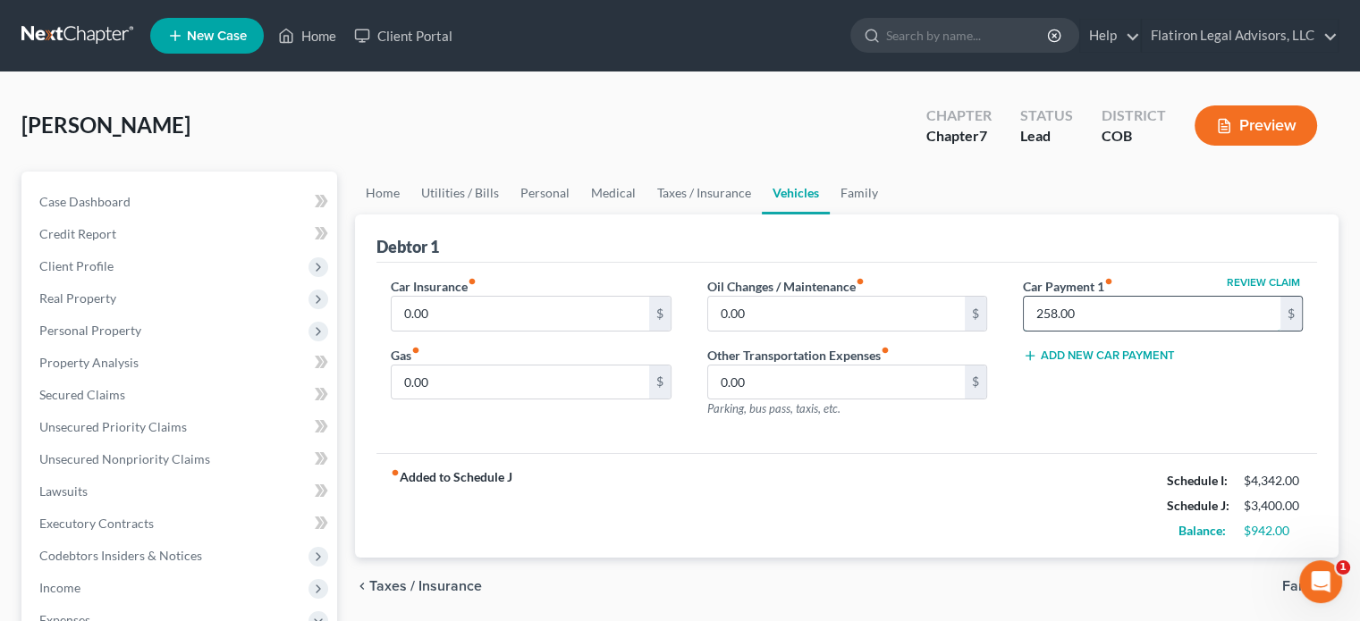
click at [1079, 311] on input "258.00" at bounding box center [1152, 314] width 257 height 34
type input "516"
click at [451, 378] on input "0.00" at bounding box center [520, 383] width 257 height 34
type input "180"
type input "100"
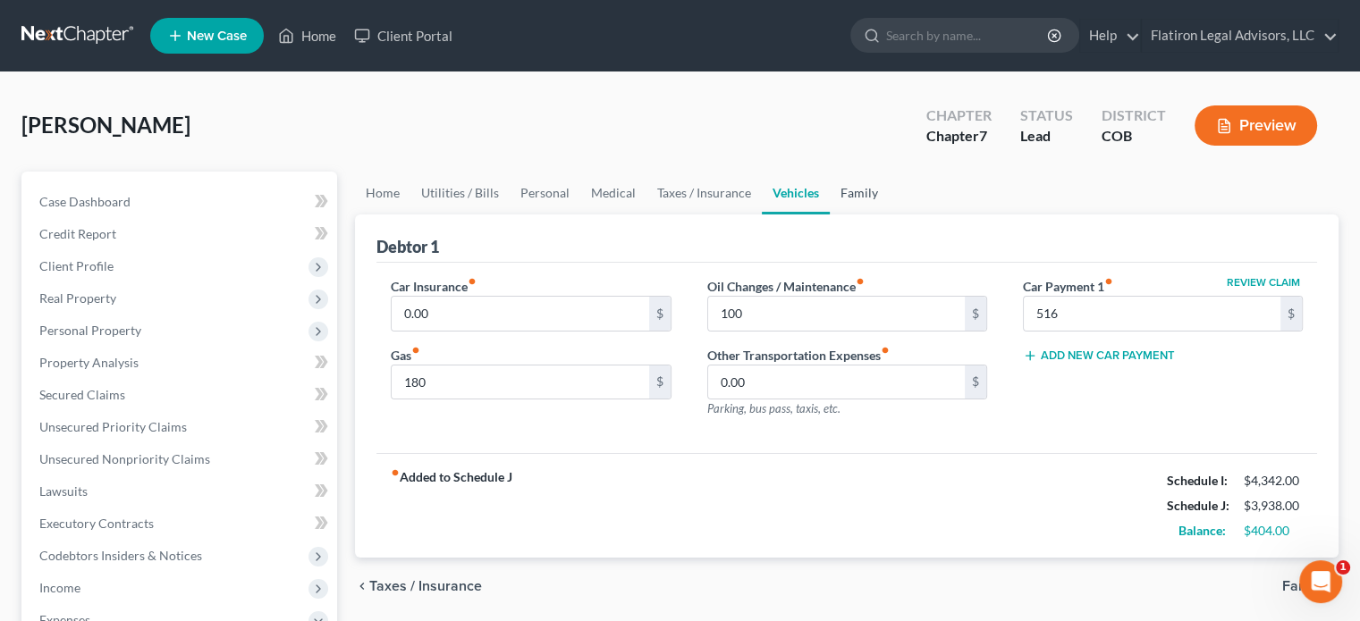
click at [858, 191] on link "Family" at bounding box center [859, 193] width 59 height 43
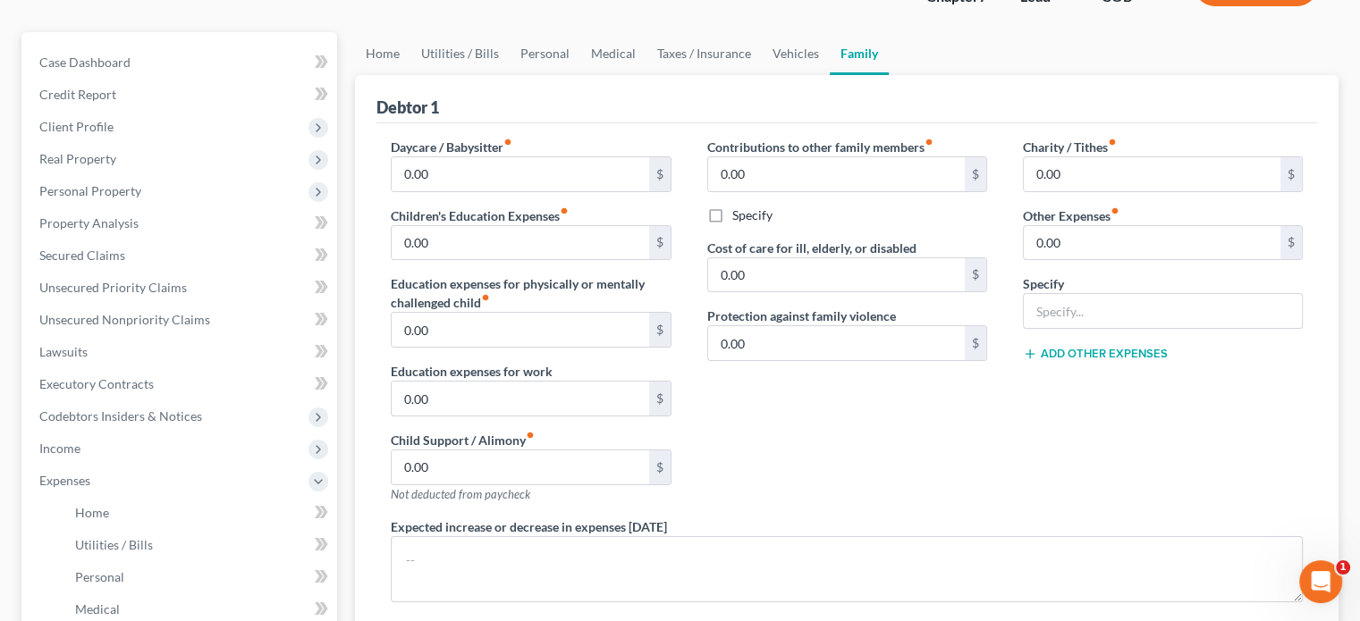
scroll to position [179, 0]
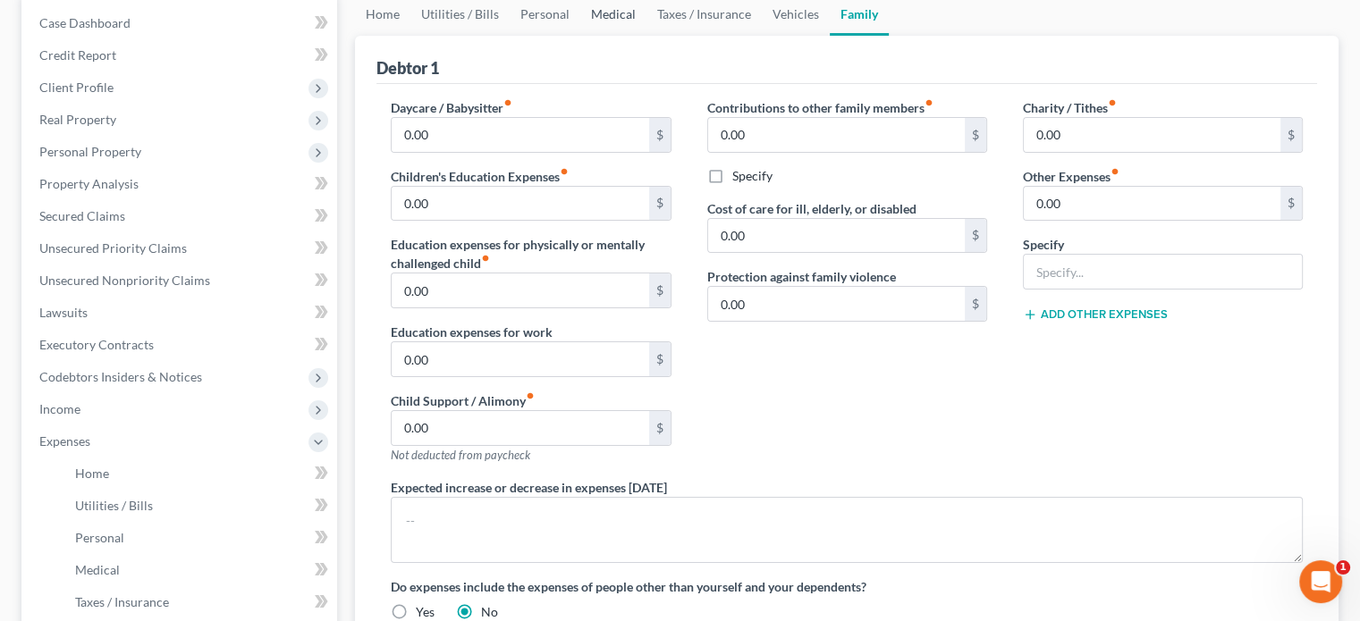
click at [605, 13] on link "Medical" at bounding box center [613, 14] width 66 height 43
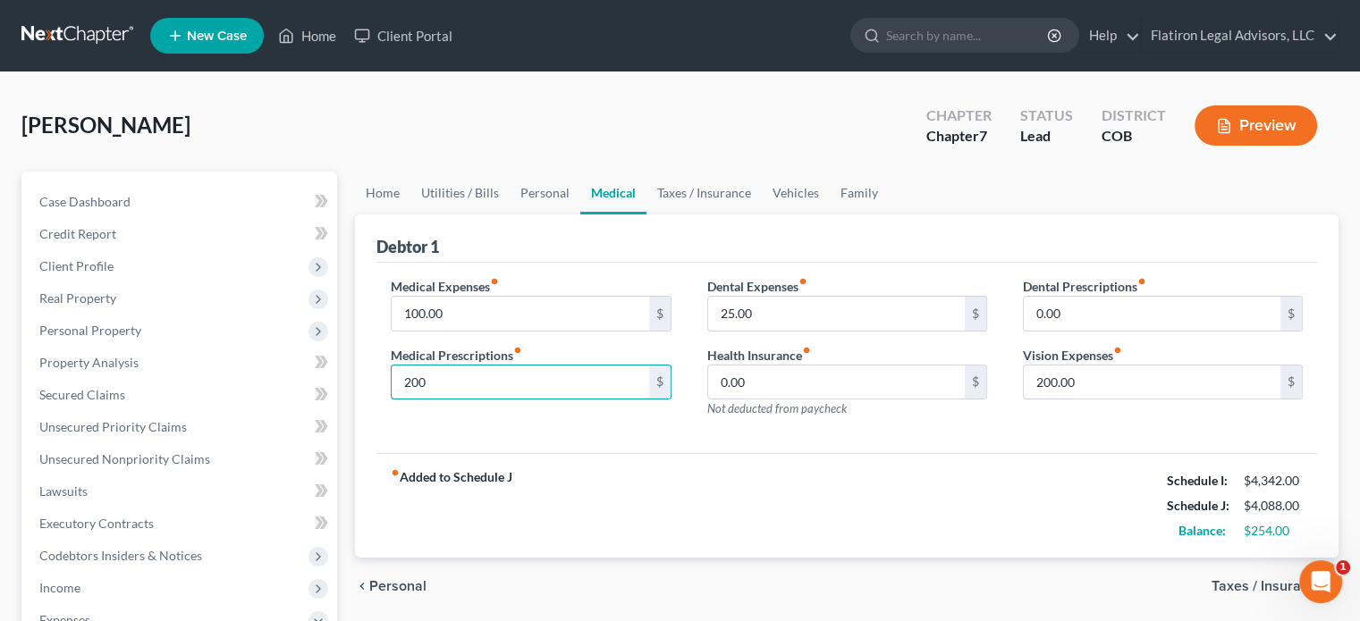
type input "200"
click at [851, 190] on link "Family" at bounding box center [859, 193] width 59 height 43
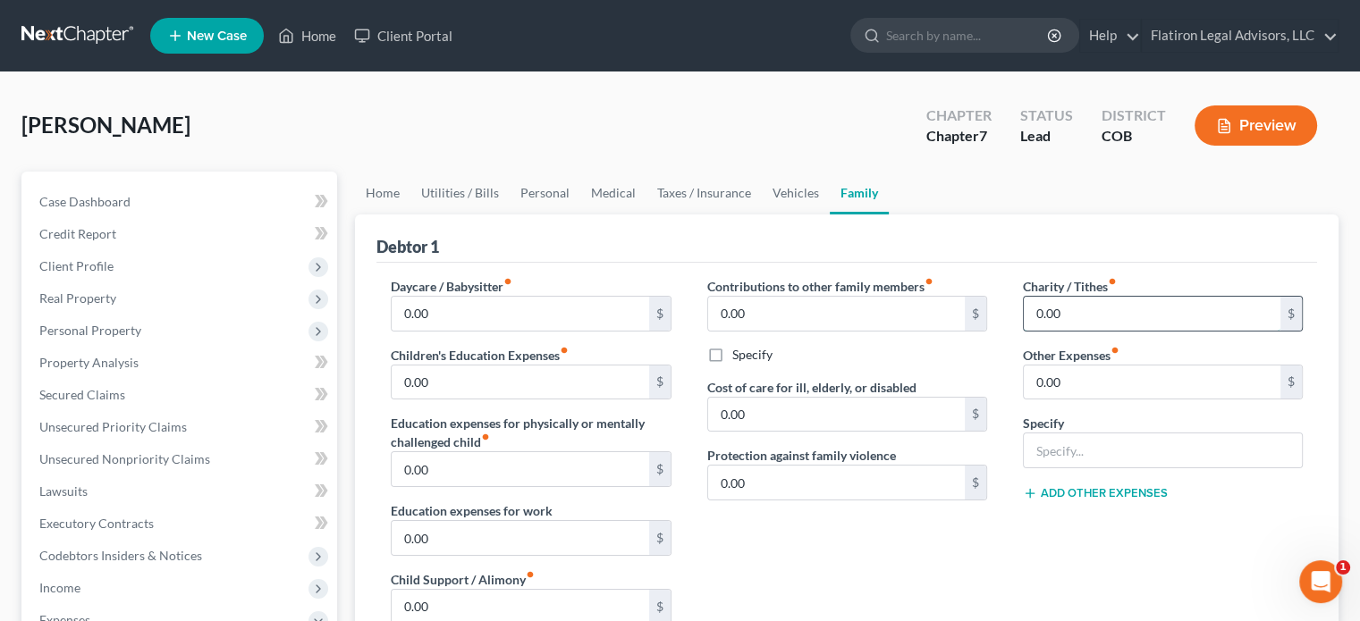
click at [1091, 319] on input "0.00" at bounding box center [1152, 314] width 257 height 34
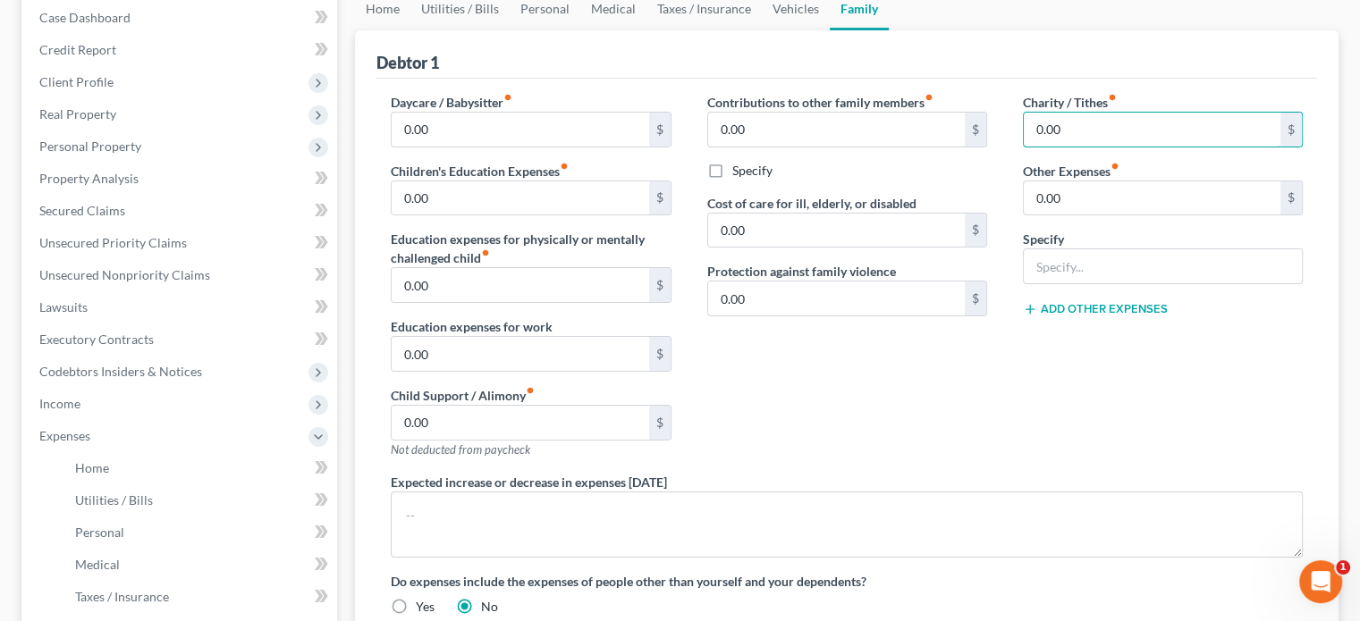
scroll to position [179, 0]
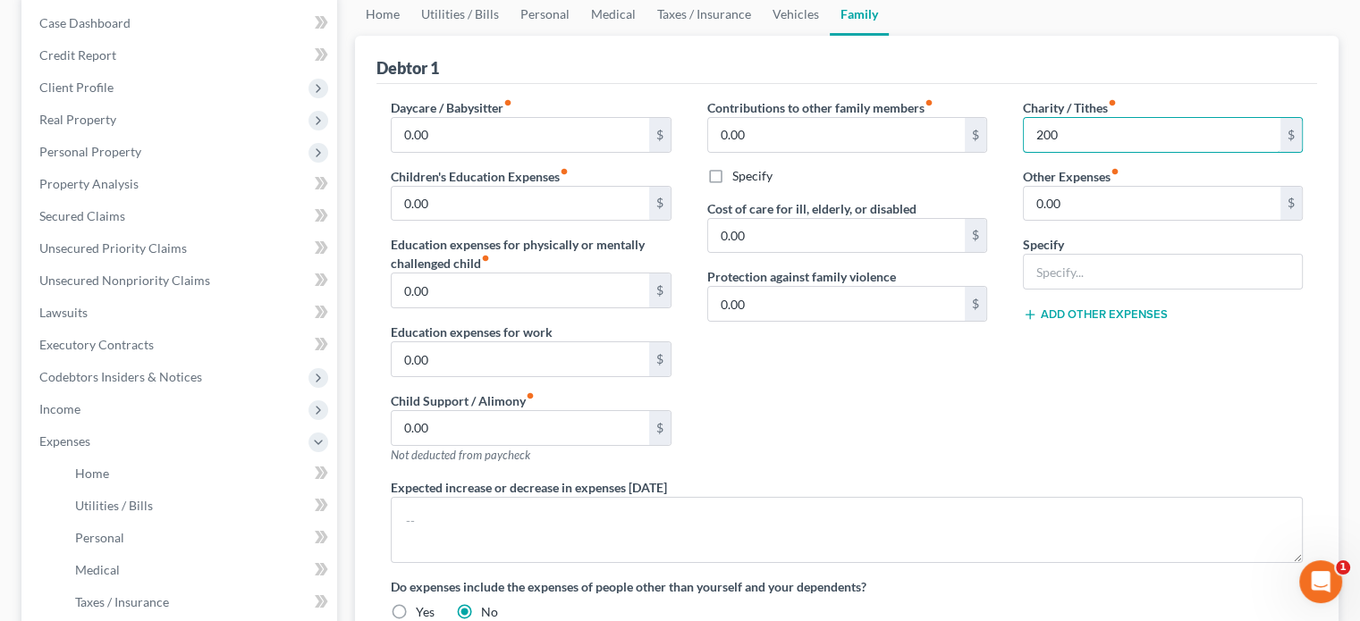
type input "200"
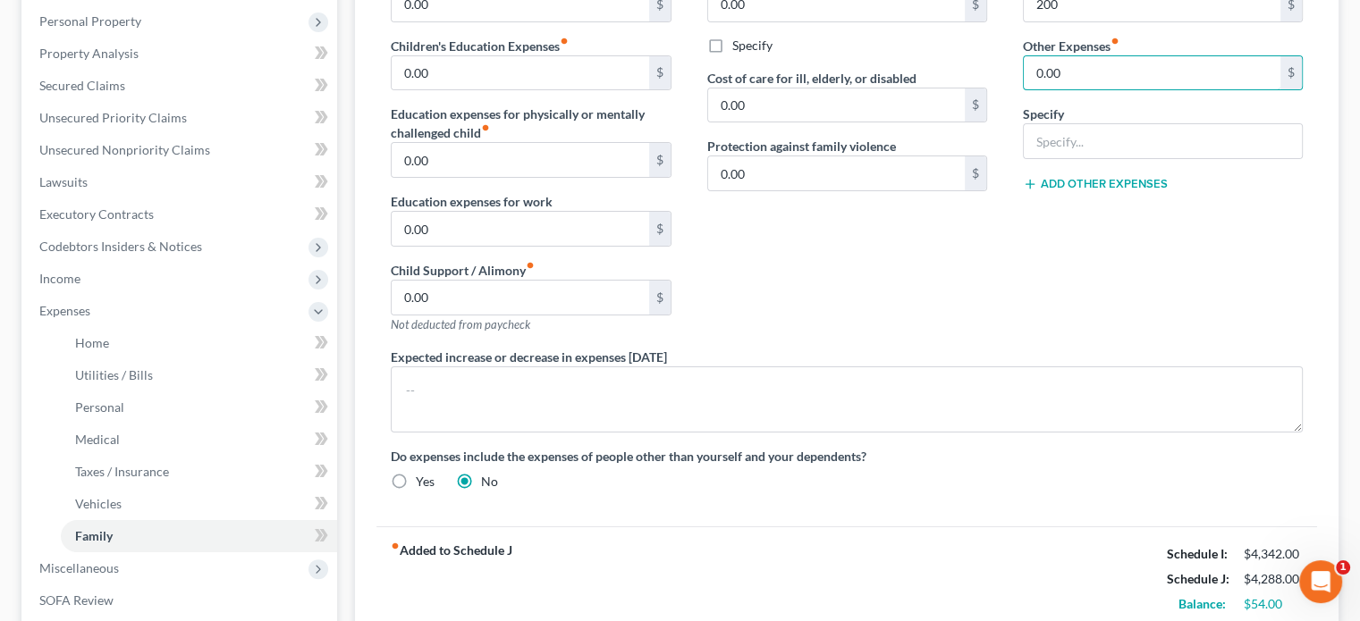
scroll to position [268, 0]
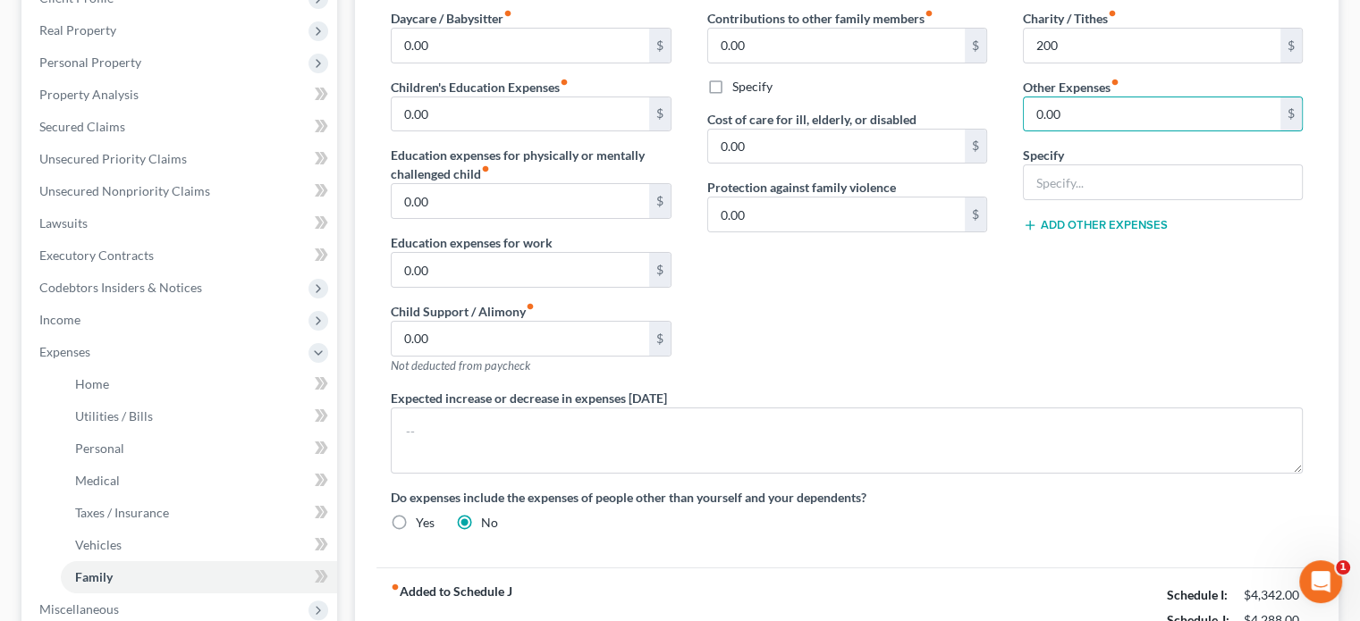
click at [1089, 219] on button "Add Other Expenses" at bounding box center [1095, 225] width 145 height 14
click at [1055, 189] on input "text" at bounding box center [1163, 182] width 278 height 34
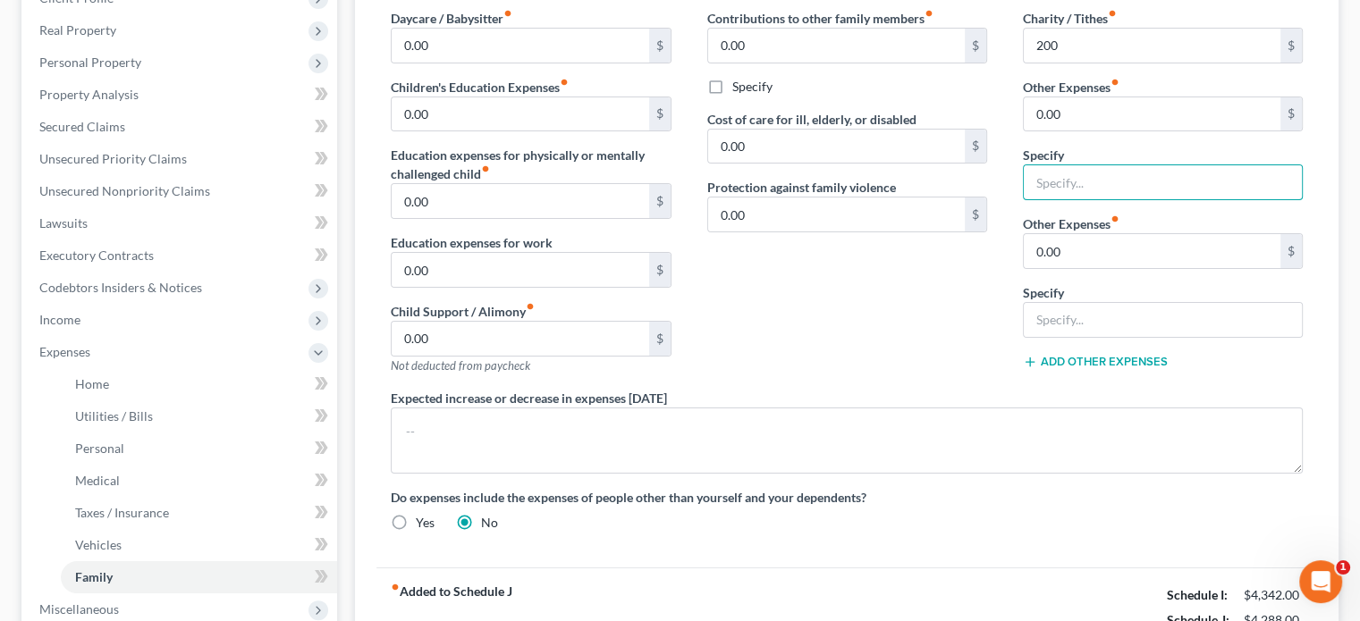
type input "Misc."
click at [1116, 253] on input "0.00" at bounding box center [1152, 251] width 257 height 34
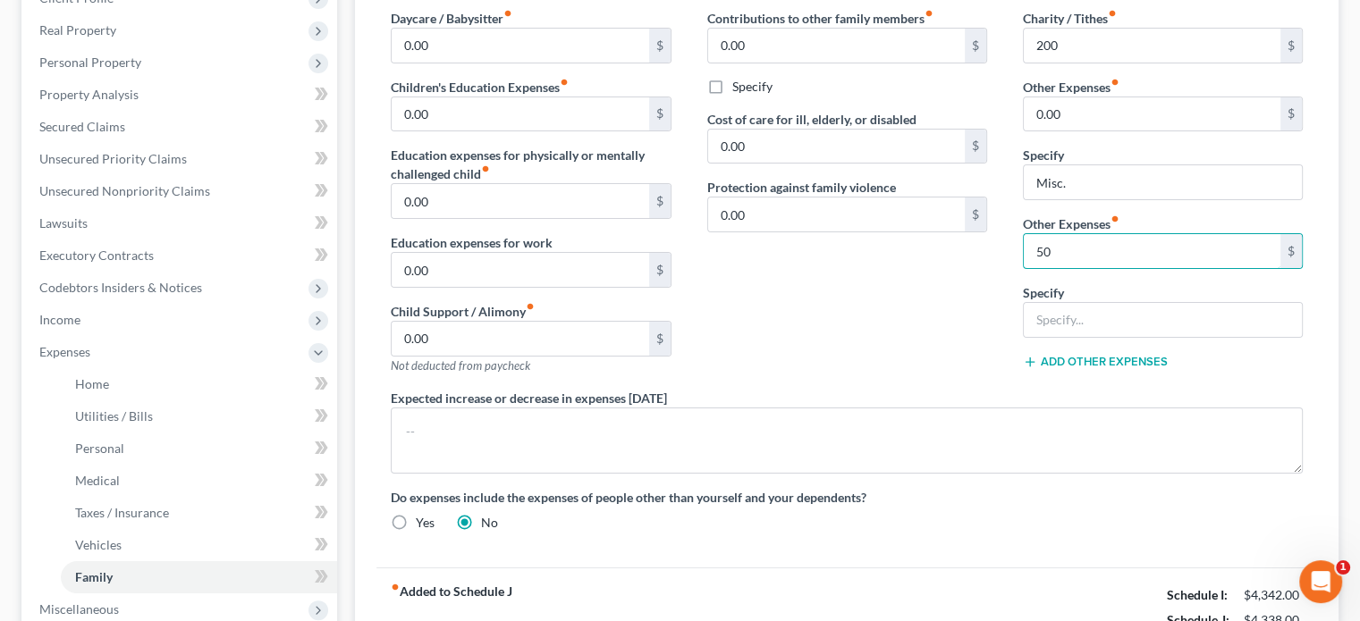
type input "50"
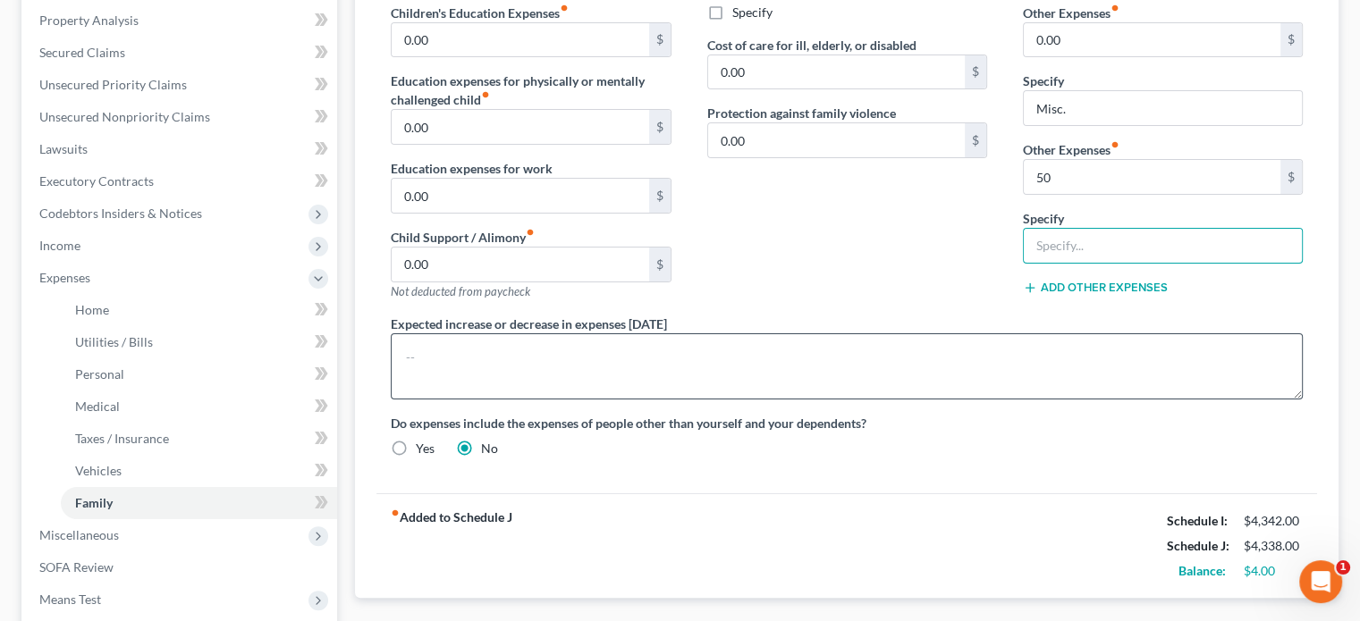
scroll to position [537, 0]
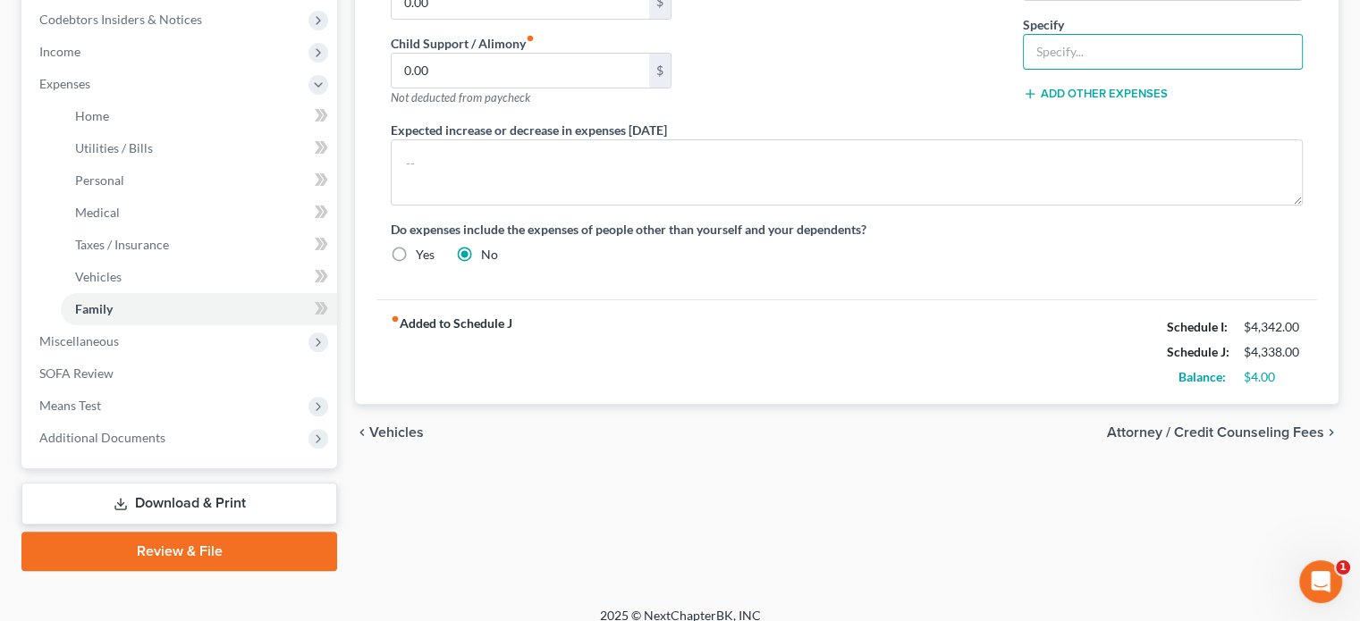
click at [985, 237] on div "Do expenses include the expenses of people other than yourself and your depende…" at bounding box center [847, 242] width 948 height 44
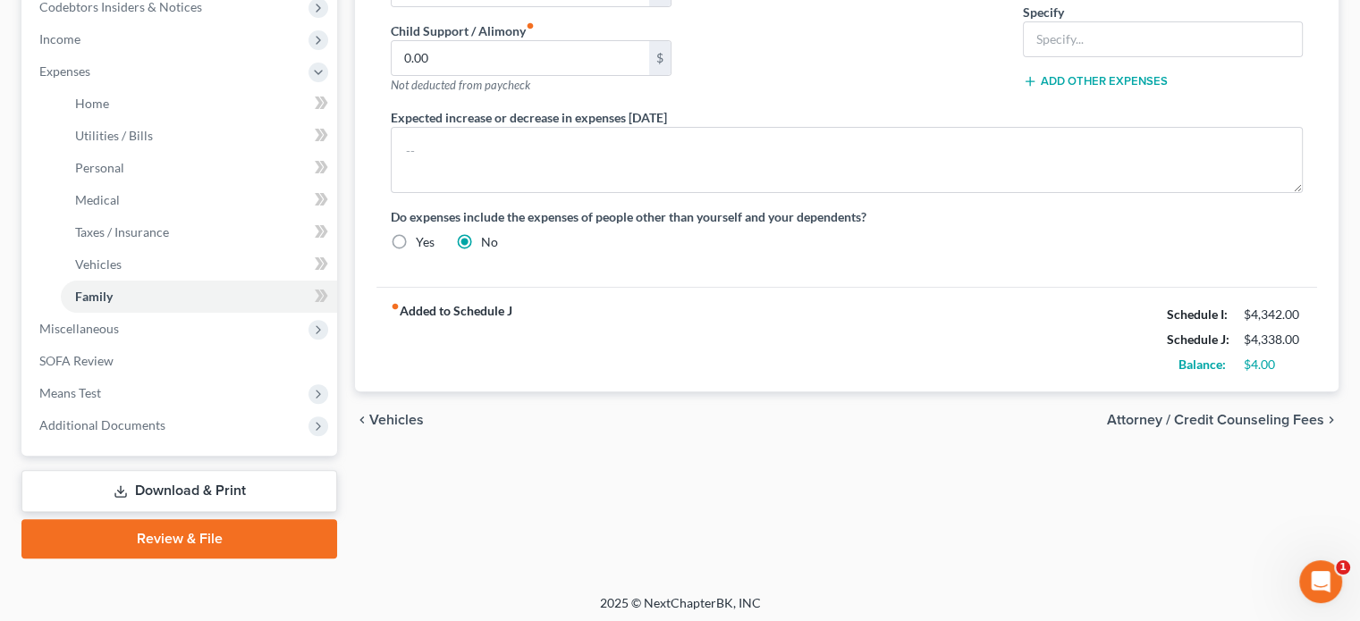
scroll to position [553, 0]
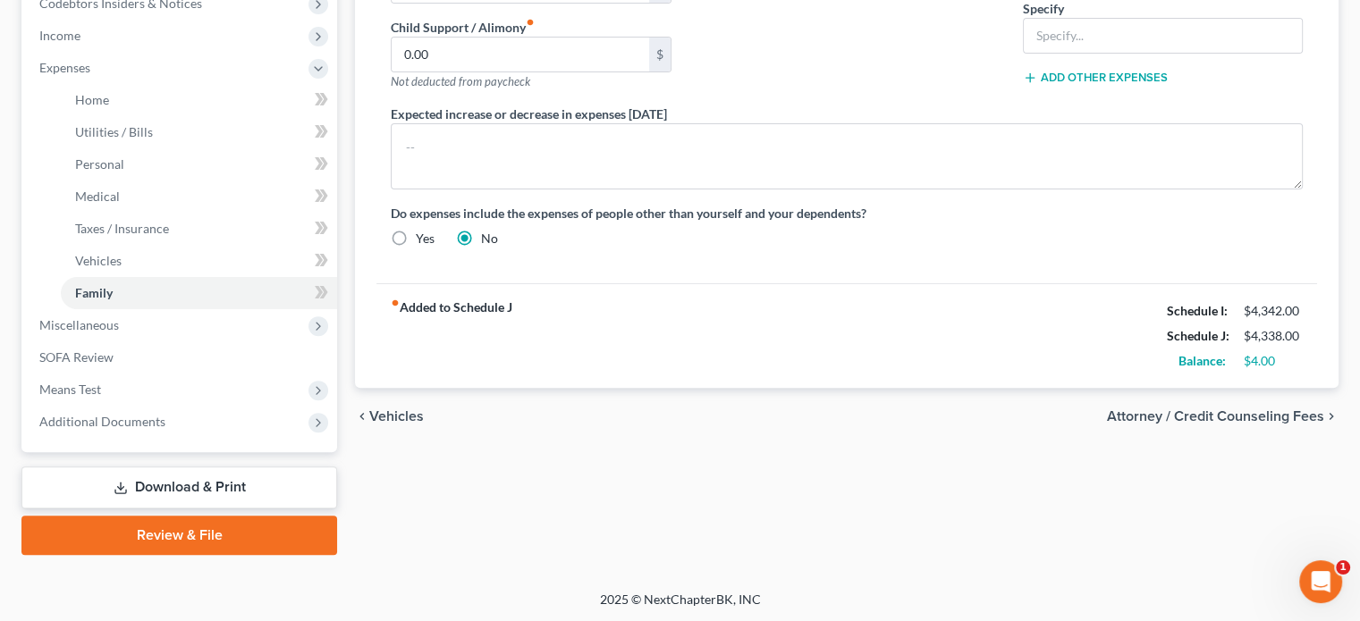
click at [916, 407] on div "chevron_left Vehicles Attorney / Credit Counseling Fees chevron_right" at bounding box center [847, 416] width 984 height 57
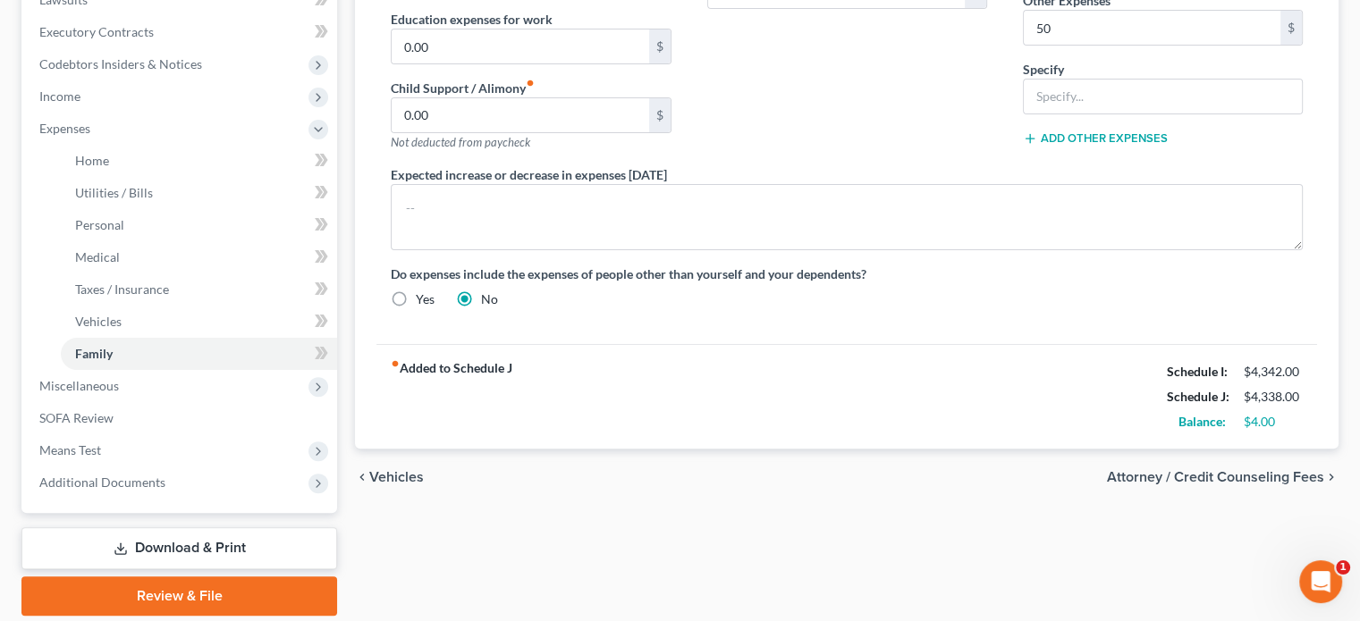
scroll to position [0, 0]
